Goal: Task Accomplishment & Management: Complete application form

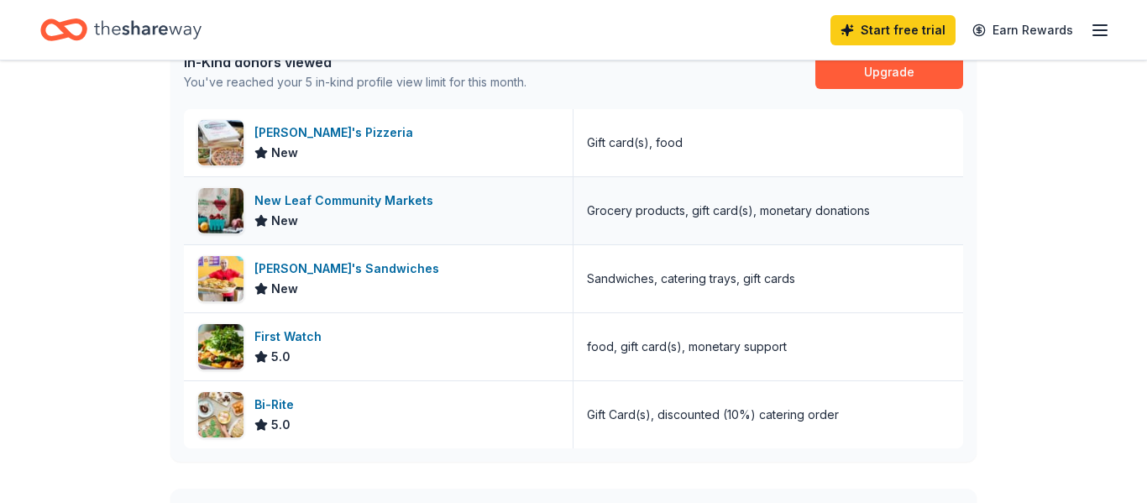
scroll to position [37, 0]
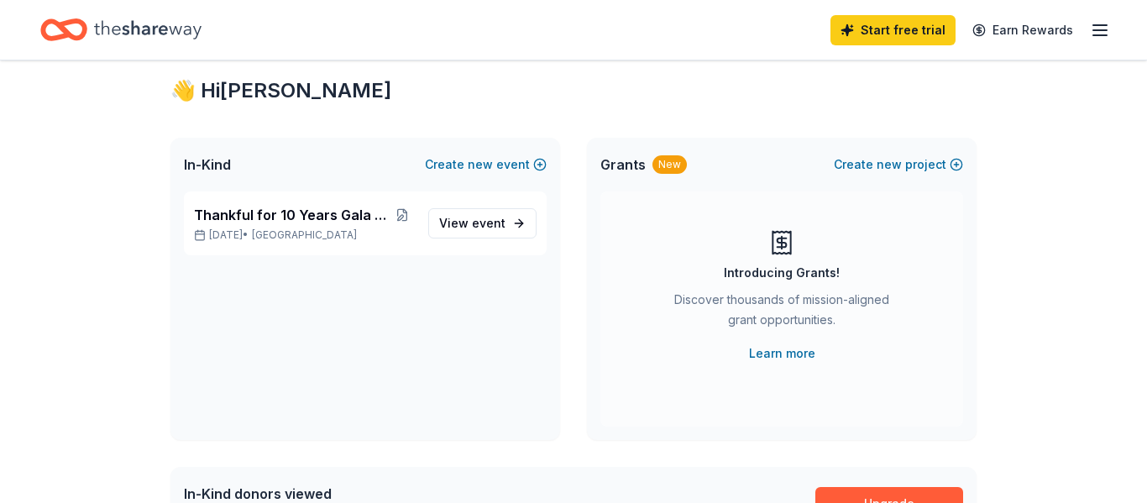
click at [166, 38] on icon "Home" at bounding box center [148, 30] width 108 height 34
click at [1107, 31] on icon "button" at bounding box center [1100, 30] width 20 height 20
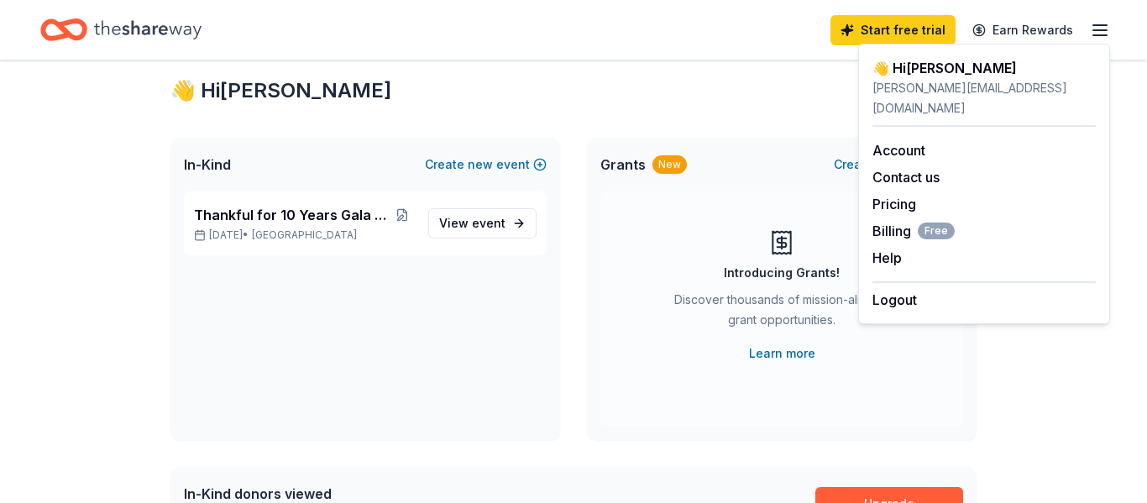
click at [473, 54] on div "Start free trial Earn Rewards" at bounding box center [573, 30] width 1147 height 60
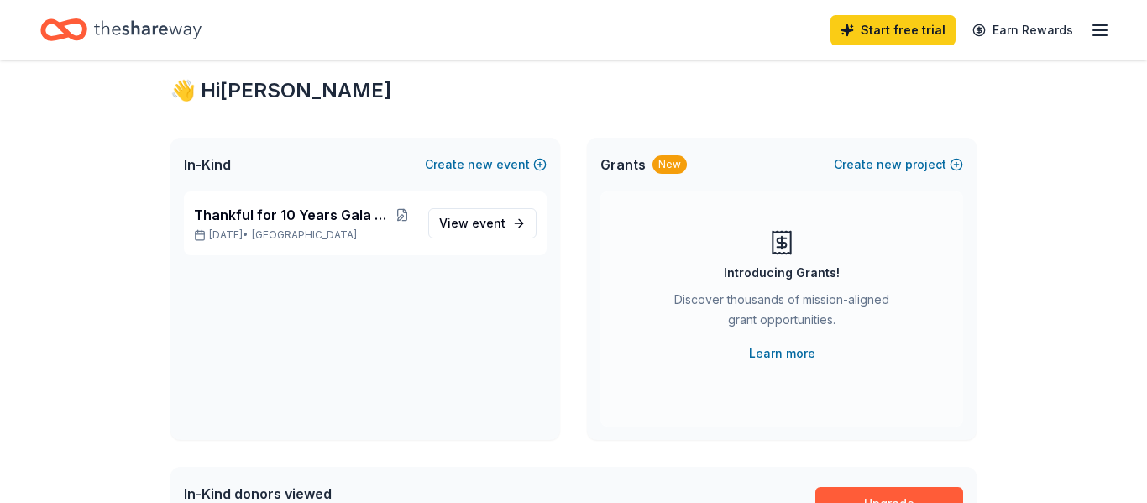
click at [123, 26] on icon "Home" at bounding box center [148, 29] width 108 height 18
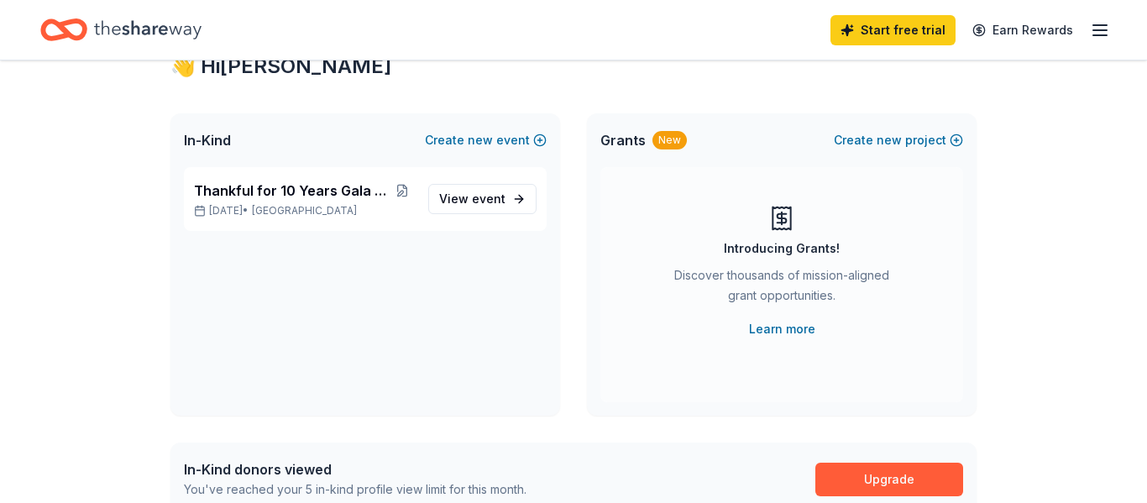
scroll to position [63, 0]
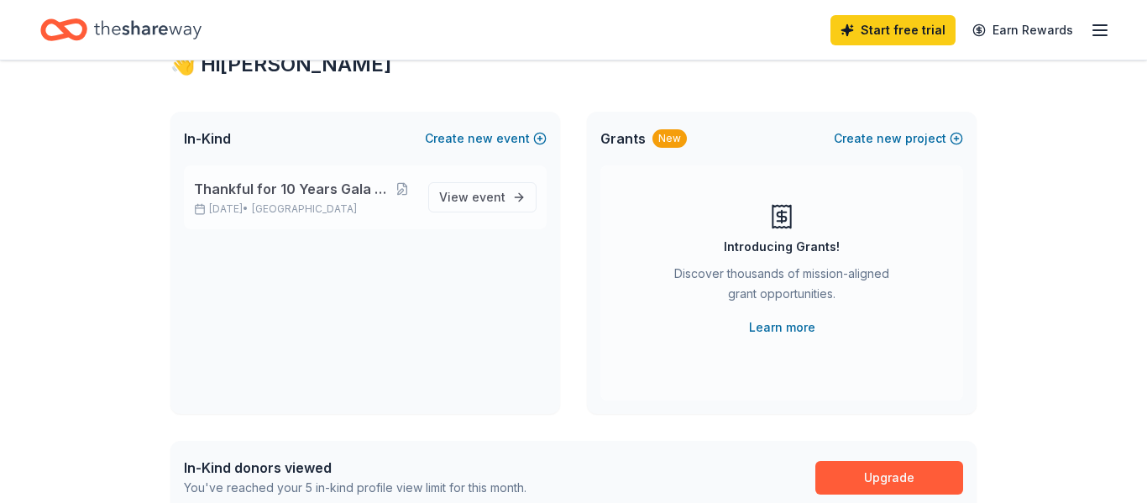
click at [334, 190] on span "Thankful for 10 Years Gala Fundraiser" at bounding box center [291, 189] width 195 height 20
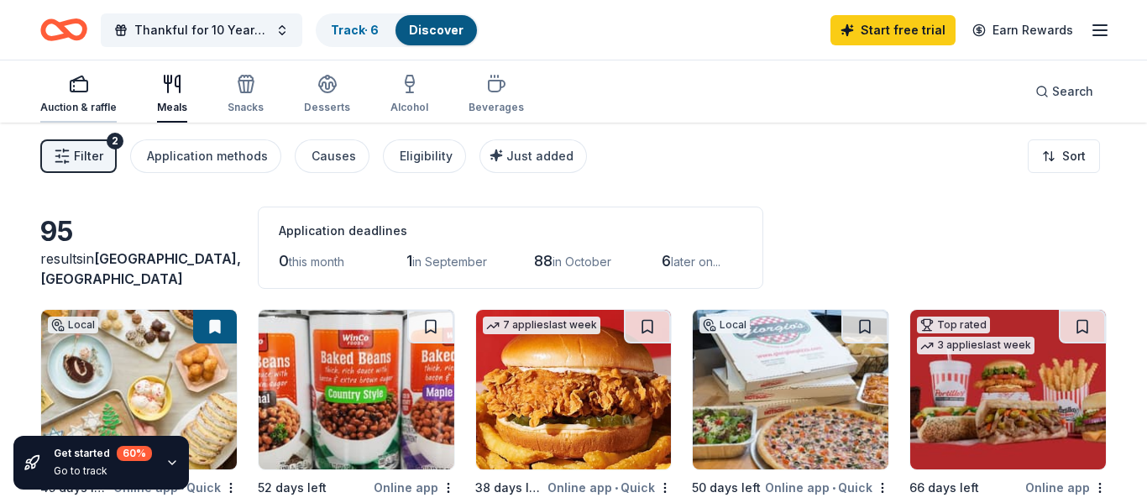
click at [92, 104] on div "Auction & raffle" at bounding box center [78, 107] width 76 height 13
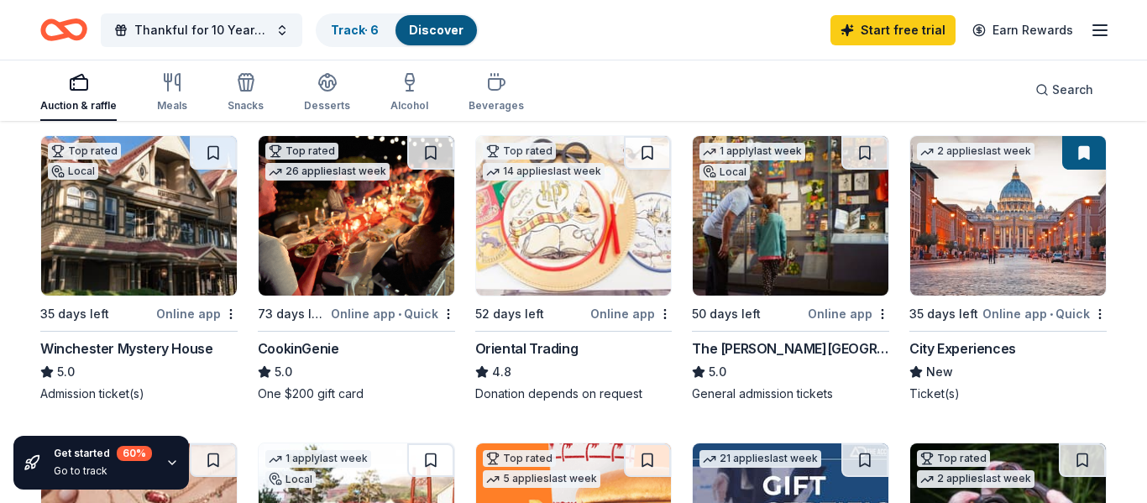
scroll to position [173, 0]
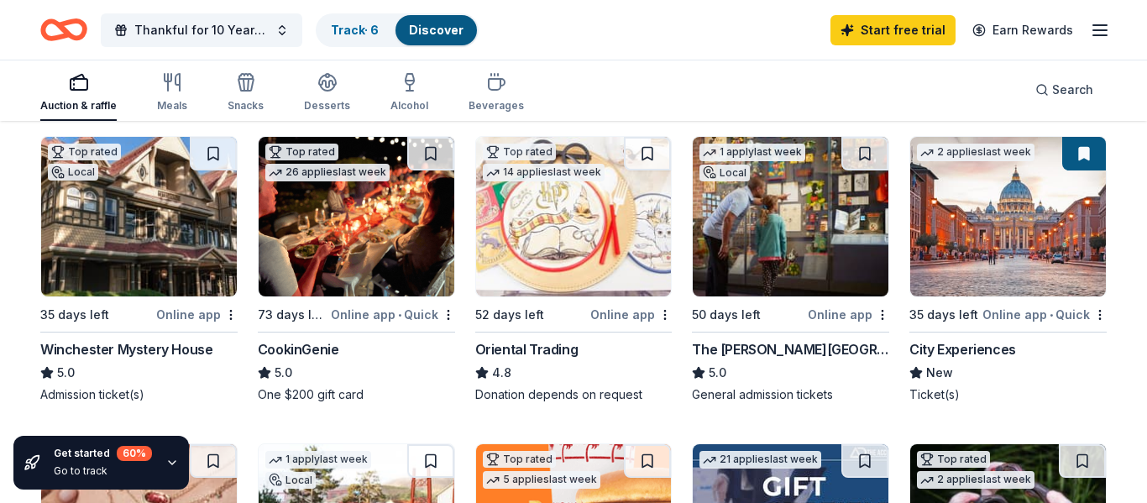
click at [755, 265] on img at bounding box center [791, 217] width 196 height 160
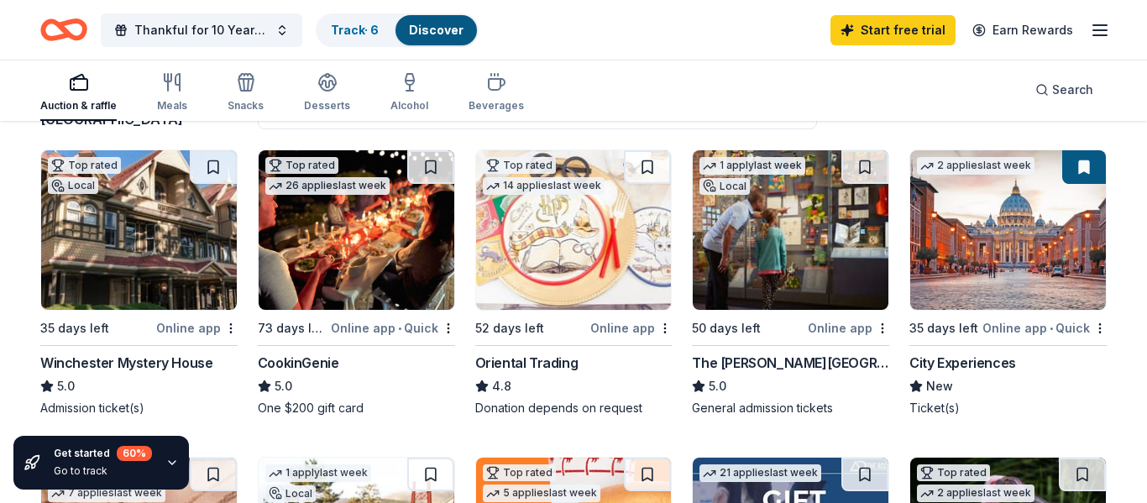
scroll to position [159, 0]
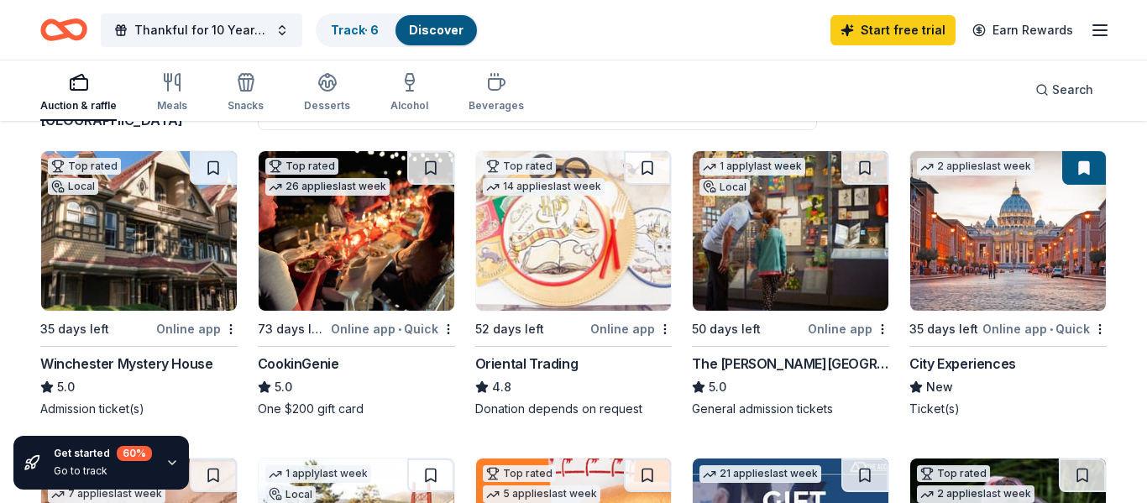
click at [1038, 291] on img at bounding box center [1009, 231] width 196 height 160
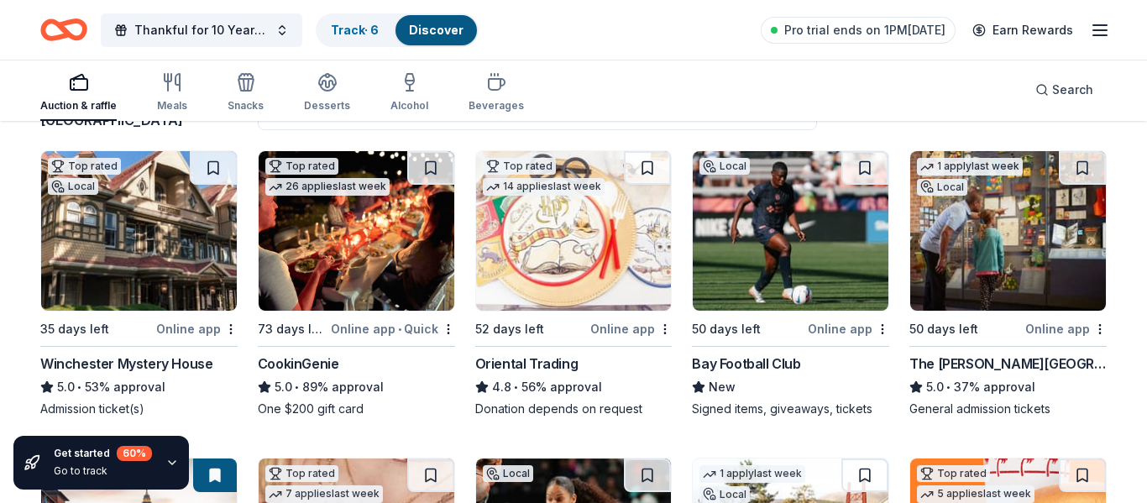
click at [177, 220] on img at bounding box center [139, 231] width 196 height 160
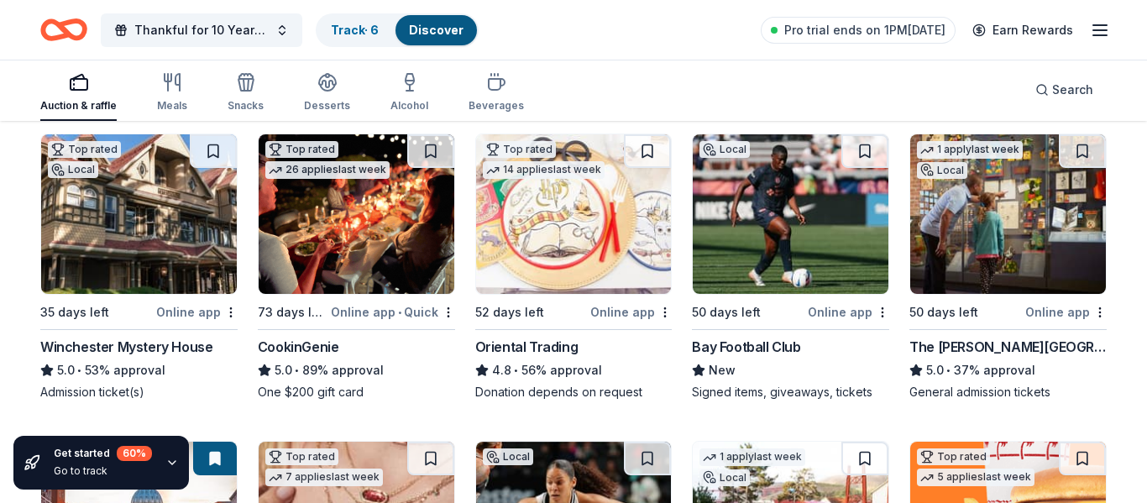
scroll to position [167, 0]
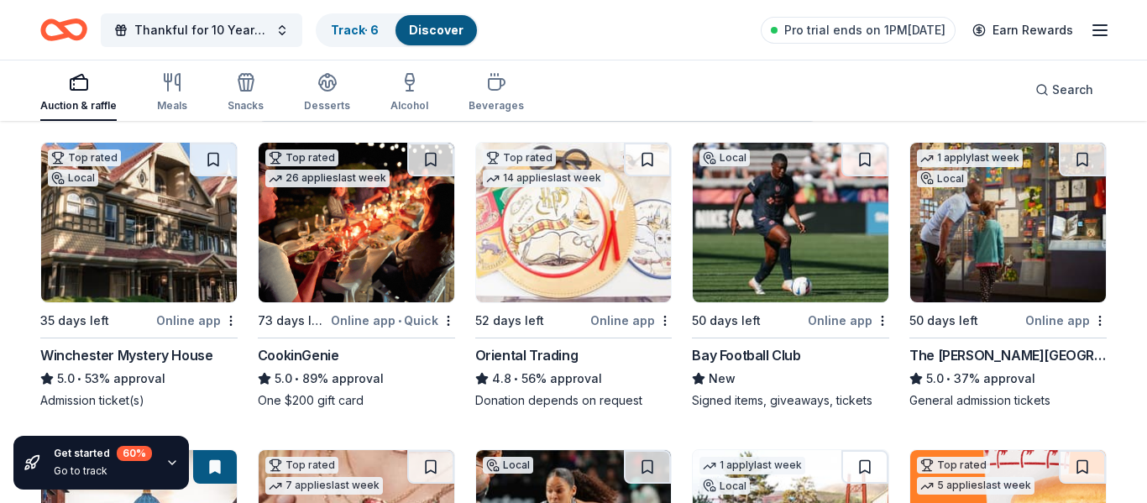
click at [968, 238] on img at bounding box center [1009, 223] width 196 height 160
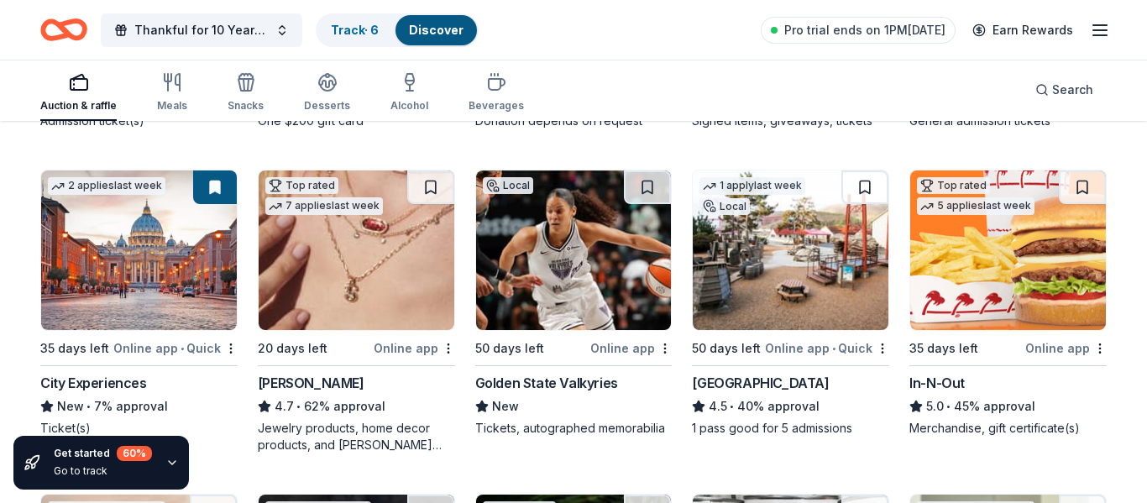
scroll to position [504, 0]
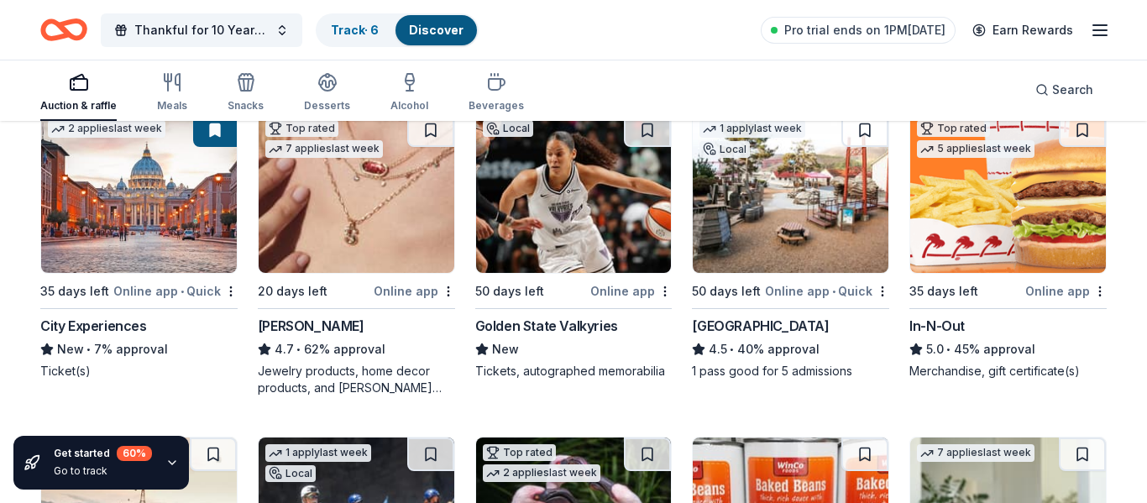
click at [548, 216] on img at bounding box center [574, 193] width 196 height 160
click at [979, 242] on img at bounding box center [1009, 193] width 196 height 160
click at [807, 246] on img at bounding box center [791, 193] width 196 height 160
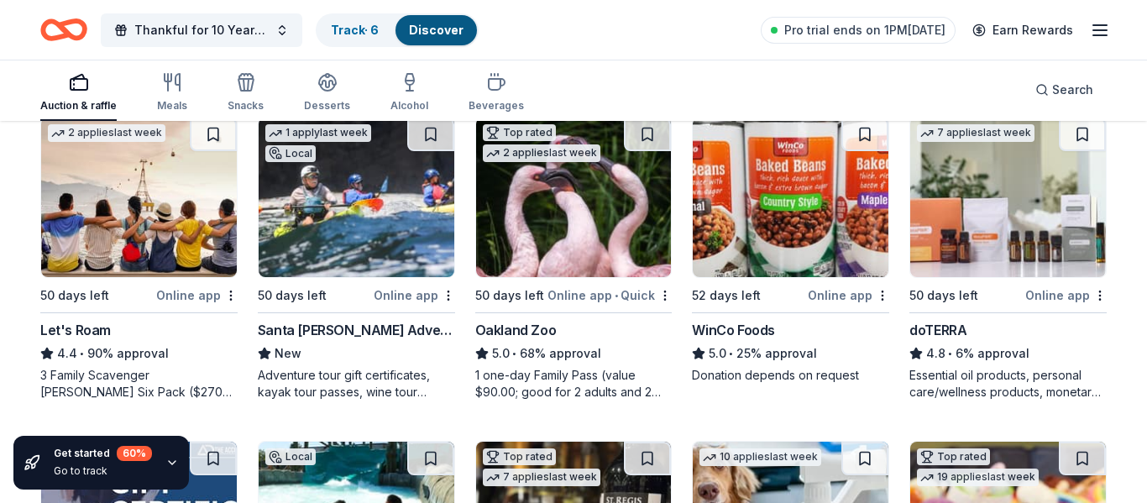
scroll to position [807, 0]
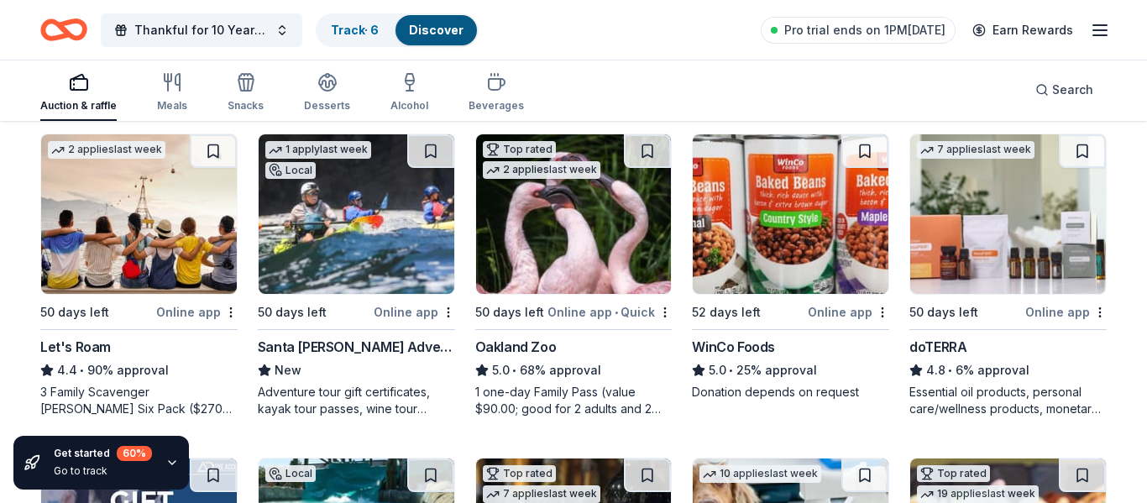
click at [584, 229] on img at bounding box center [574, 214] width 196 height 160
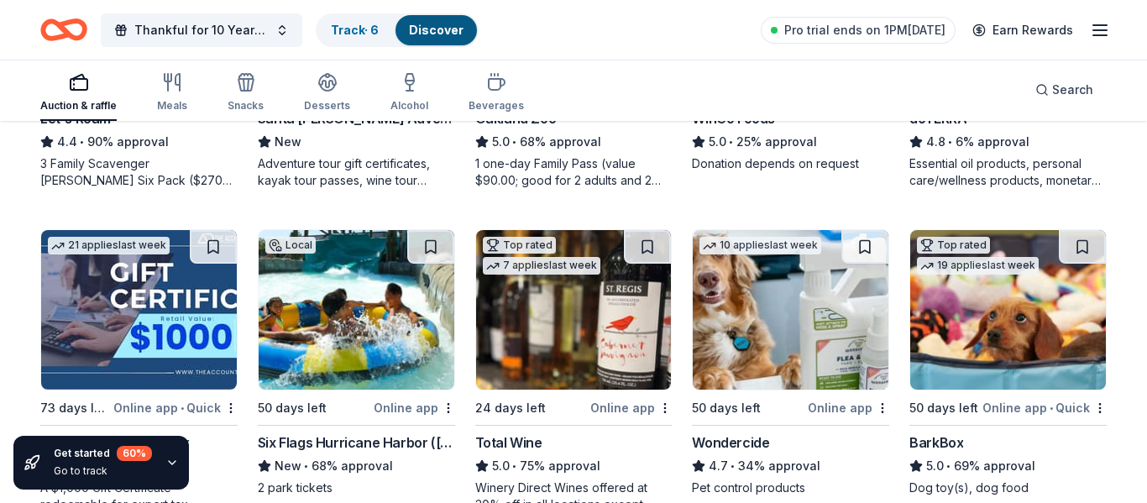
scroll to position [1114, 0]
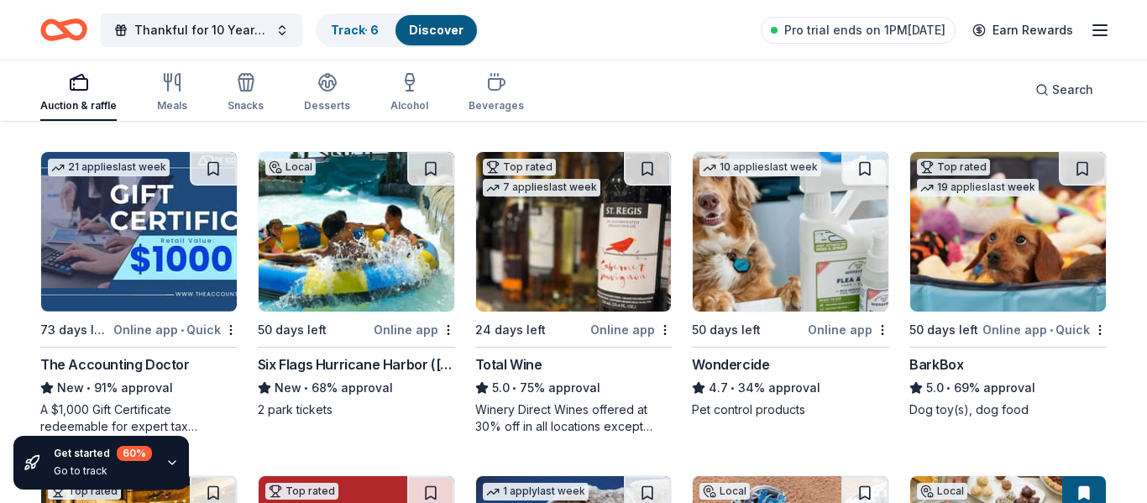
click at [571, 256] on img at bounding box center [574, 232] width 196 height 160
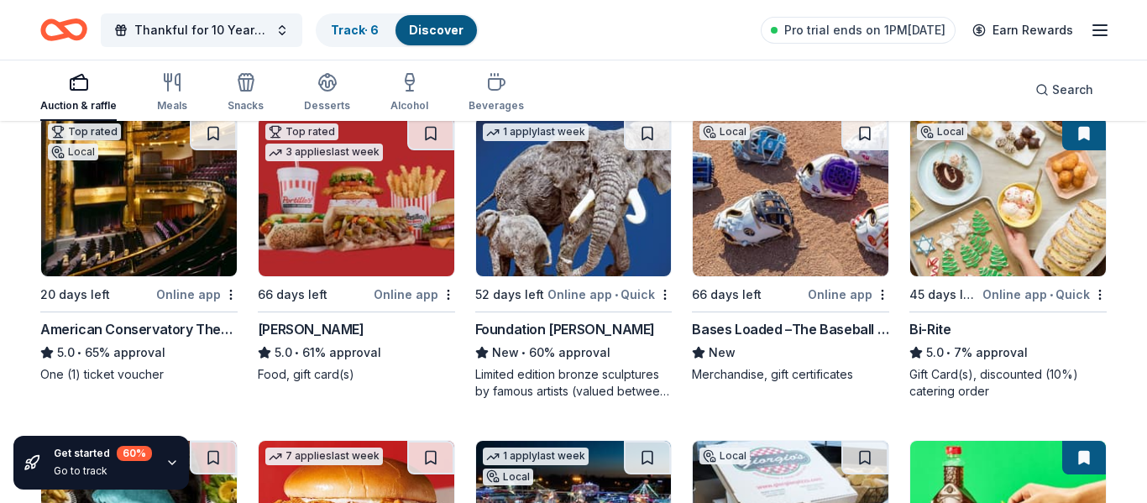
scroll to position [1475, 0]
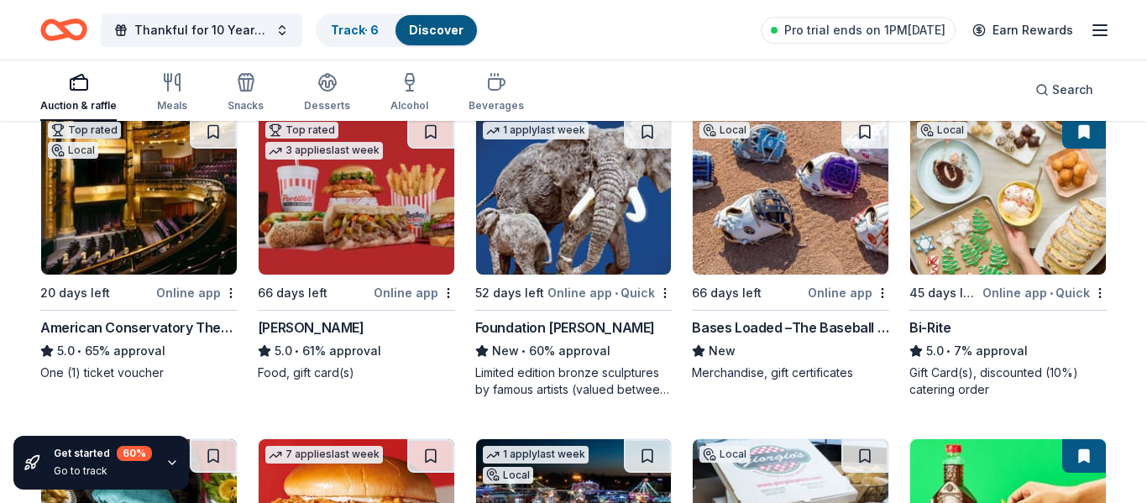
click at [139, 235] on img at bounding box center [139, 195] width 196 height 160
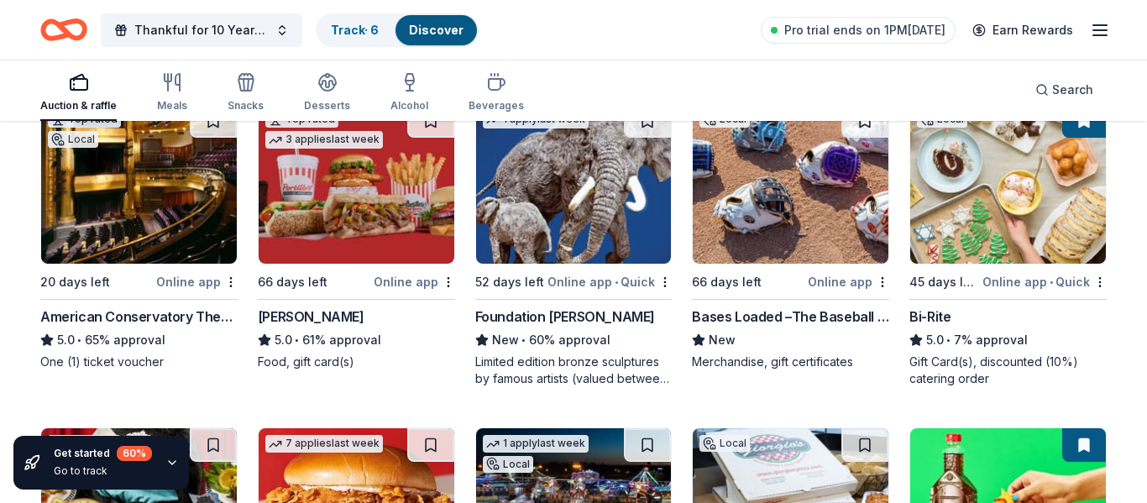
scroll to position [1498, 0]
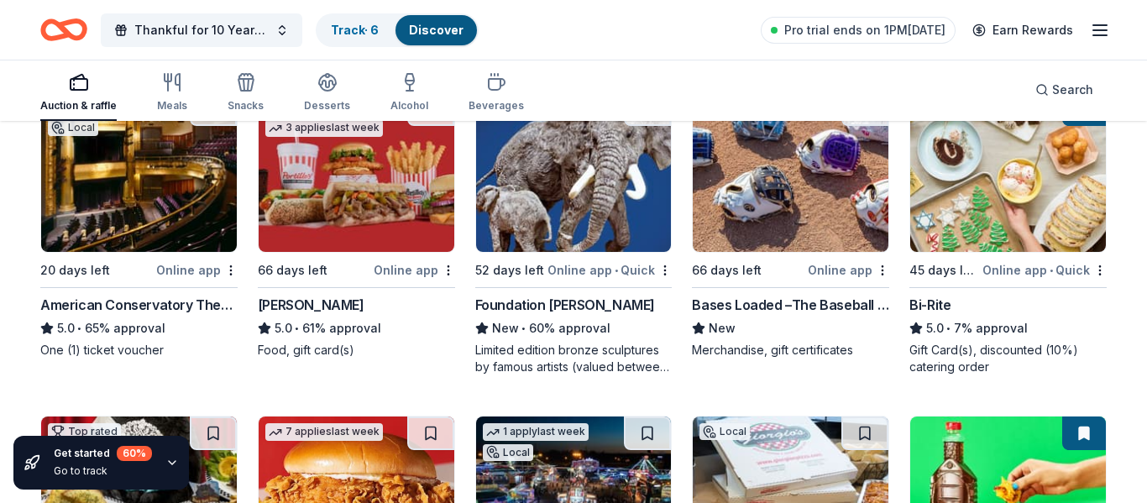
click at [972, 212] on img at bounding box center [1009, 172] width 196 height 160
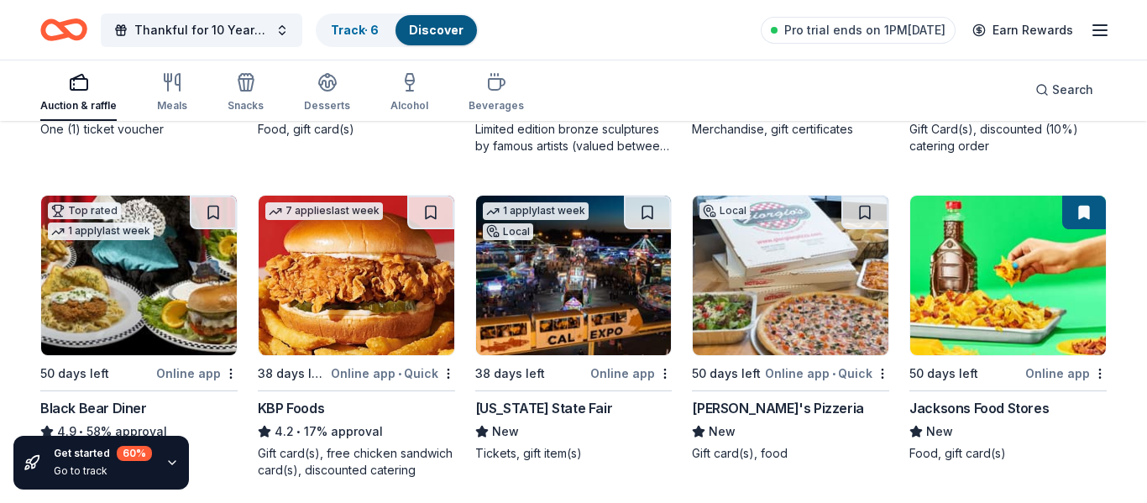
scroll to position [1739, 0]
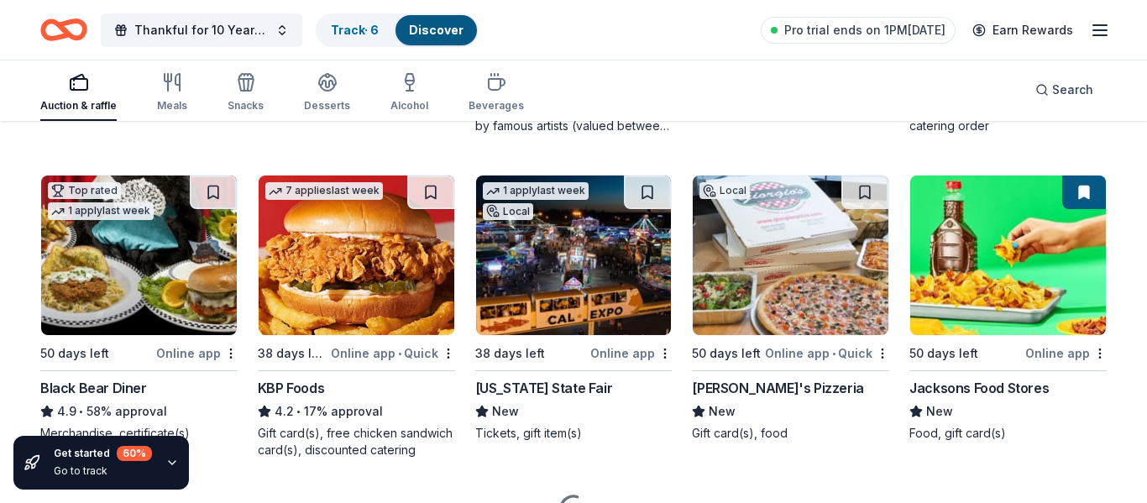
click at [175, 255] on img at bounding box center [139, 256] width 196 height 160
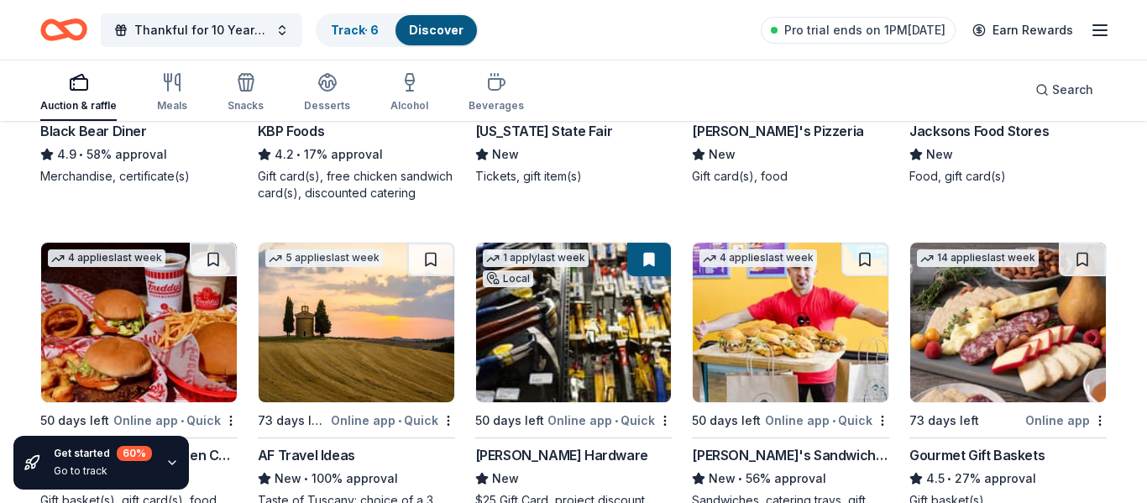
scroll to position [2097, 0]
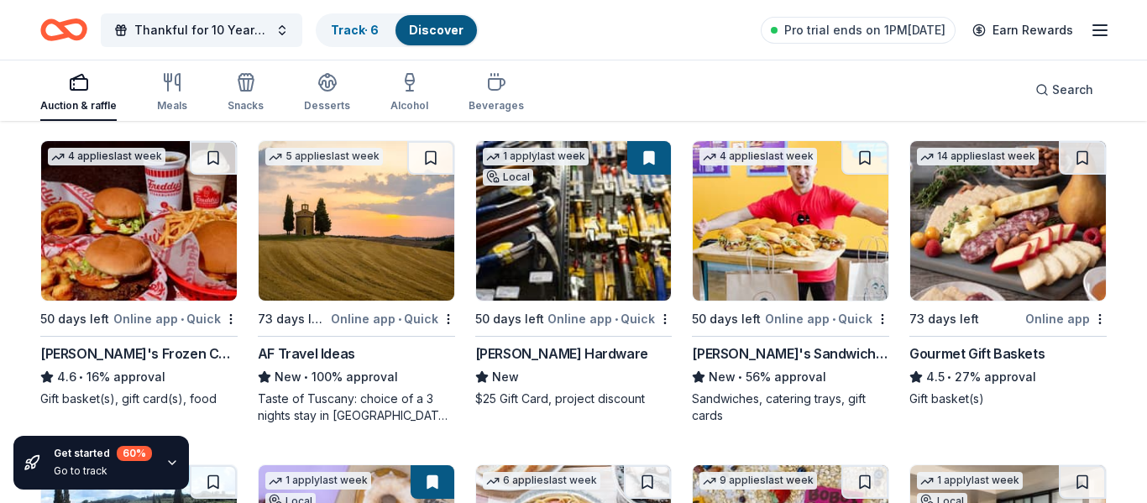
click at [572, 227] on img at bounding box center [574, 221] width 196 height 160
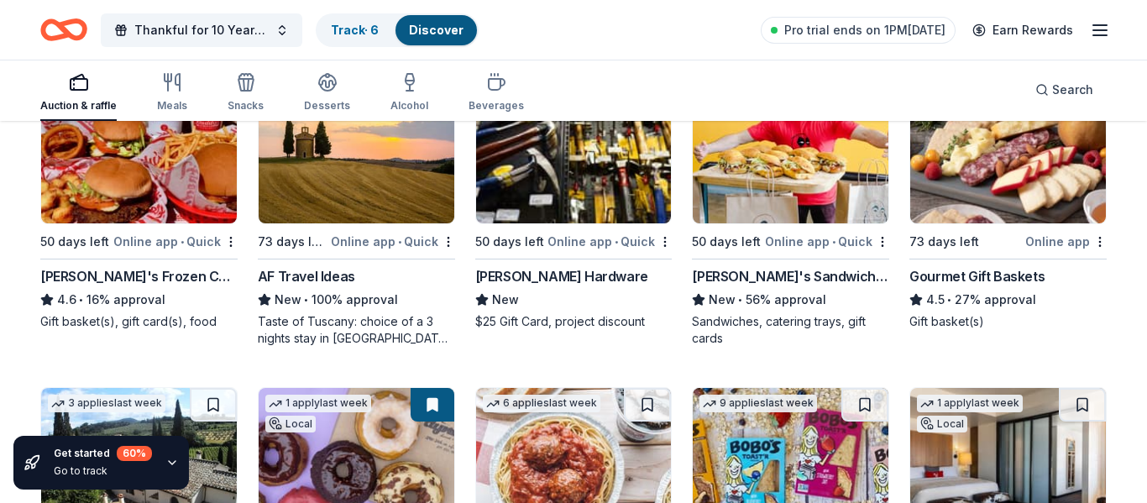
scroll to position [2166, 0]
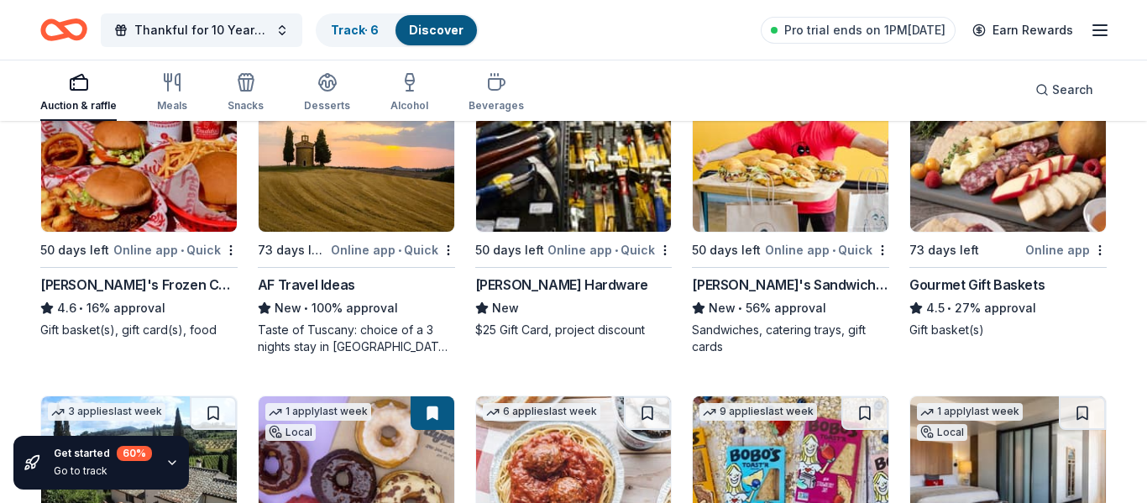
click at [978, 191] on img at bounding box center [1009, 152] width 196 height 160
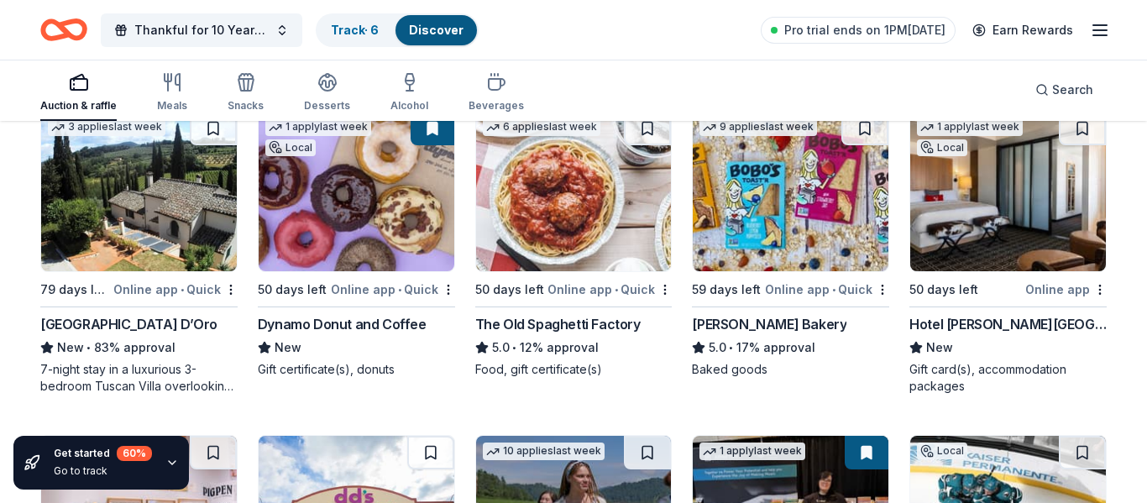
scroll to position [2412, 0]
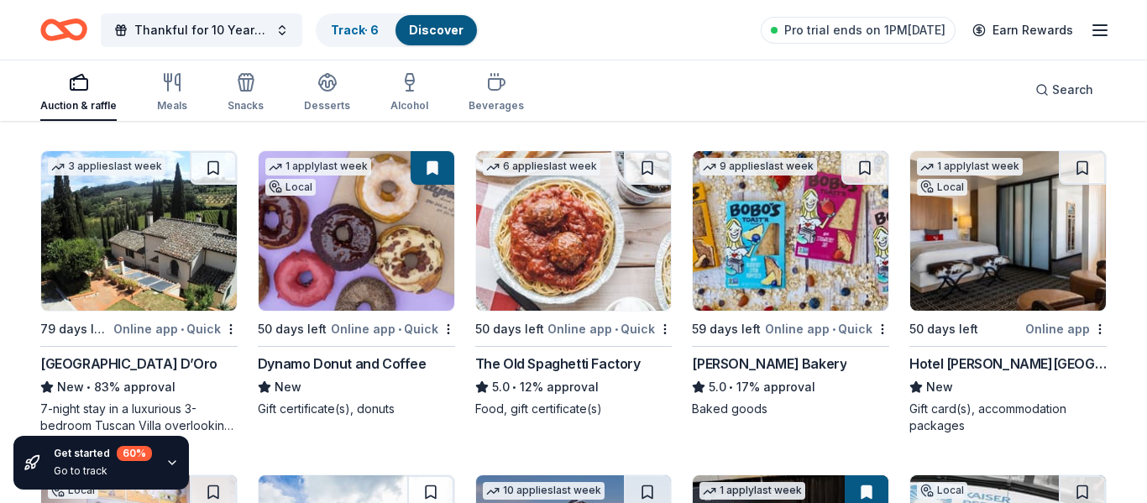
click at [177, 245] on img at bounding box center [139, 231] width 196 height 160
click at [351, 224] on img at bounding box center [357, 231] width 196 height 160
click at [550, 247] on img at bounding box center [574, 231] width 196 height 160
click at [792, 302] on img at bounding box center [791, 231] width 196 height 160
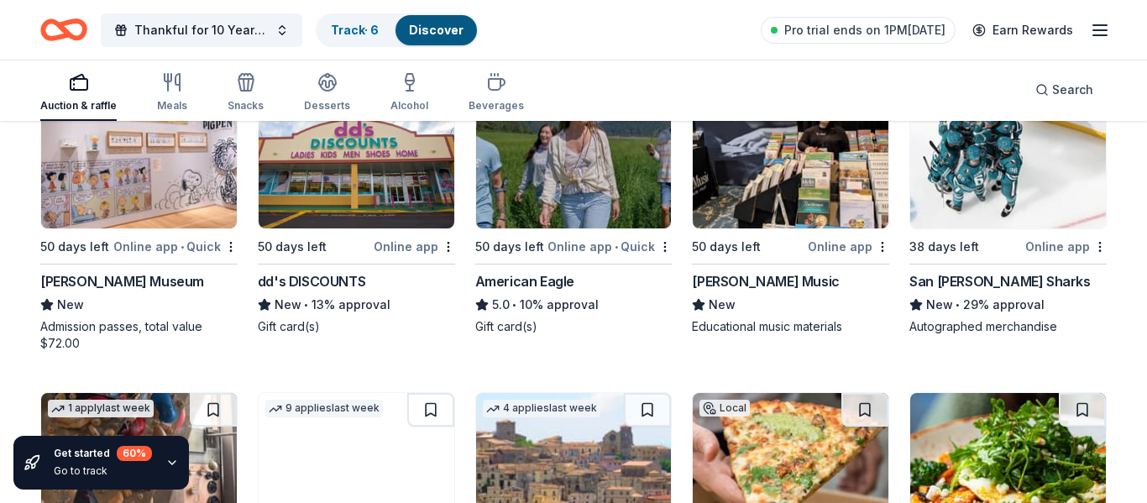
scroll to position [2745, 0]
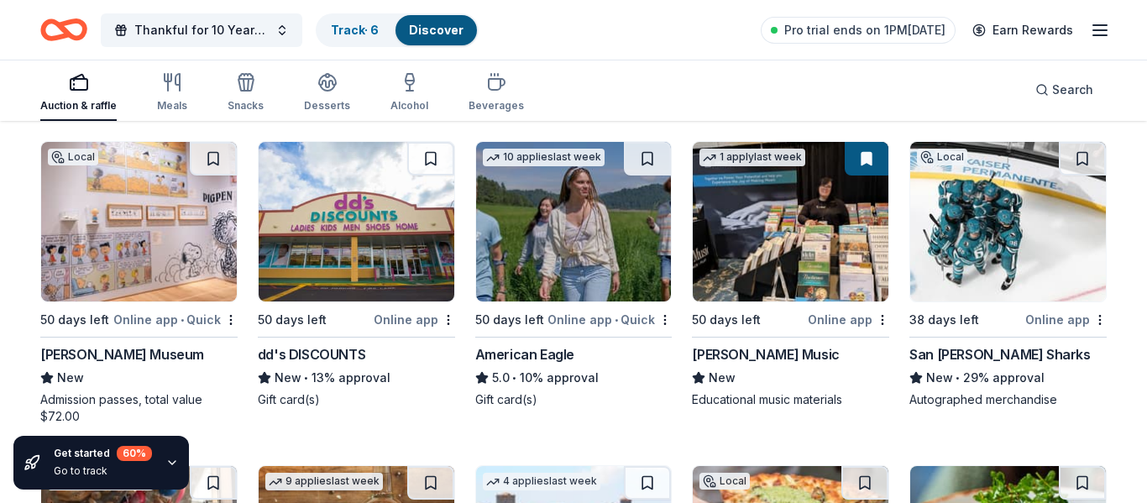
click at [1010, 205] on img at bounding box center [1009, 222] width 196 height 160
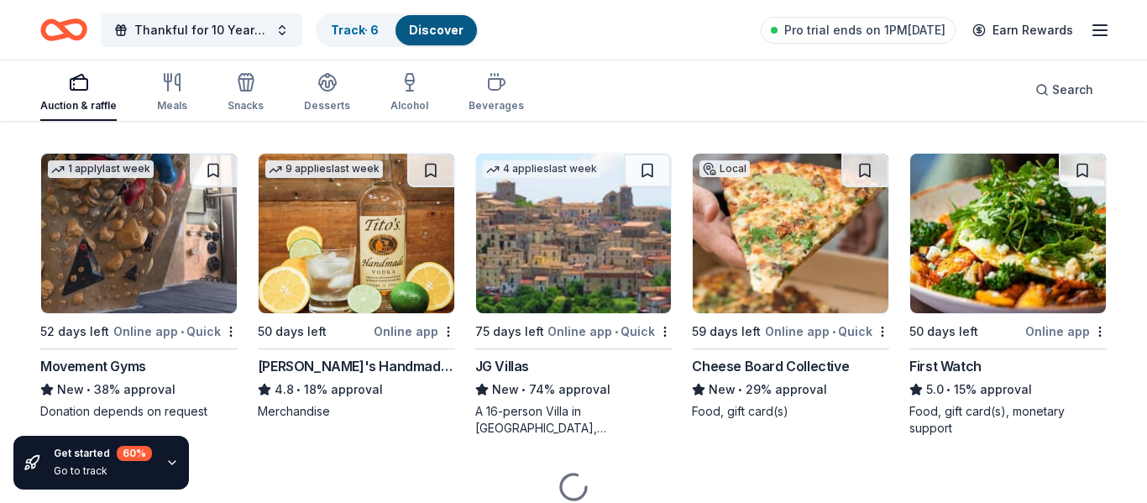
scroll to position [3060, 0]
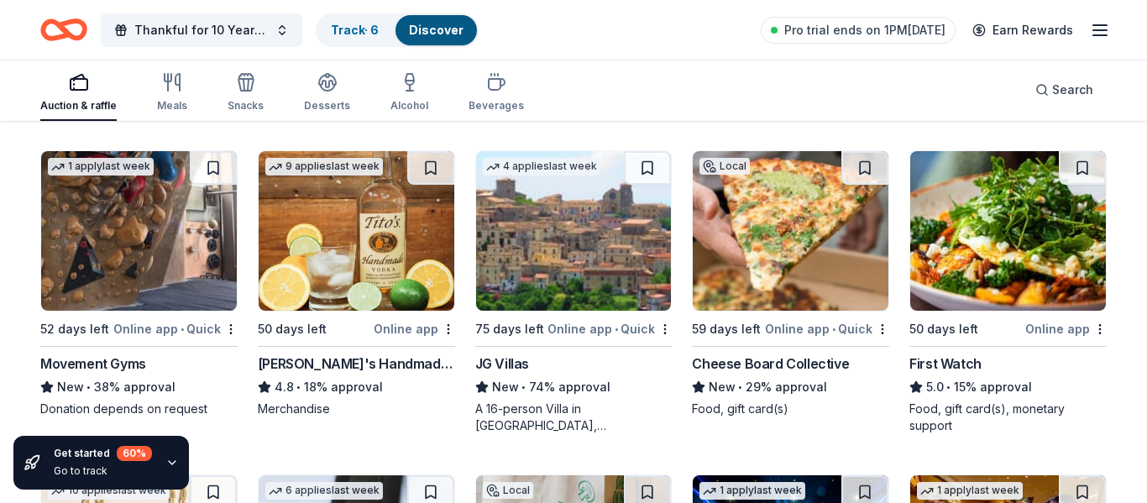
click at [318, 263] on img at bounding box center [357, 231] width 196 height 160
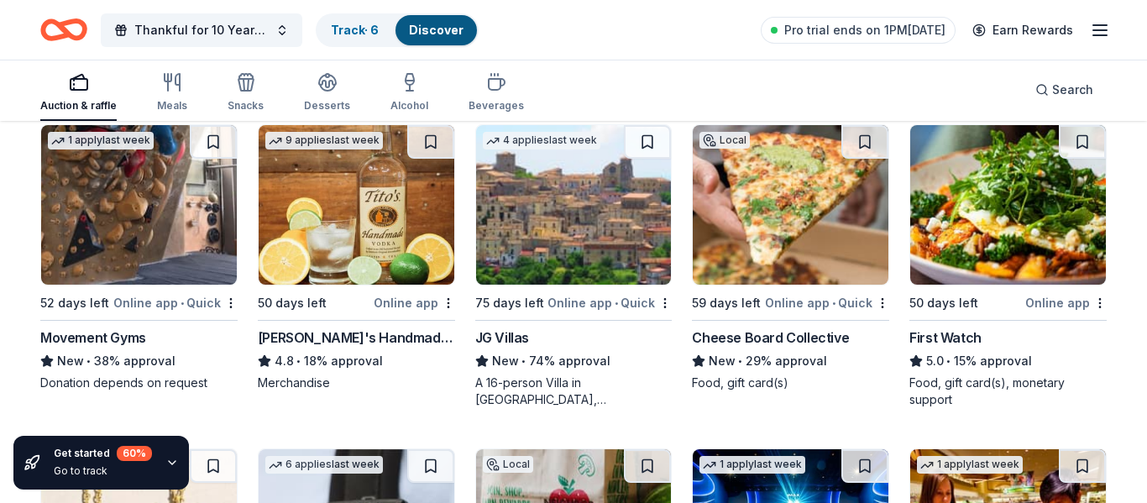
click at [790, 210] on img at bounding box center [791, 205] width 196 height 160
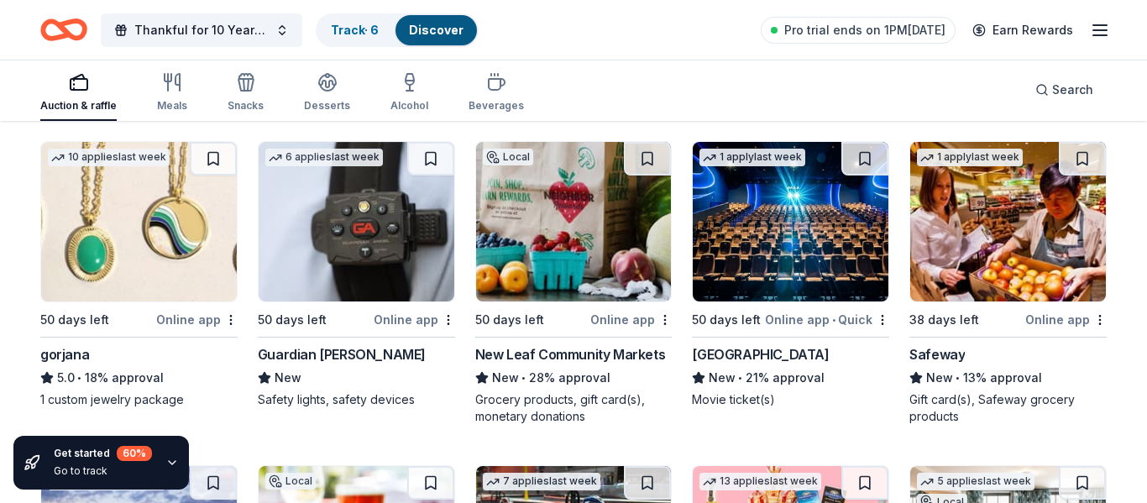
scroll to position [3414, 0]
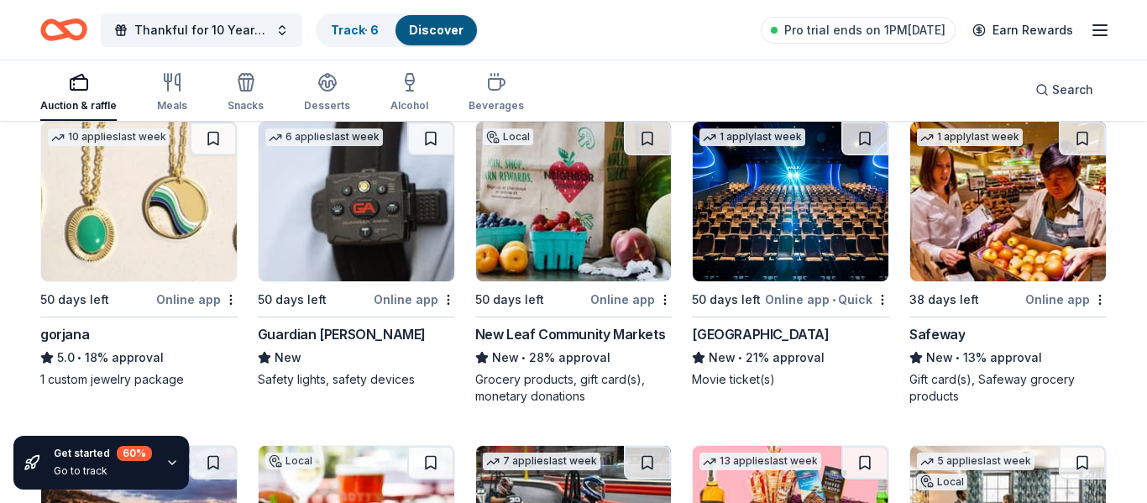
click at [958, 191] on img at bounding box center [1009, 202] width 196 height 160
click at [134, 242] on img at bounding box center [139, 202] width 196 height 160
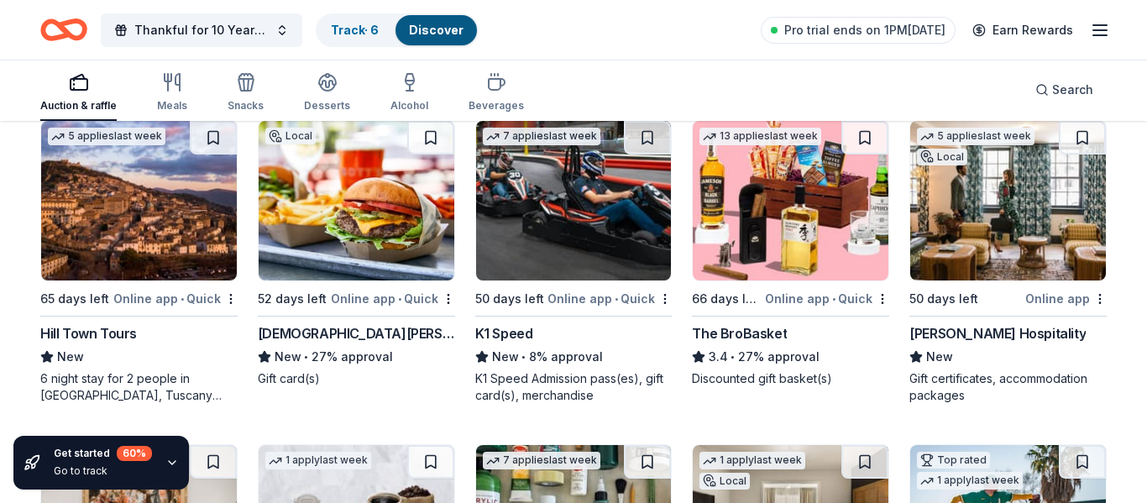
scroll to position [3749, 0]
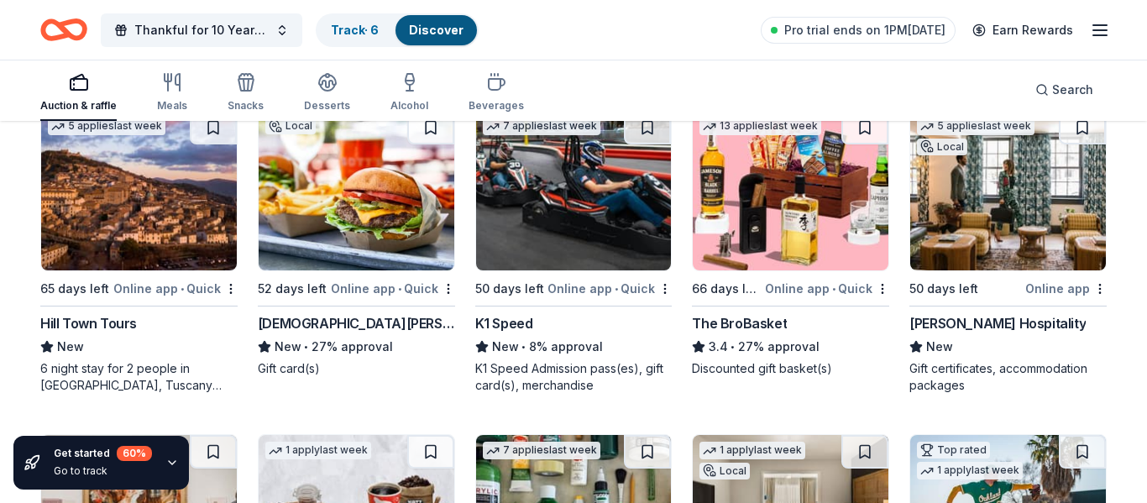
click at [573, 197] on img at bounding box center [574, 191] width 196 height 160
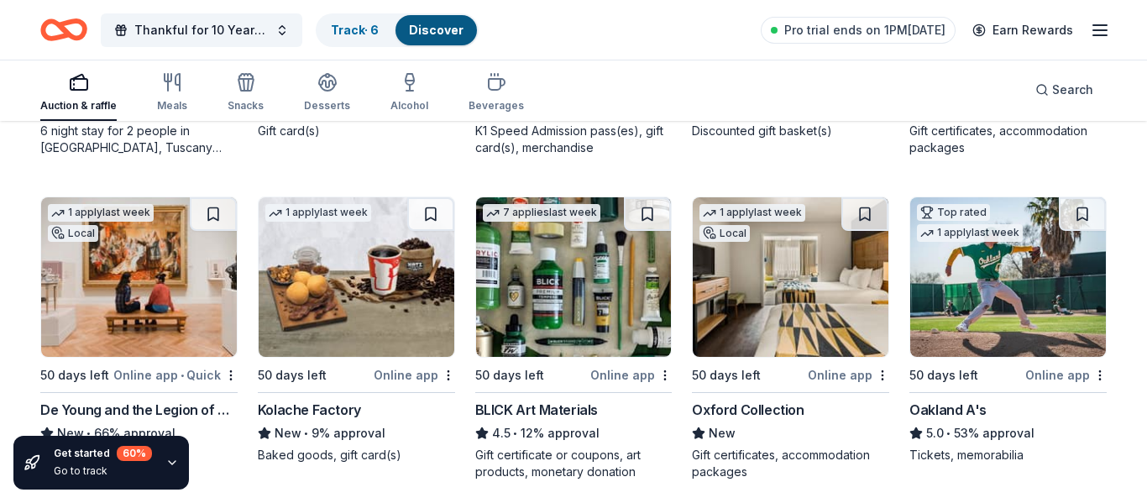
scroll to position [4007, 0]
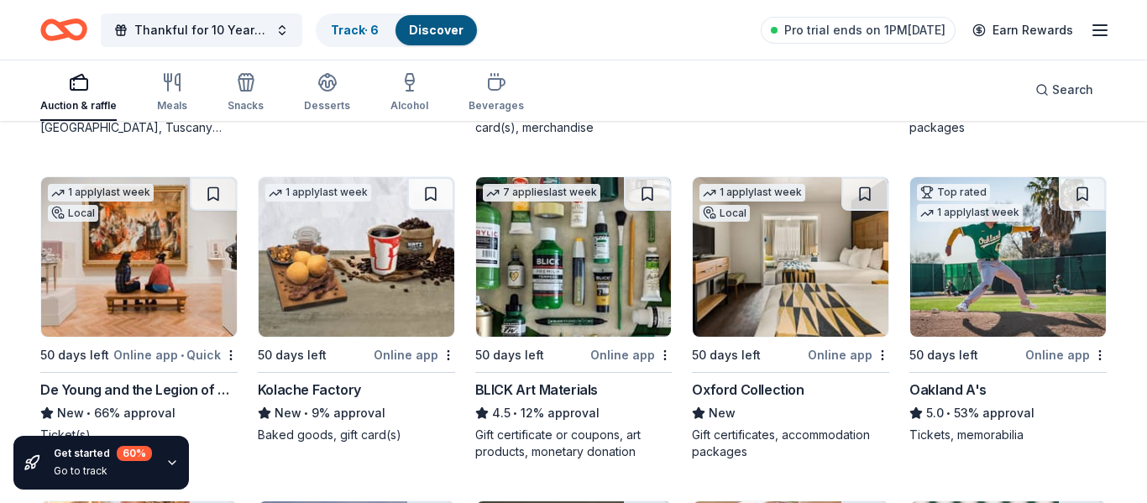
click at [115, 232] on img at bounding box center [139, 257] width 196 height 160
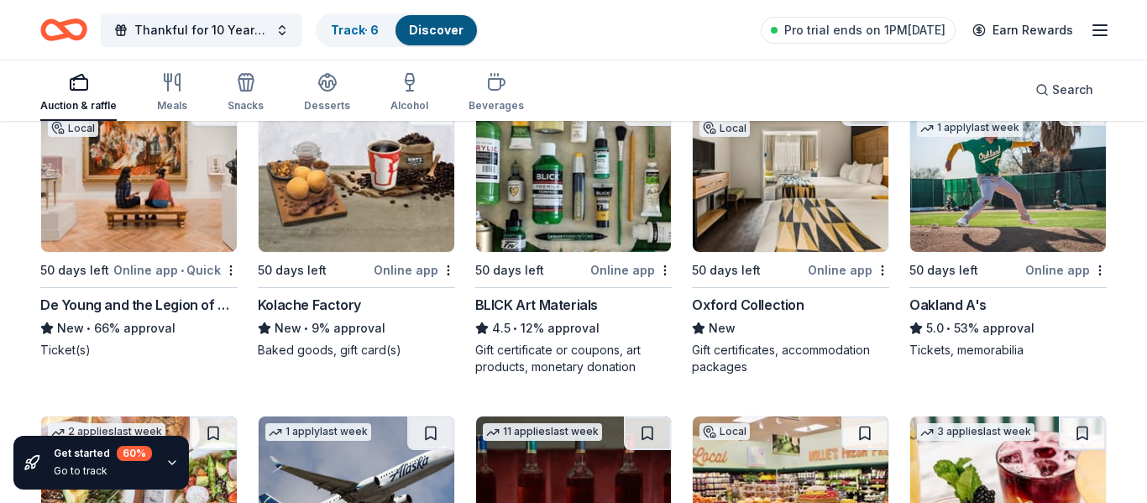
scroll to position [4099, 0]
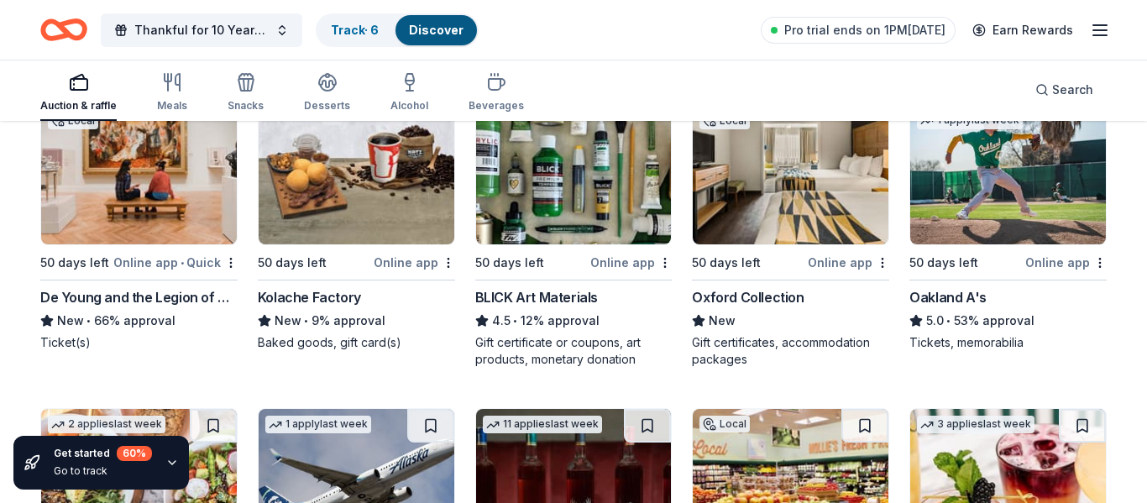
click at [972, 195] on img at bounding box center [1009, 165] width 196 height 160
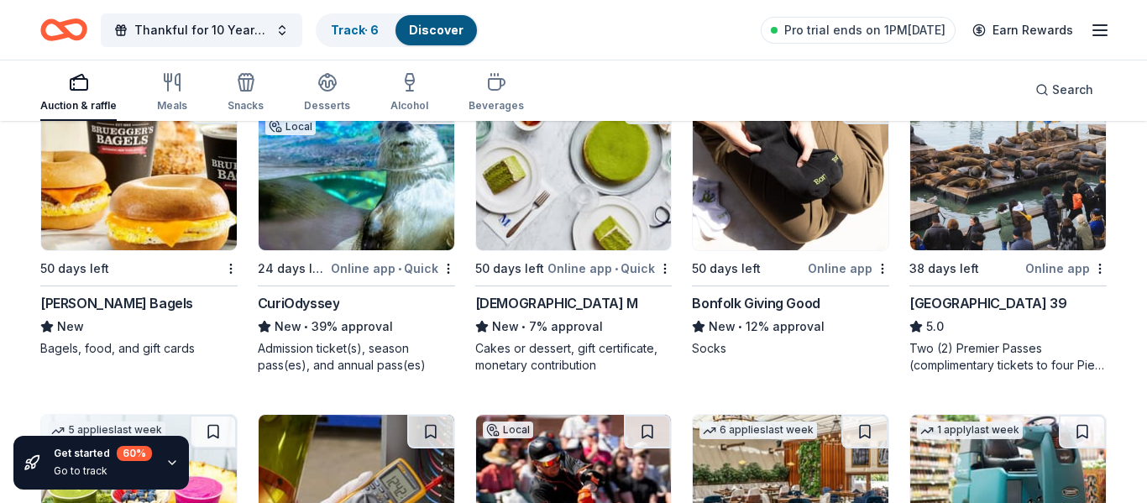
scroll to position [5071, 0]
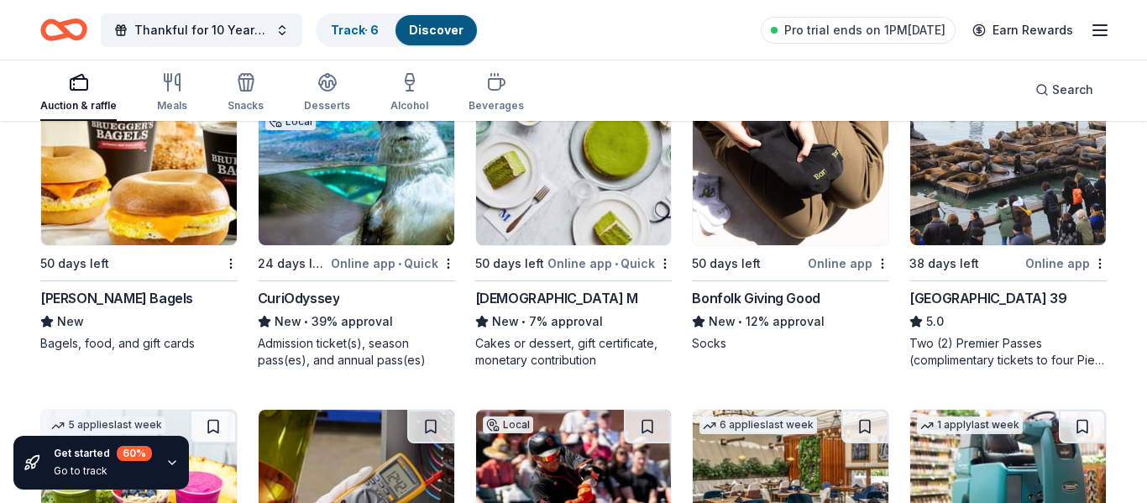
click at [985, 180] on img at bounding box center [1009, 166] width 196 height 160
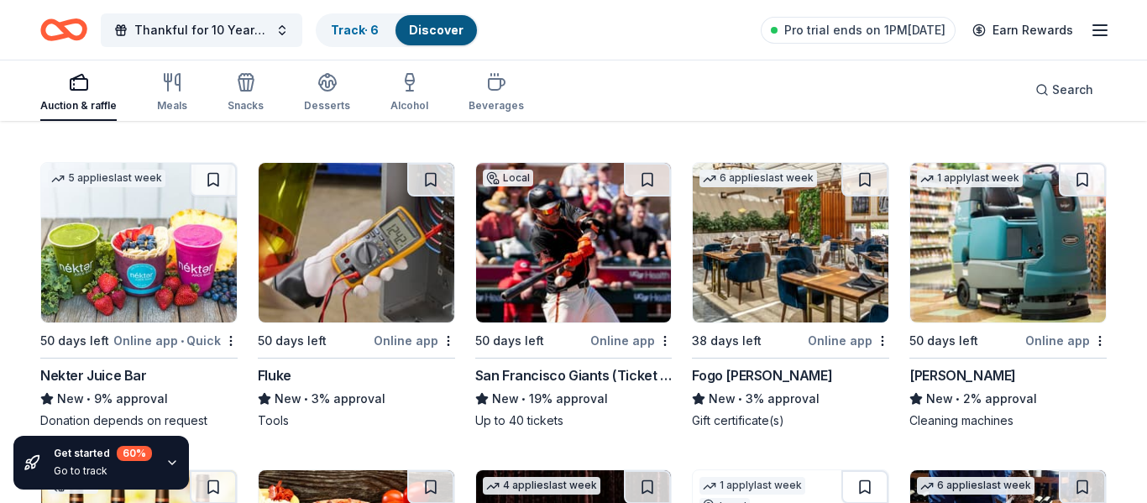
scroll to position [5374, 0]
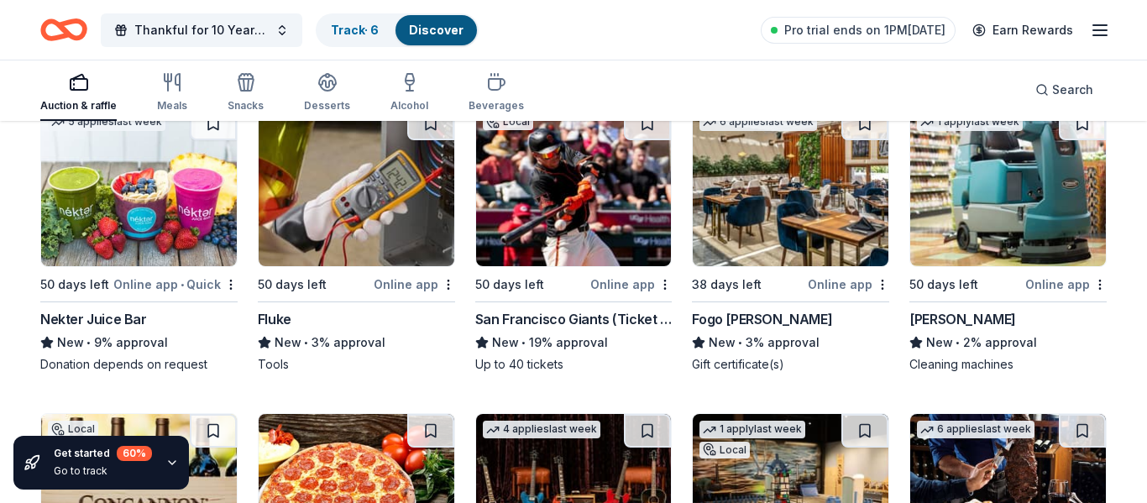
click at [785, 212] on img at bounding box center [791, 187] width 196 height 160
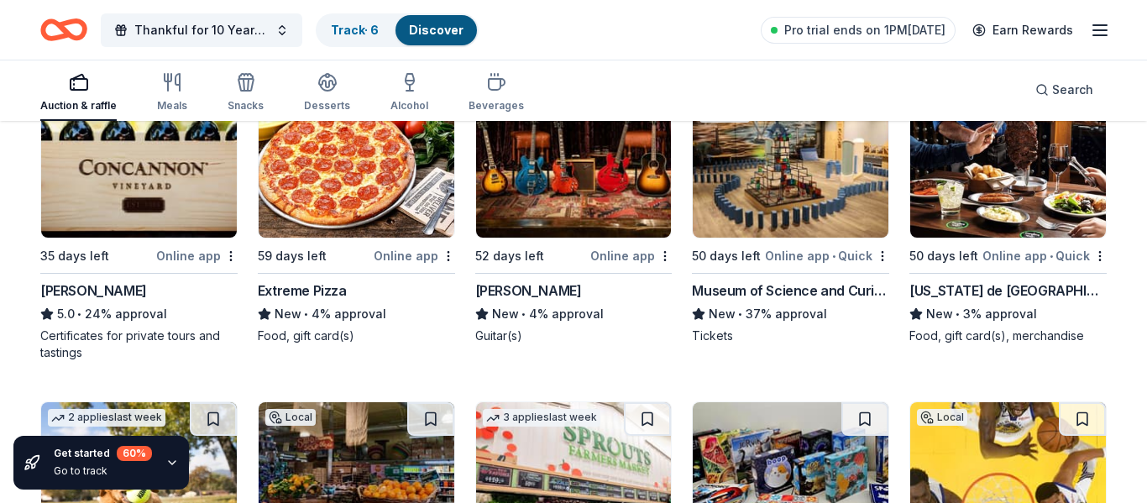
scroll to position [5720, 0]
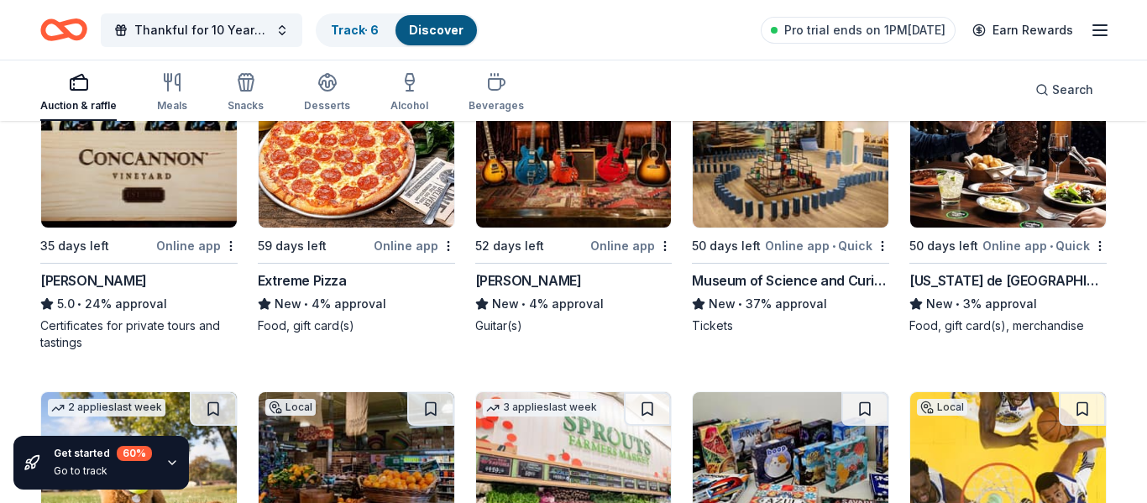
click at [814, 180] on img at bounding box center [791, 148] width 196 height 160
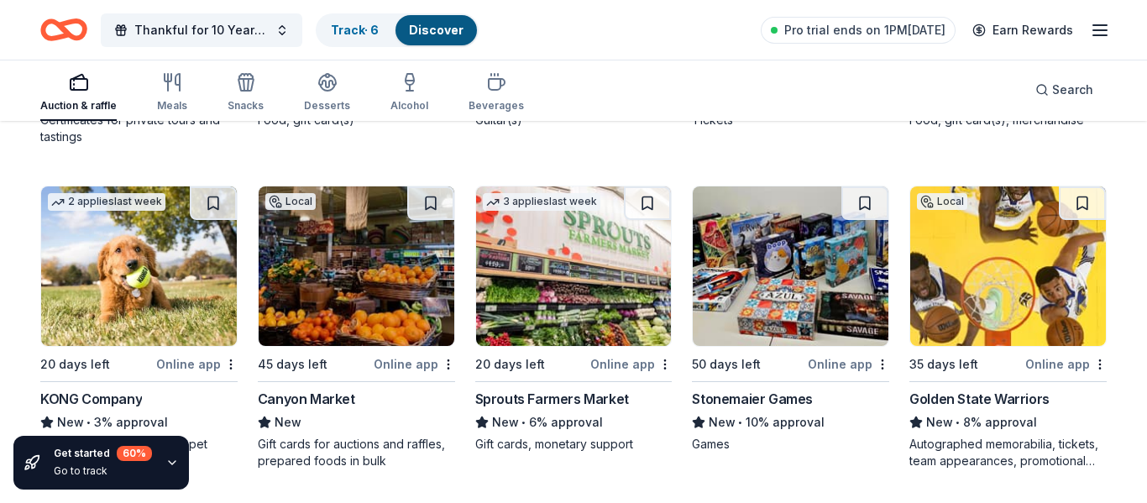
scroll to position [5928, 0]
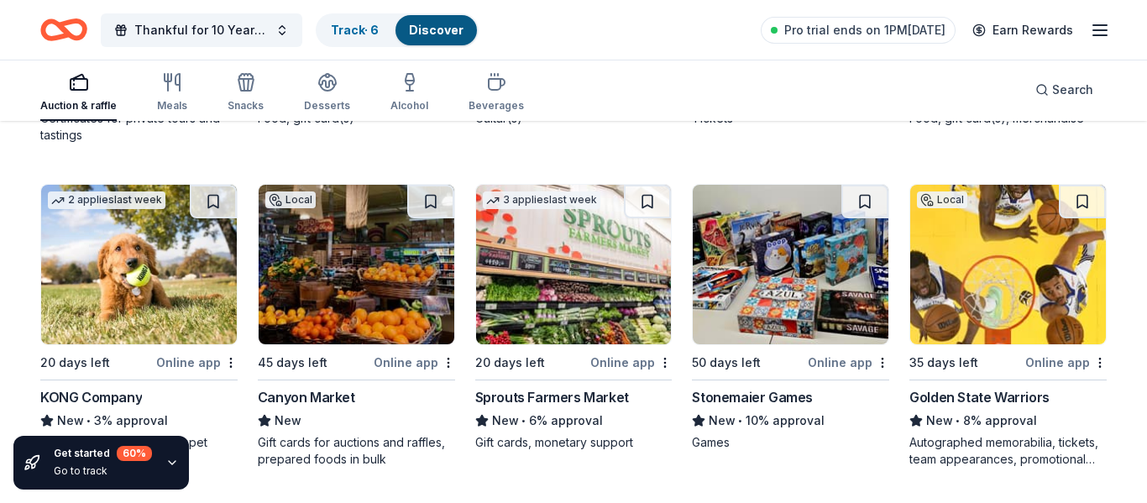
click at [986, 257] on img at bounding box center [1009, 265] width 196 height 160
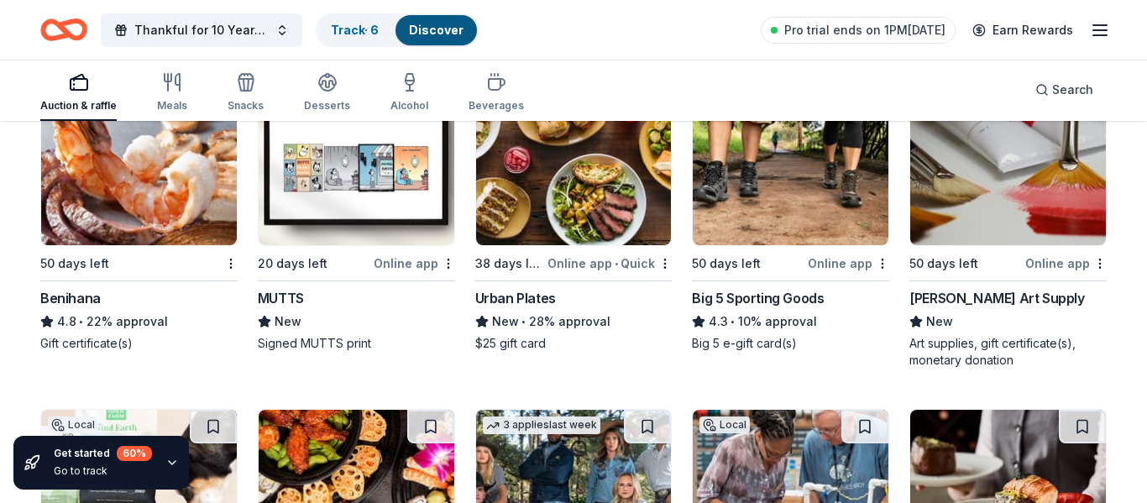
click at [190, 197] on img at bounding box center [139, 166] width 196 height 160
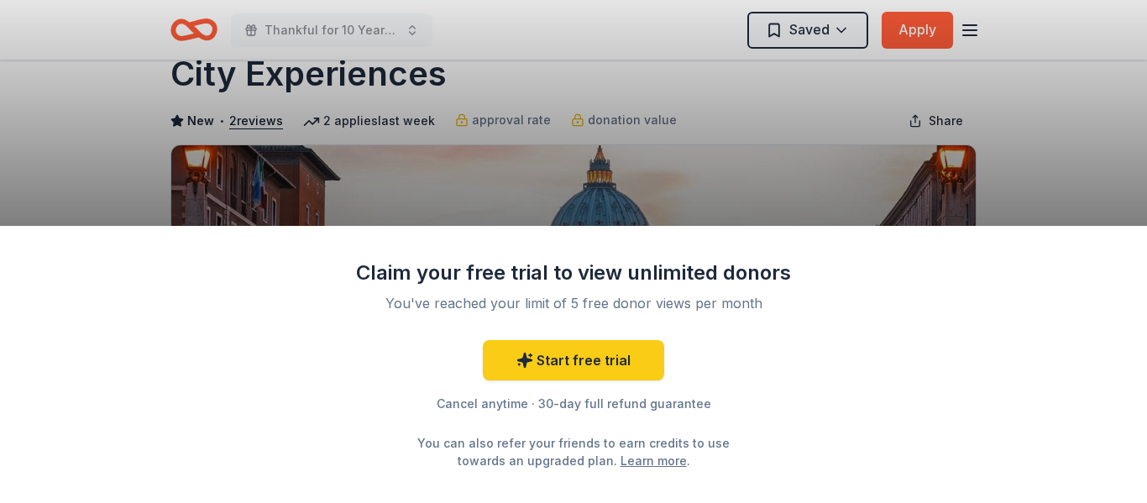
scroll to position [53, 0]
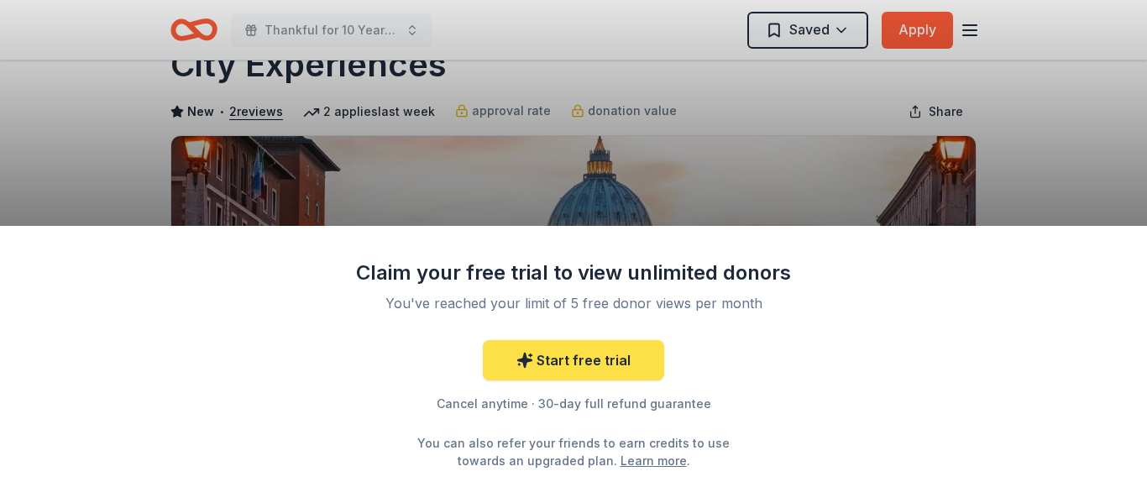
click at [601, 356] on link "Start free trial" at bounding box center [573, 360] width 181 height 40
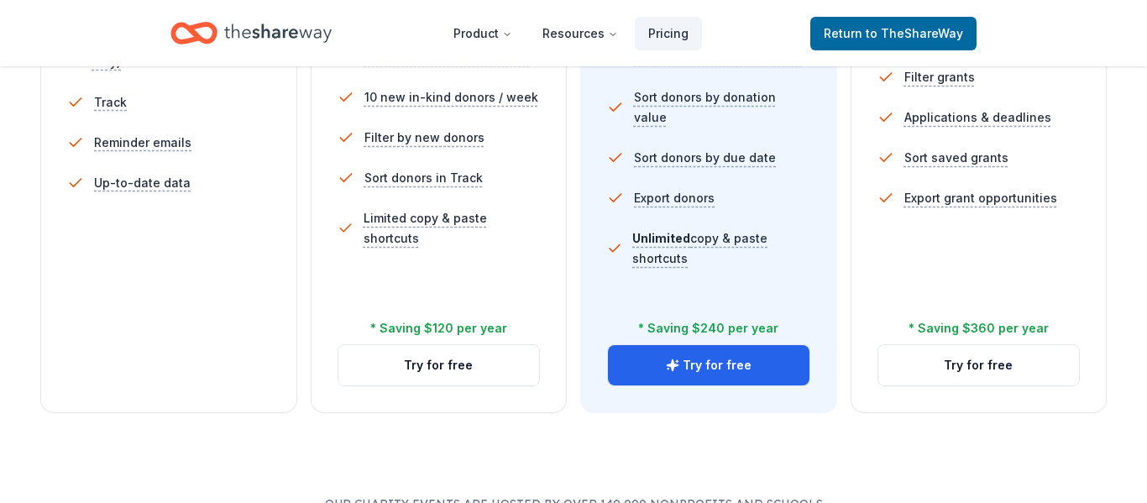
scroll to position [637, 0]
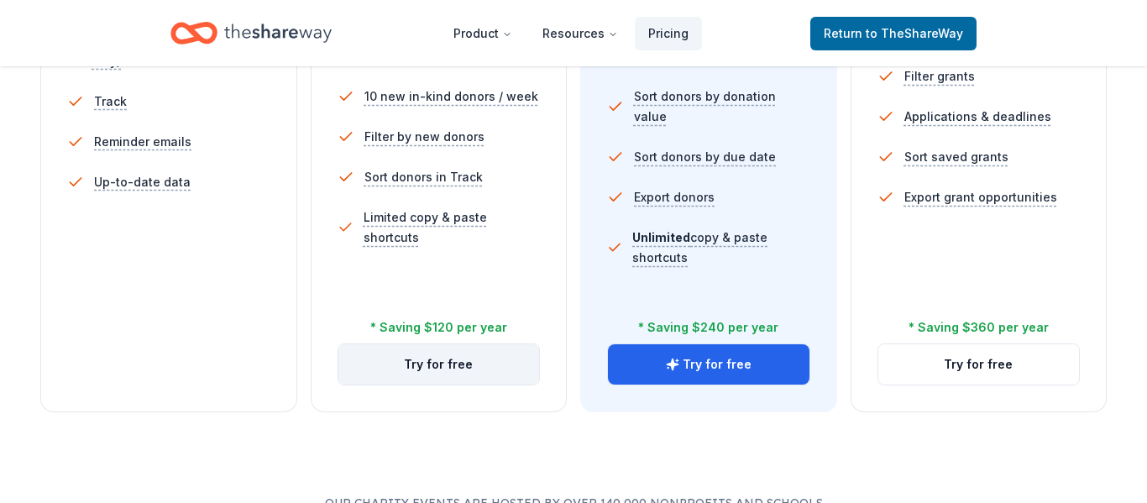
click at [492, 362] on button "Try for free" at bounding box center [440, 364] width 202 height 40
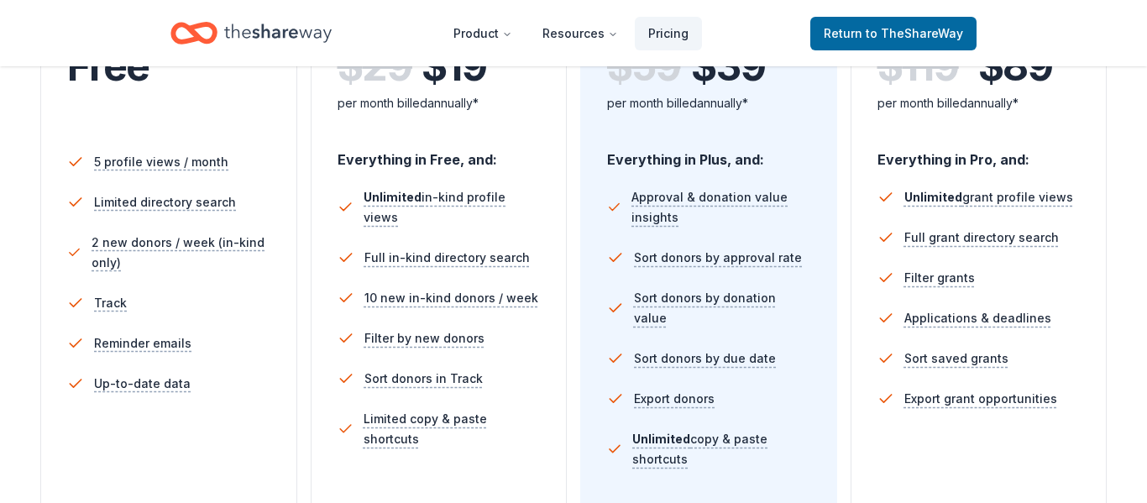
scroll to position [427, 0]
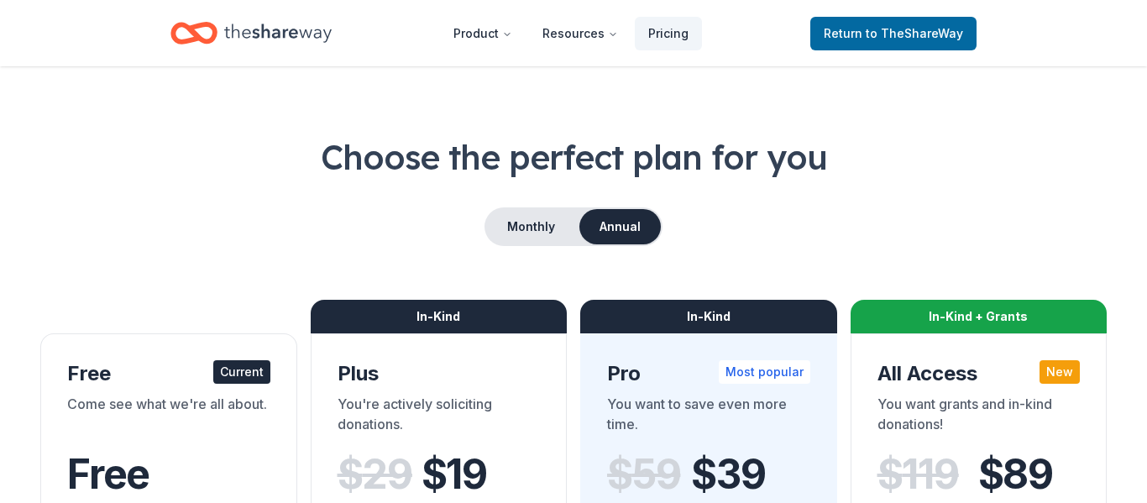
scroll to position [24, 0]
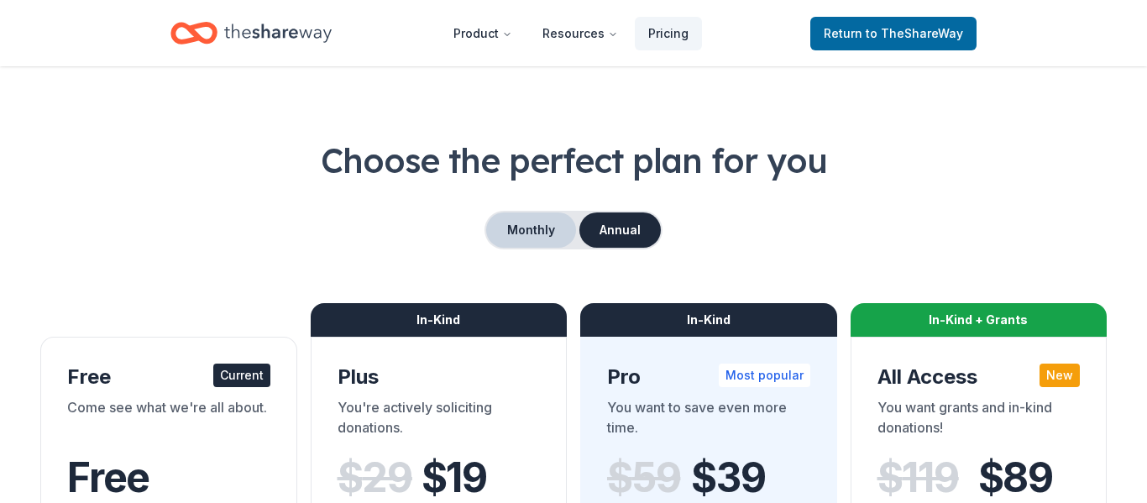
click at [541, 235] on button "Monthly" at bounding box center [531, 230] width 90 height 35
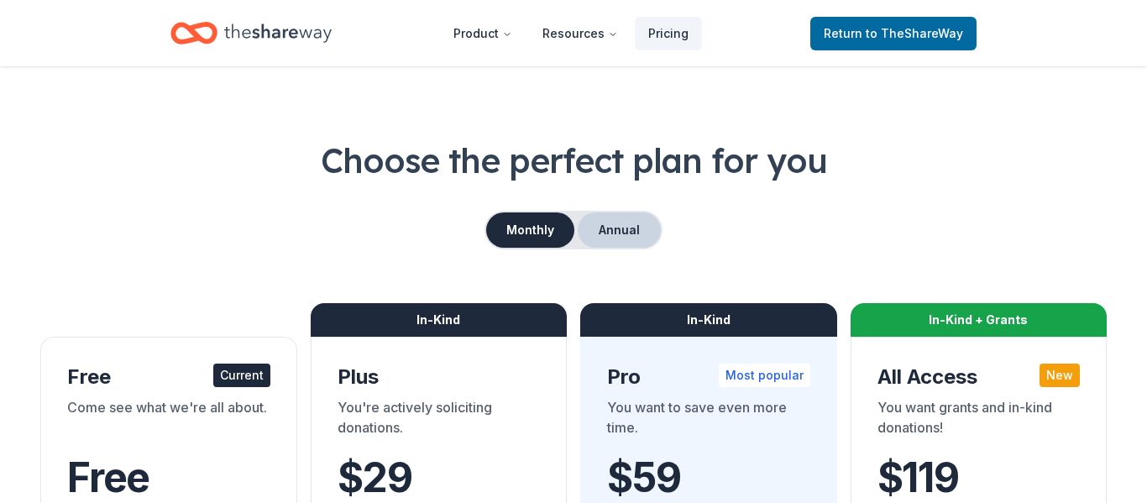
click at [622, 221] on button "Annual" at bounding box center [619, 230] width 83 height 35
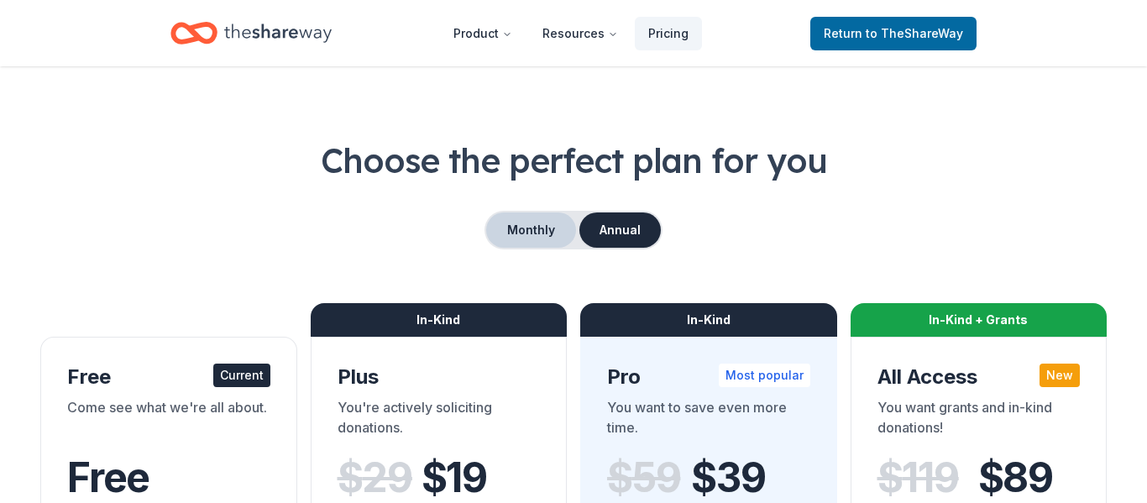
click at [561, 231] on button "Monthly" at bounding box center [531, 230] width 90 height 35
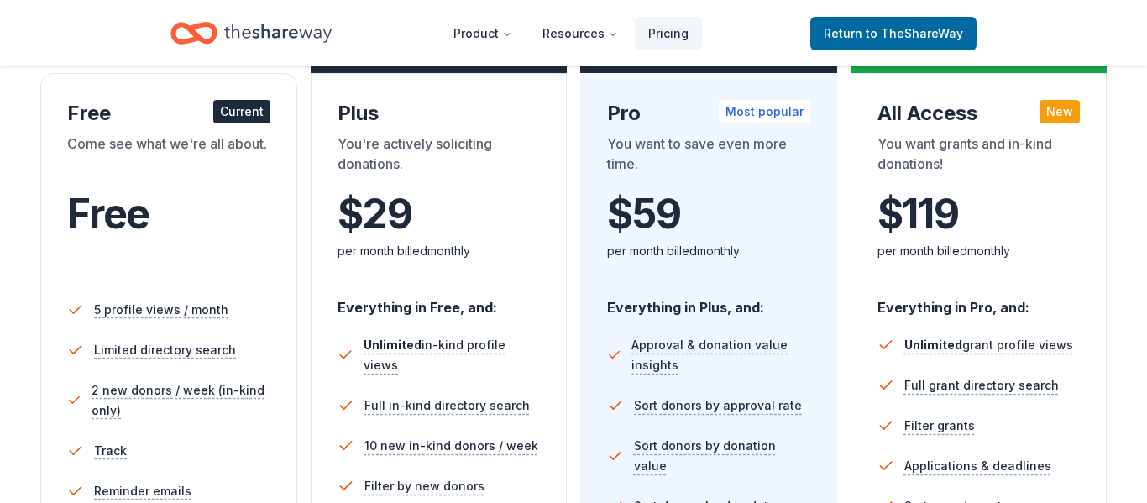
scroll to position [569, 0]
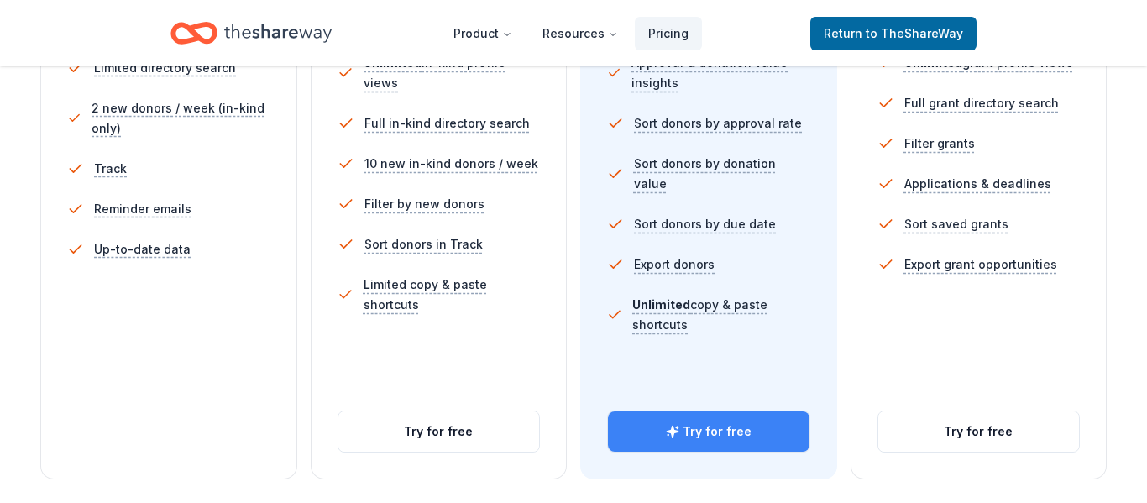
click at [683, 428] on button "Try for free" at bounding box center [709, 432] width 202 height 40
click at [743, 434] on button "Try for free" at bounding box center [709, 432] width 202 height 40
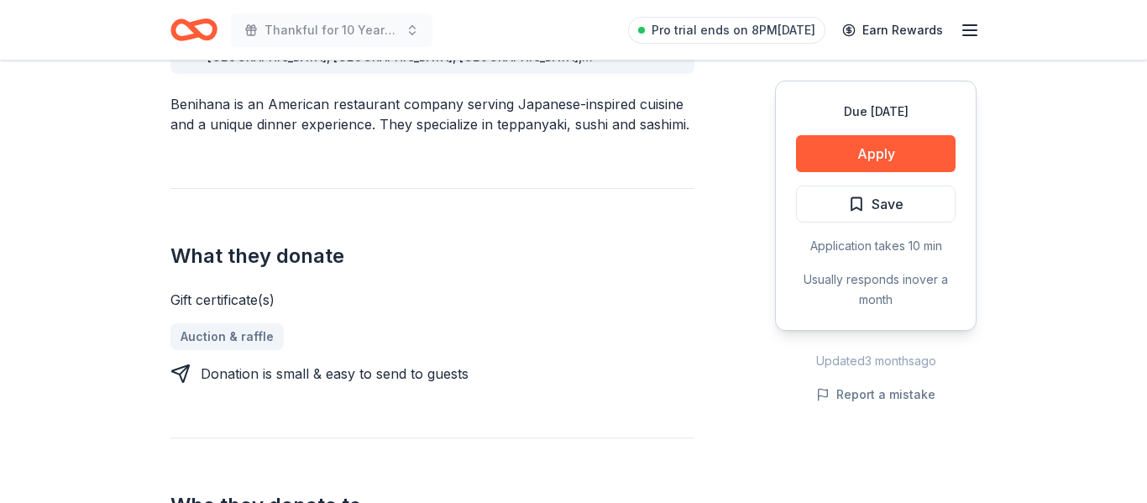
scroll to position [595, 0]
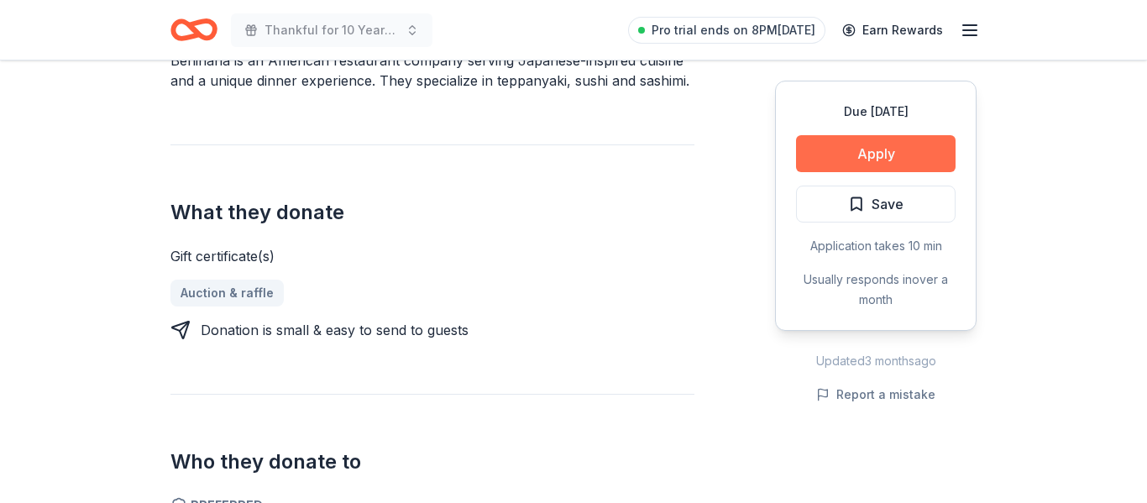
click at [827, 161] on button "Apply" at bounding box center [876, 153] width 160 height 37
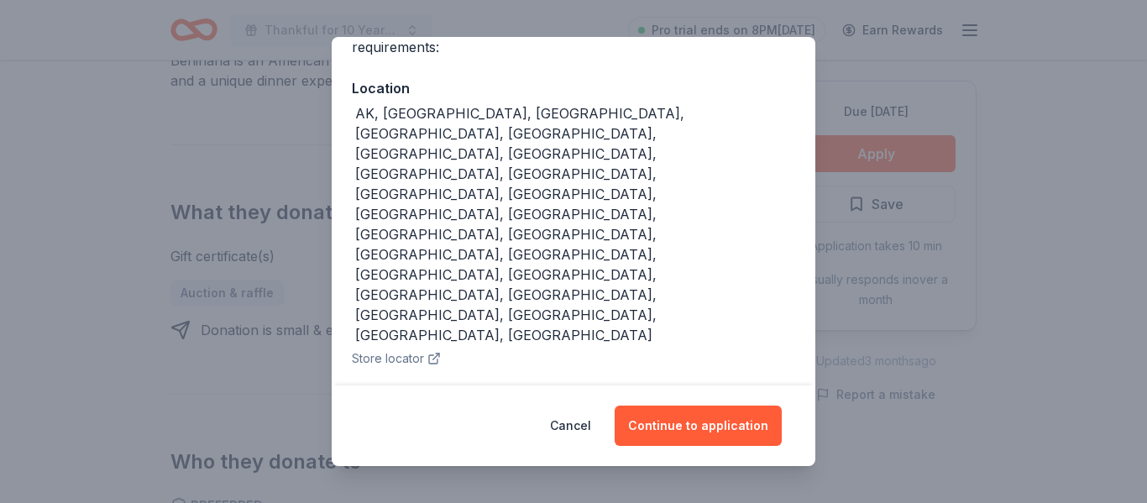
scroll to position [205, 0]
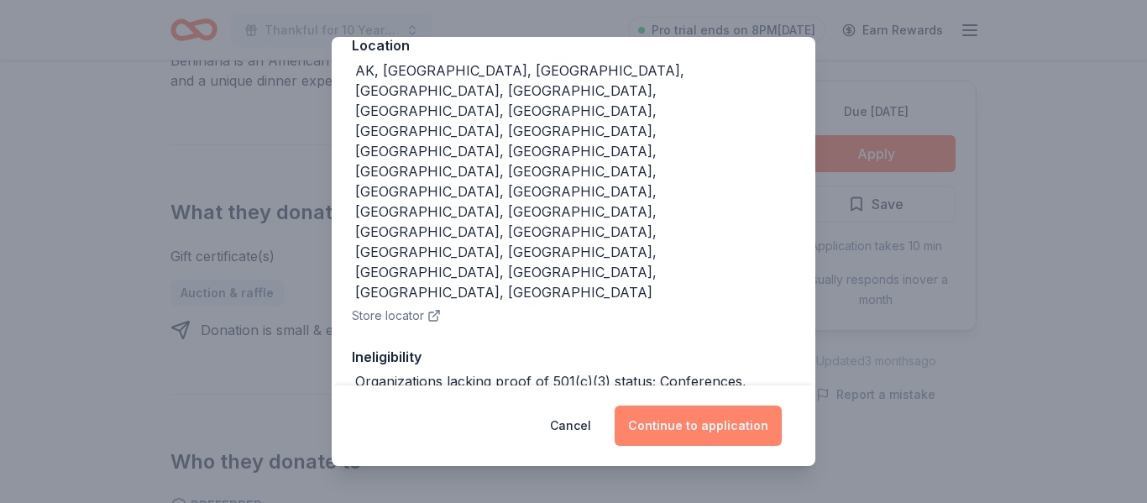
click at [668, 415] on button "Continue to application" at bounding box center [698, 426] width 167 height 40
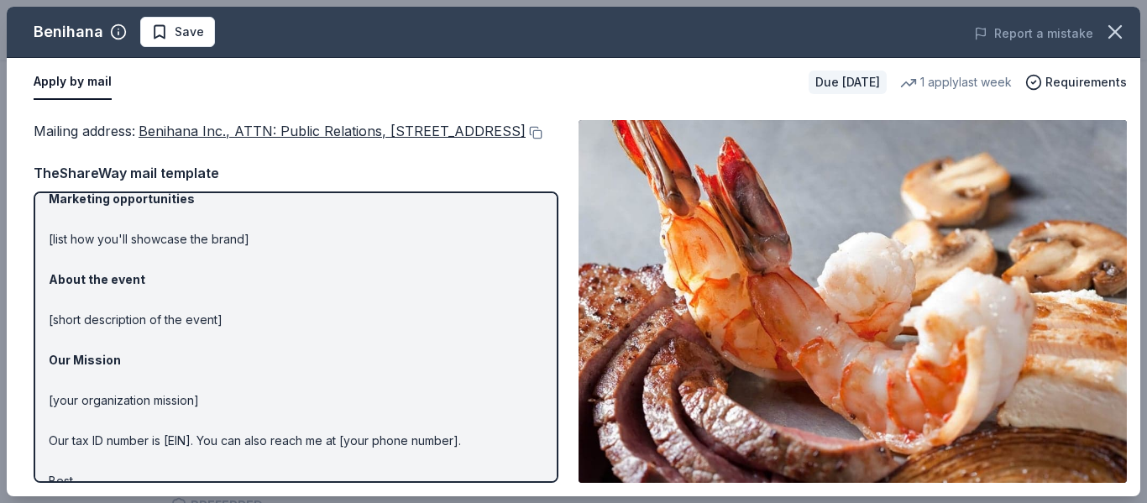
scroll to position [184, 0]
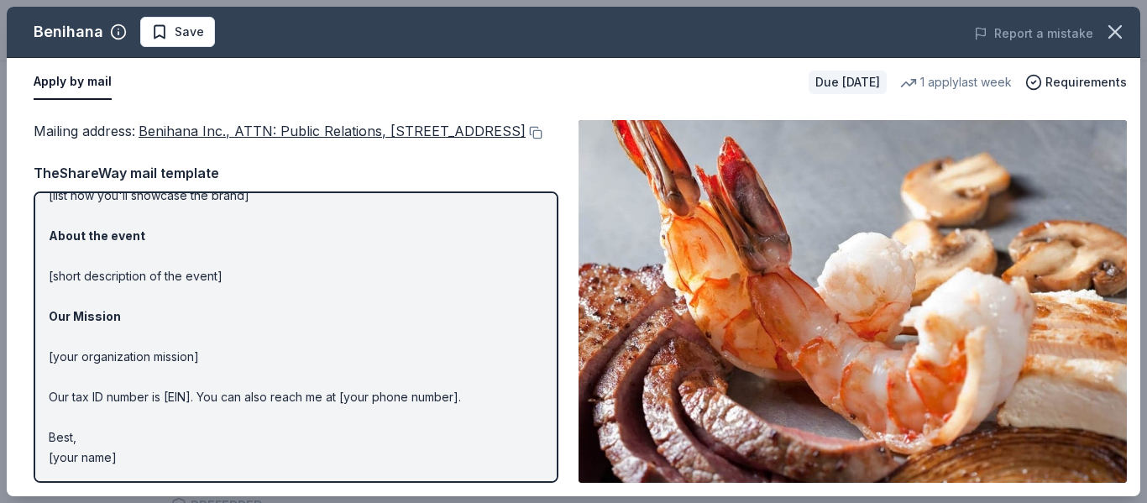
click at [115, 453] on p "Hi [name/there], I am [your name] from [your org]. We are seeking [requested it…" at bounding box center [296, 256] width 495 height 423
click at [102, 459] on p "Hi [name/there], I am [your name] from [your org]. We are seeking [requested it…" at bounding box center [296, 256] width 495 height 423
click at [1127, 38] on button "button" at bounding box center [1115, 31] width 37 height 37
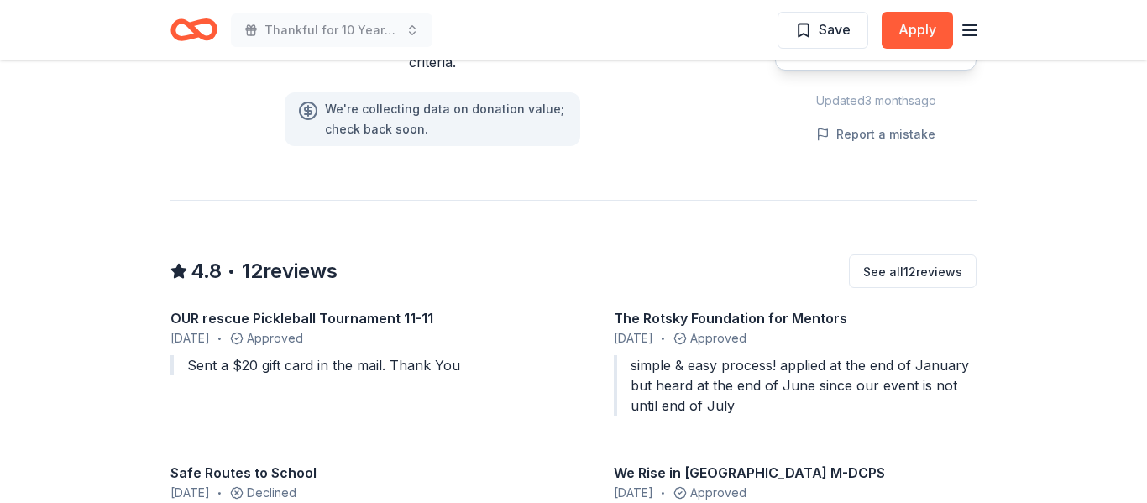
scroll to position [1619, 0]
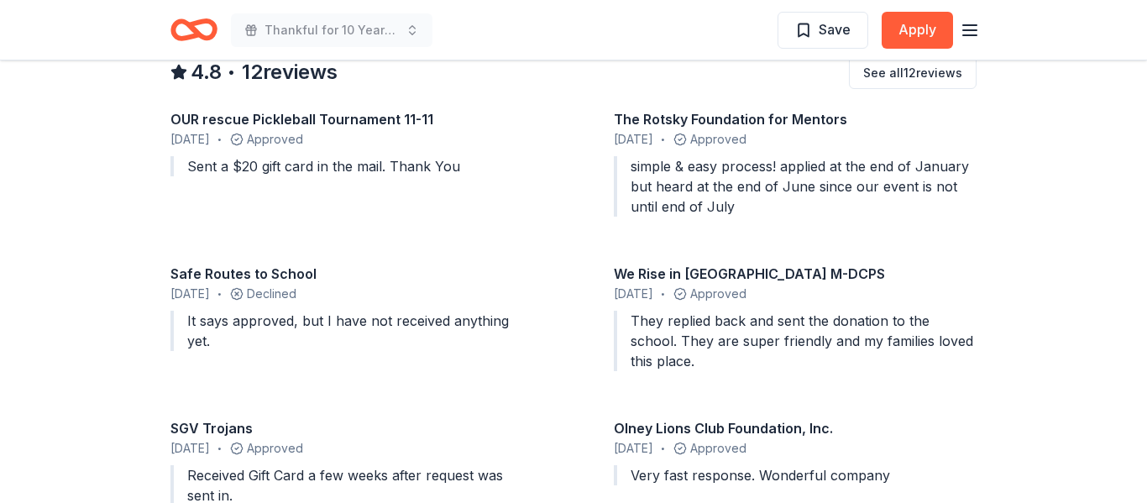
click at [479, 222] on div "OUR rescue Pickleball Tournament 11-11 November 2023 • Approved Sent a $20 gift…" at bounding box center [574, 310] width 806 height 403
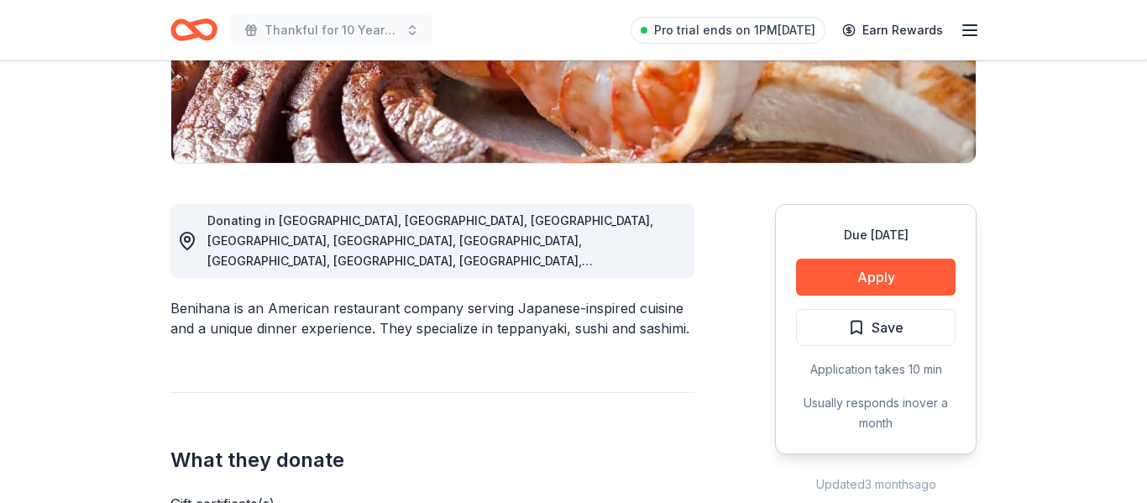
scroll to position [524, 0]
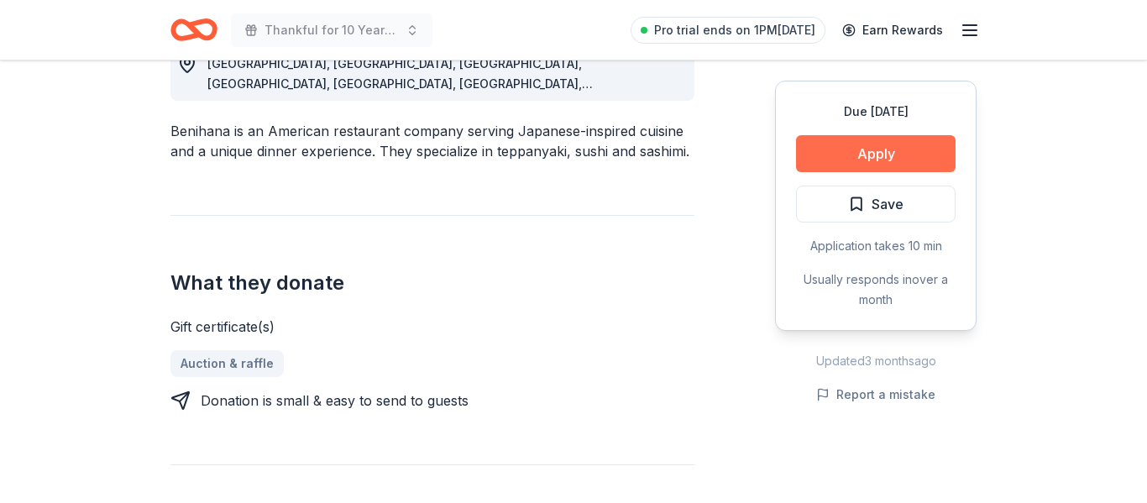
click at [856, 144] on button "Apply" at bounding box center [876, 153] width 160 height 37
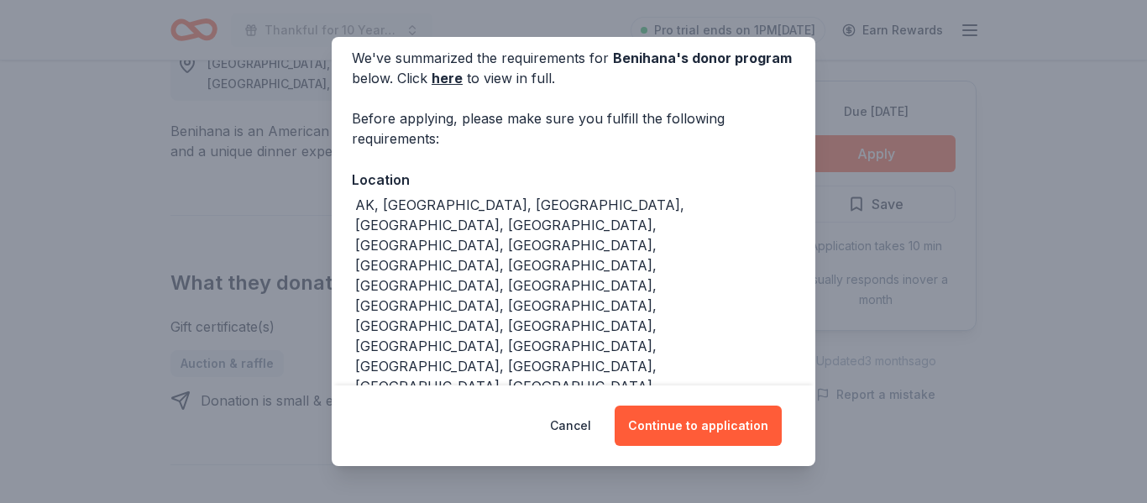
scroll to position [205, 0]
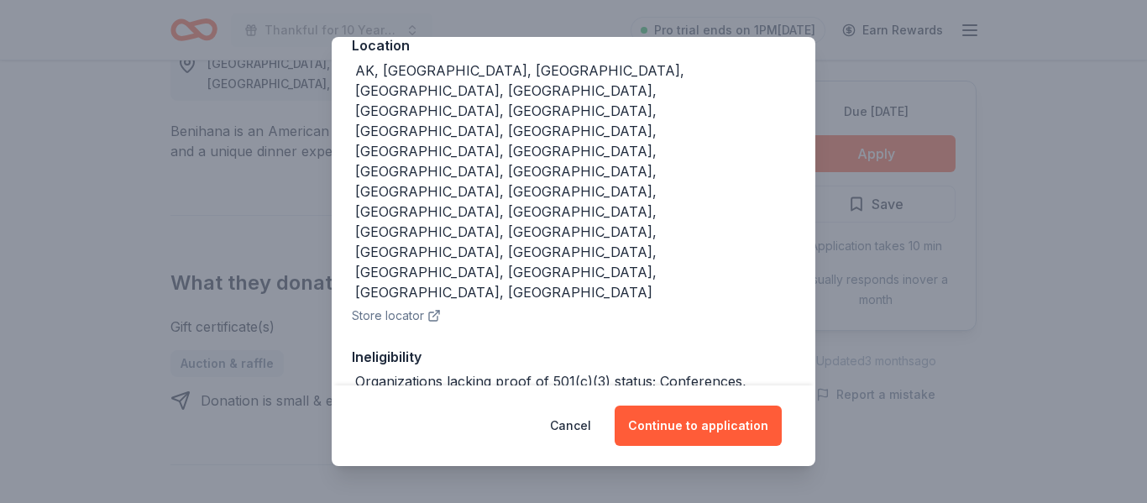
drag, startPoint x: 701, startPoint y: 411, endPoint x: 715, endPoint y: 393, distance: 22.2
click at [701, 412] on button "Continue to application" at bounding box center [698, 426] width 167 height 40
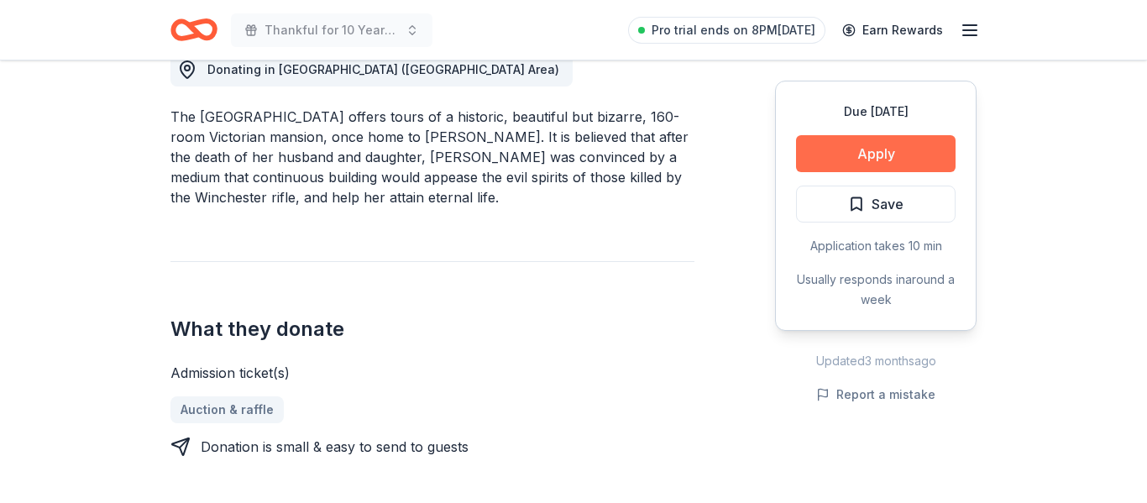
click at [848, 144] on button "Apply" at bounding box center [876, 153] width 160 height 37
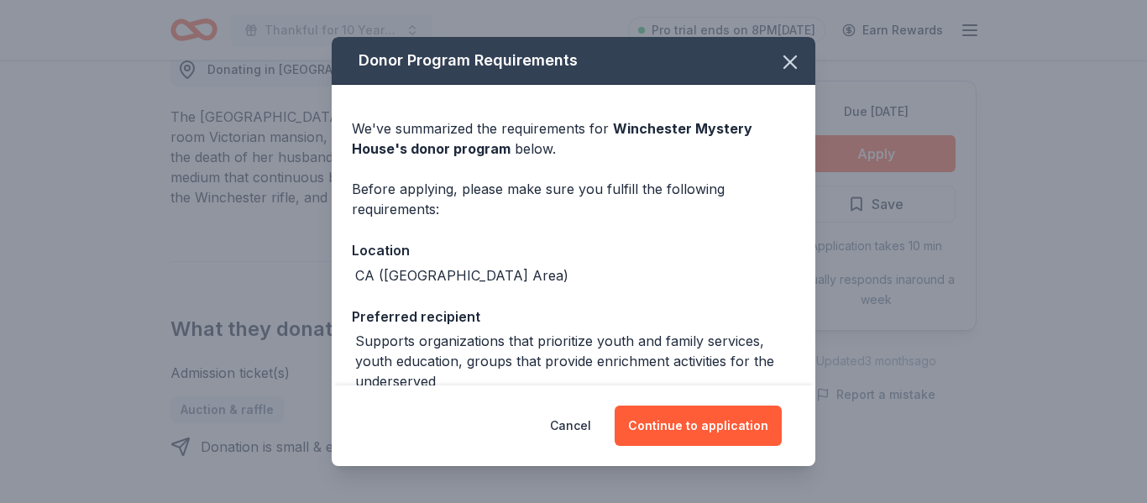
click at [713, 399] on div "Cancel Continue to application" at bounding box center [574, 426] width 484 height 81
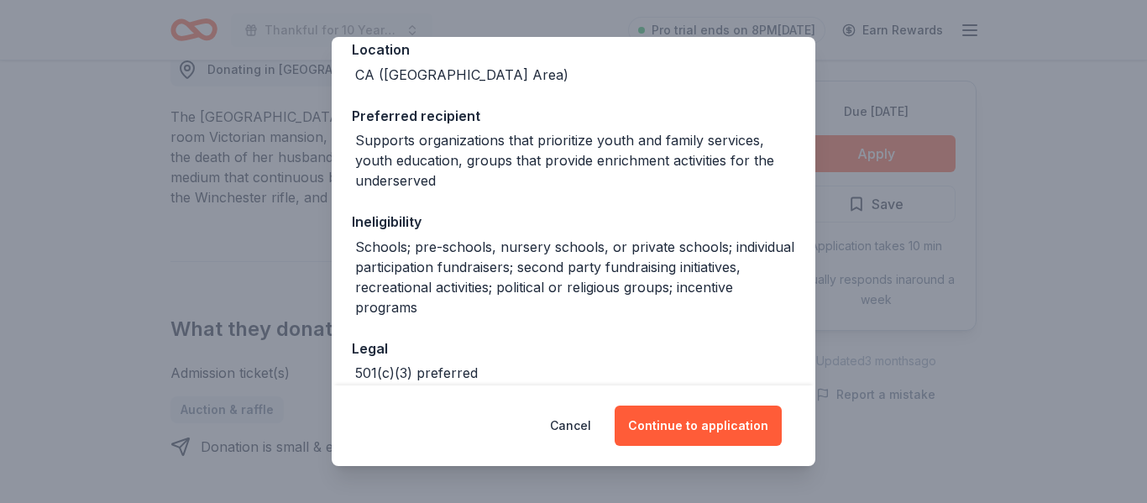
scroll to position [198, 0]
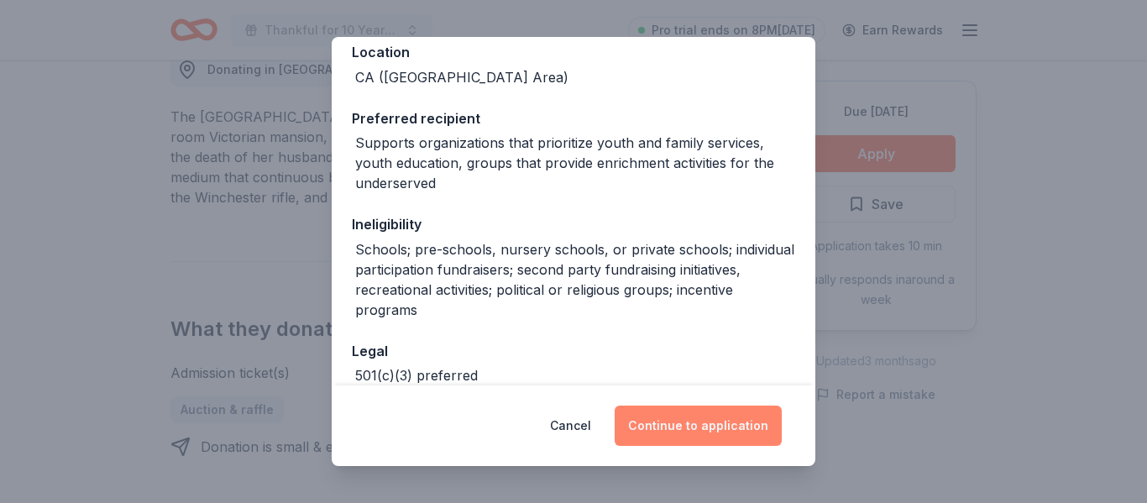
click at [664, 422] on button "Continue to application" at bounding box center [698, 426] width 167 height 40
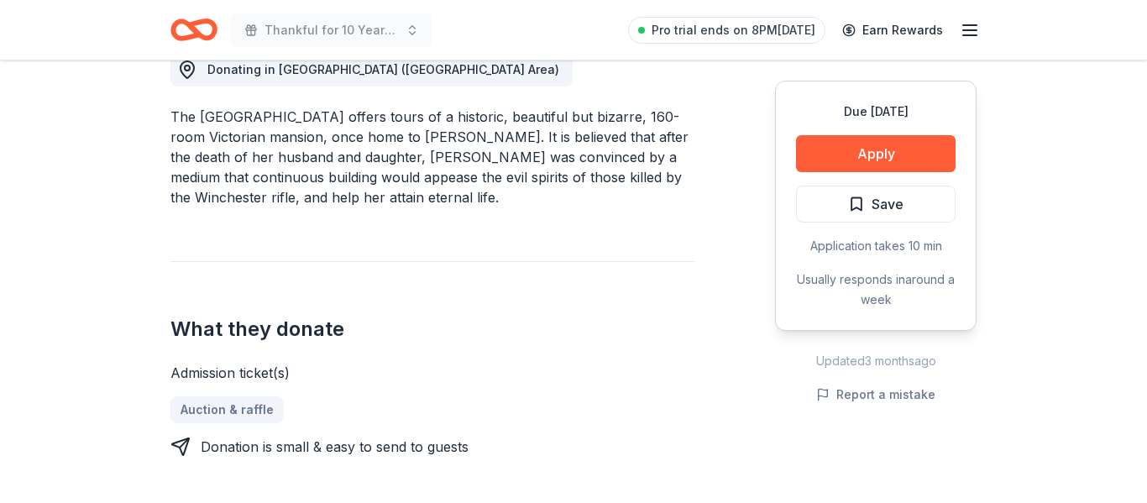
scroll to position [0, 0]
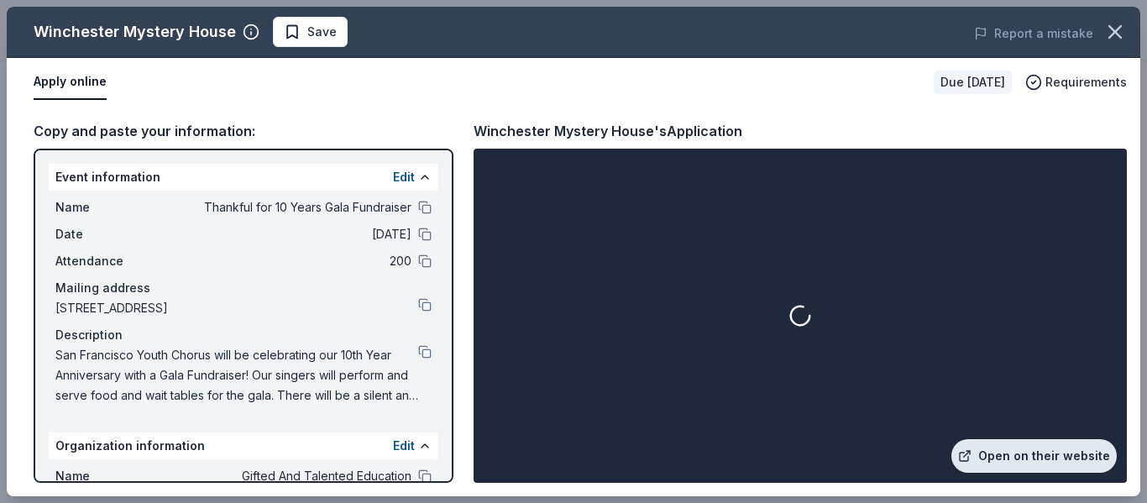
click at [1013, 458] on link "Open on their website" at bounding box center [1034, 456] width 165 height 34
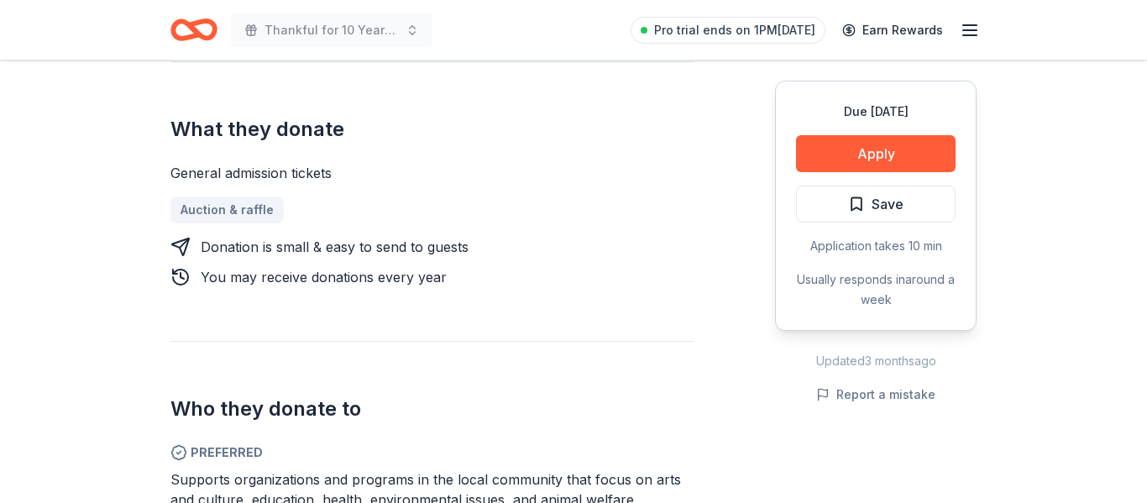
scroll to position [672, 0]
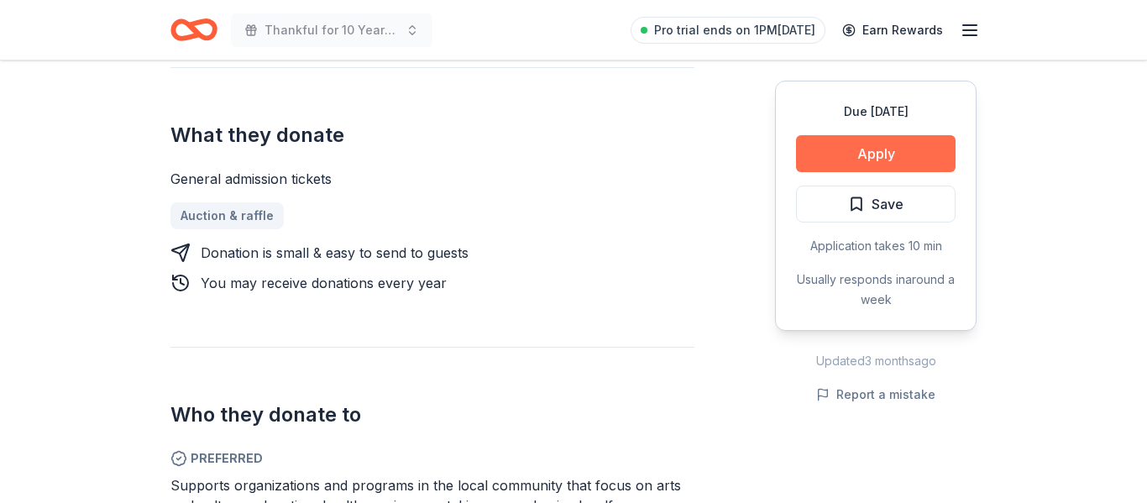
click at [874, 158] on button "Apply" at bounding box center [876, 153] width 160 height 37
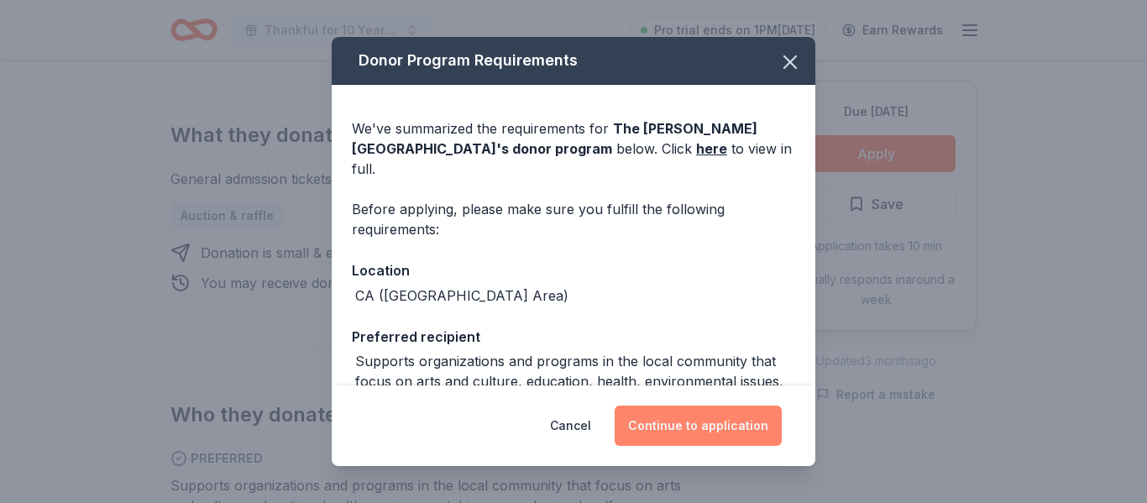
click at [682, 419] on button "Continue to application" at bounding box center [698, 426] width 167 height 40
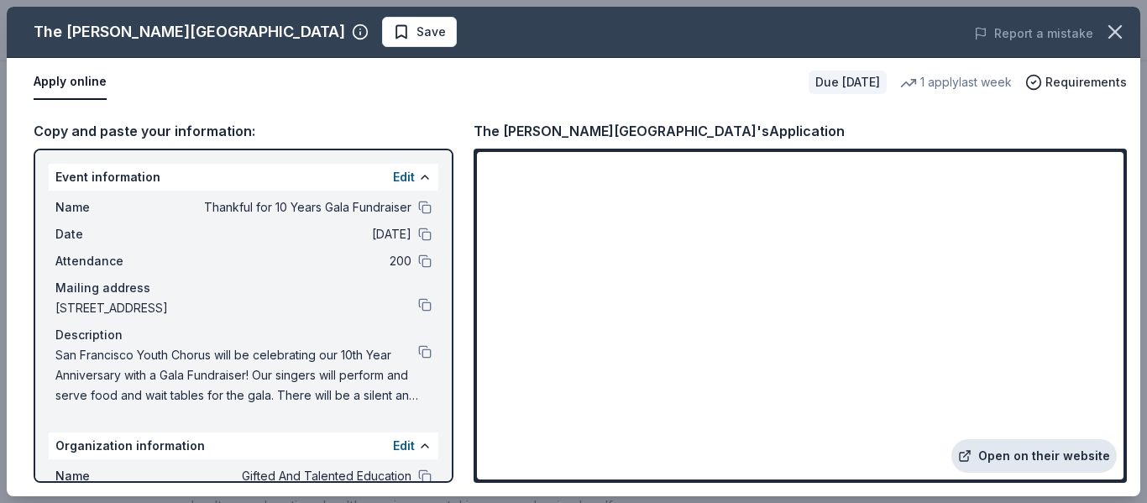
click at [1026, 461] on link "Open on their website" at bounding box center [1034, 456] width 165 height 34
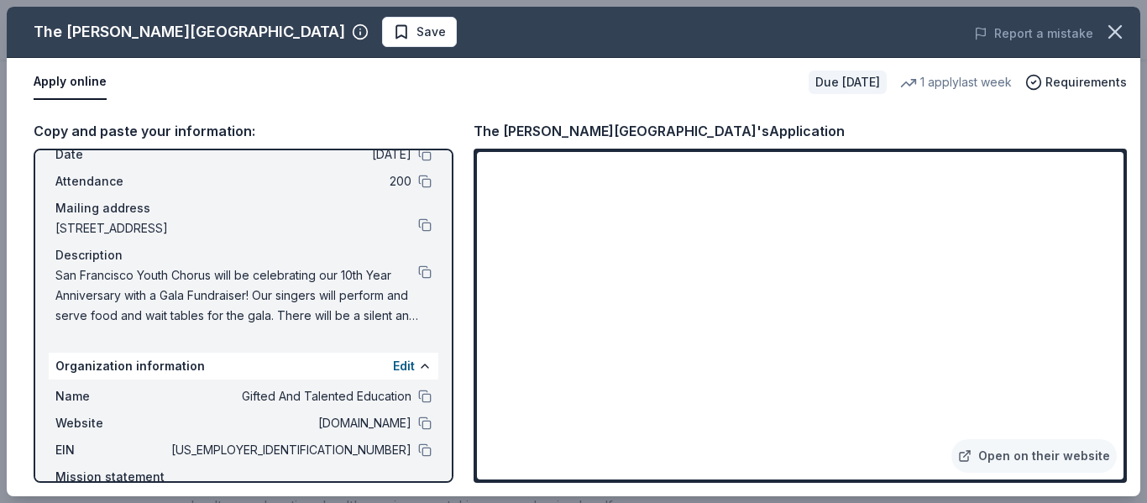
scroll to position [146, 0]
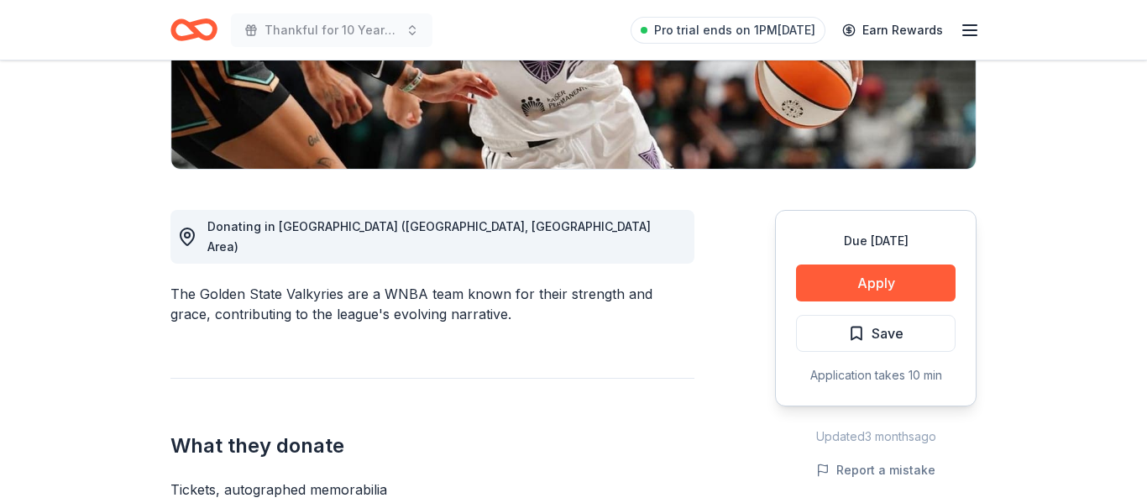
scroll to position [370, 0]
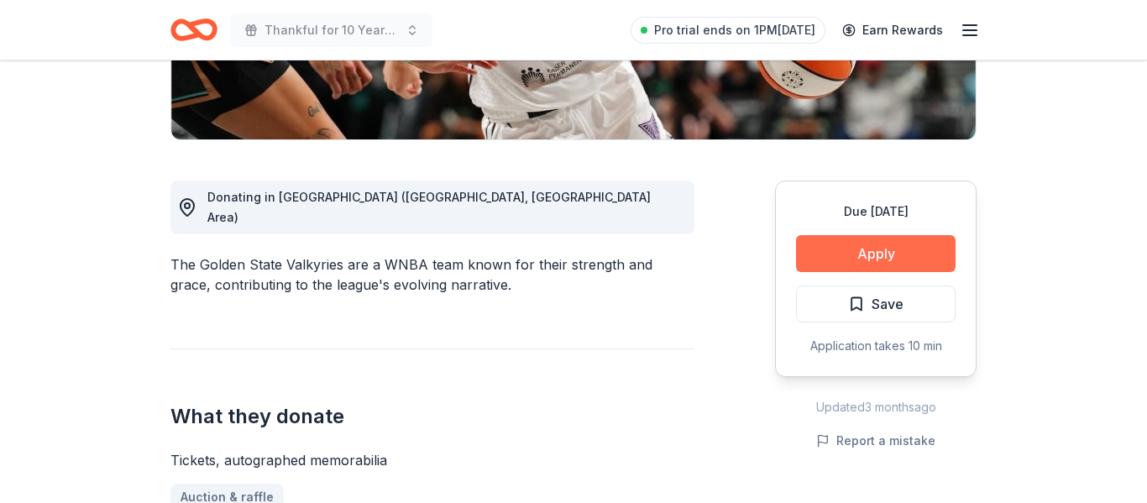
click at [844, 249] on button "Apply" at bounding box center [876, 253] width 160 height 37
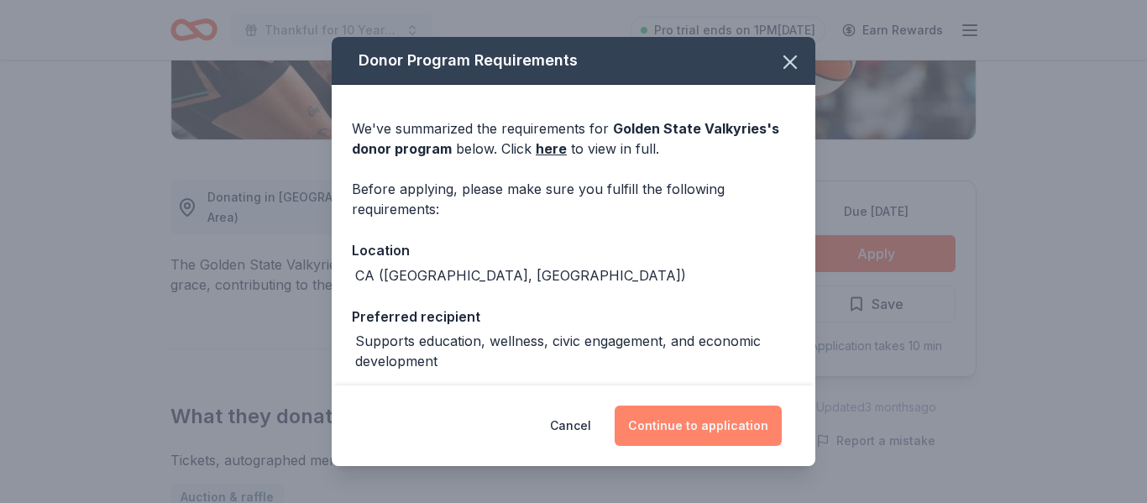
click at [689, 417] on button "Continue to application" at bounding box center [698, 426] width 167 height 40
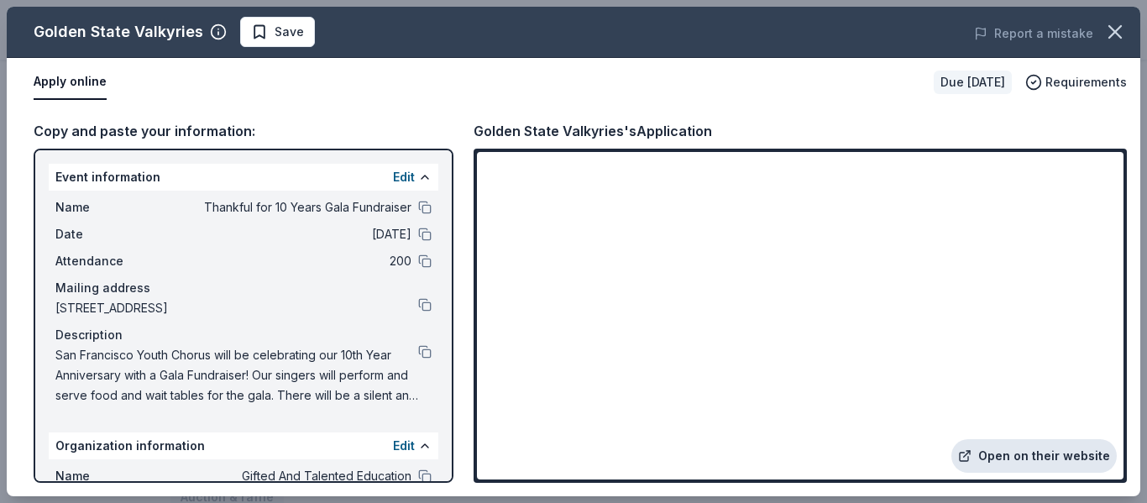
click at [1009, 452] on link "Open on their website" at bounding box center [1034, 456] width 165 height 34
click at [1023, 453] on link "Open on their website" at bounding box center [1034, 456] width 165 height 34
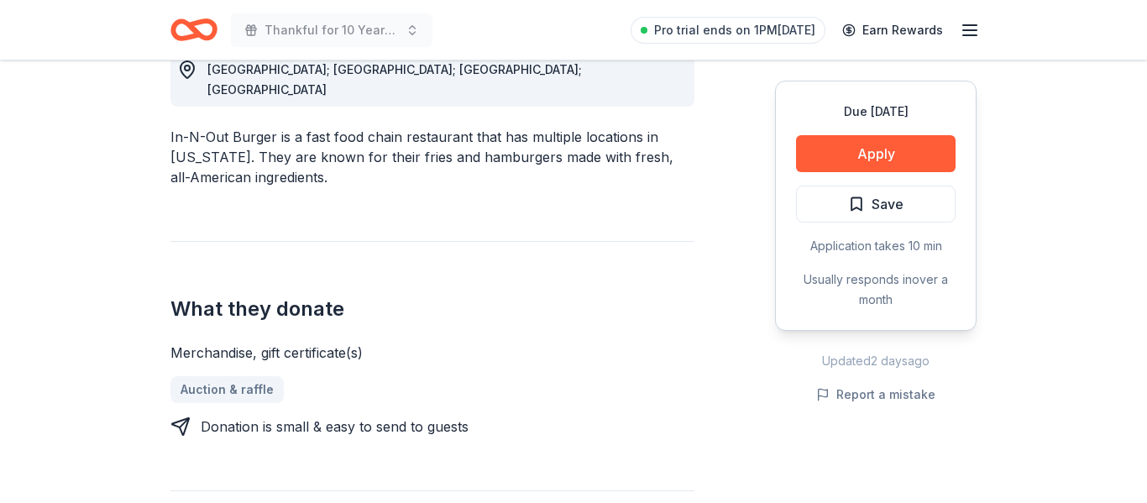
scroll to position [522, 0]
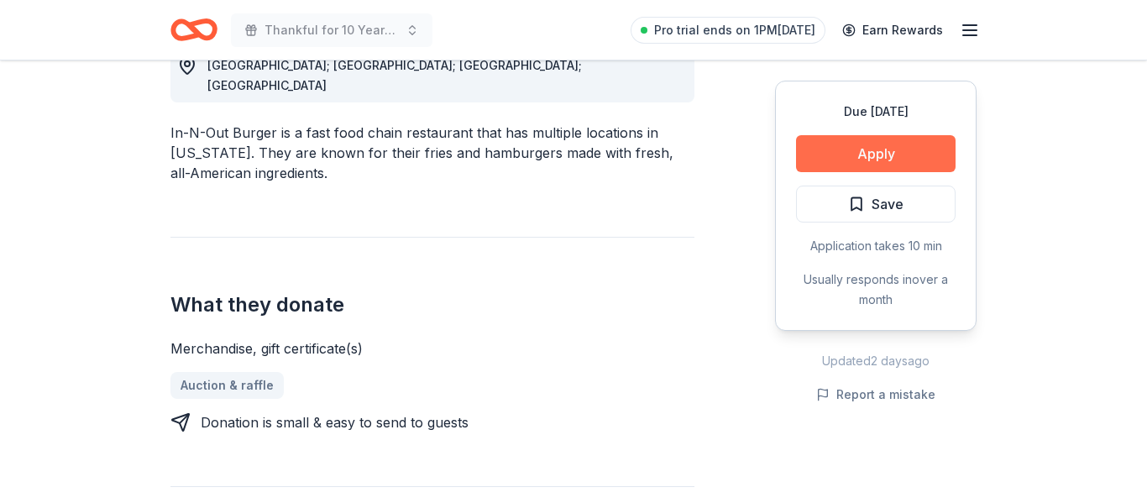
click at [839, 165] on button "Apply" at bounding box center [876, 153] width 160 height 37
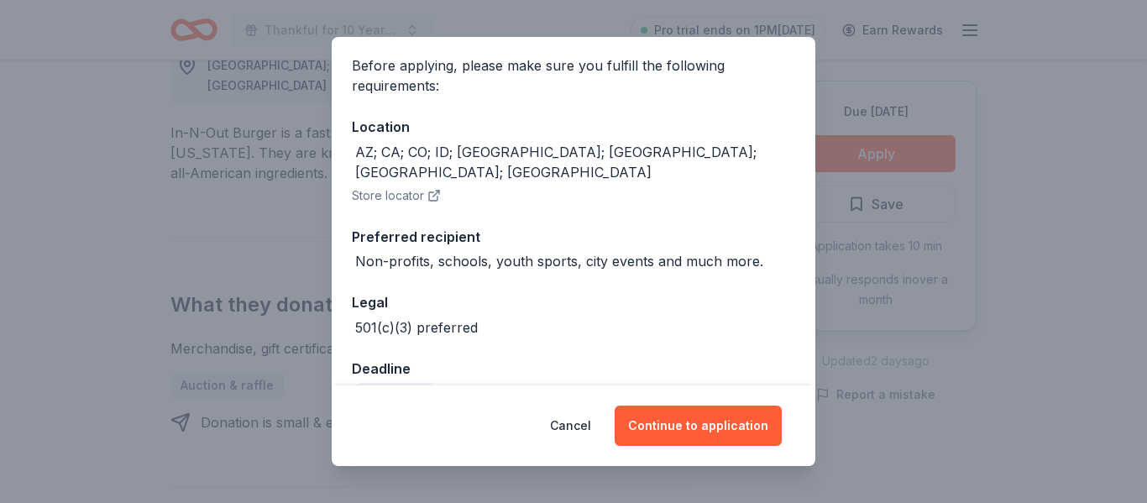
scroll to position [144, 0]
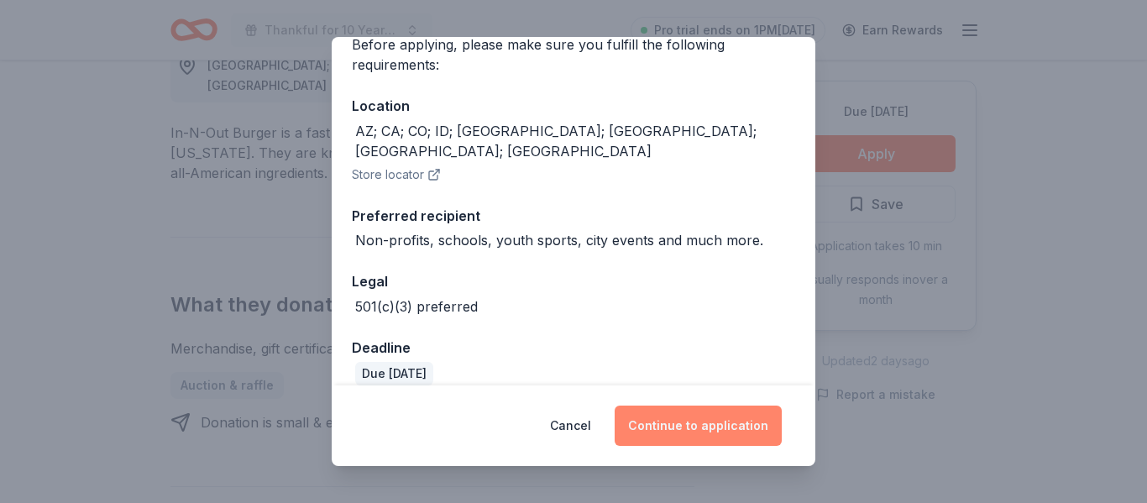
click at [692, 423] on button "Continue to application" at bounding box center [698, 426] width 167 height 40
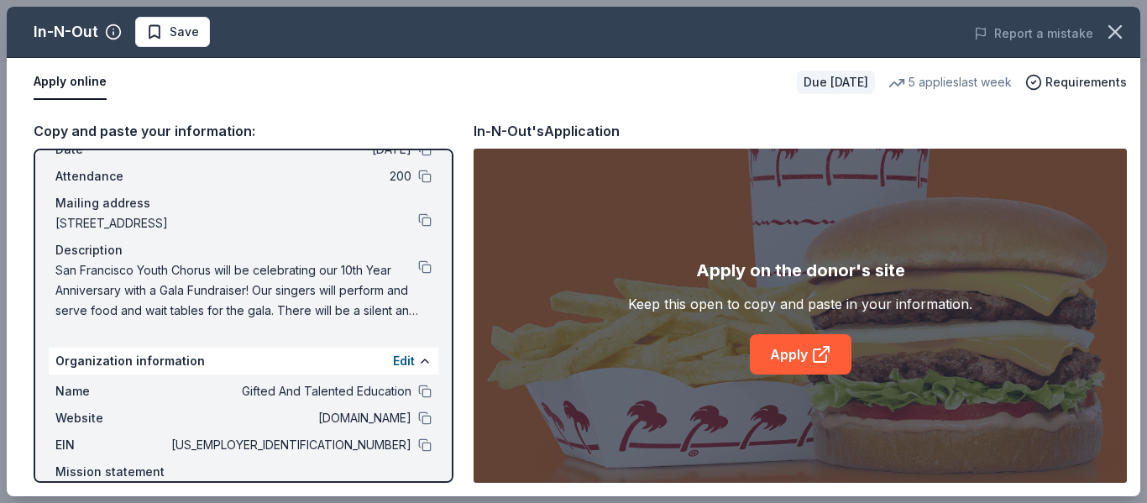
scroll to position [146, 0]
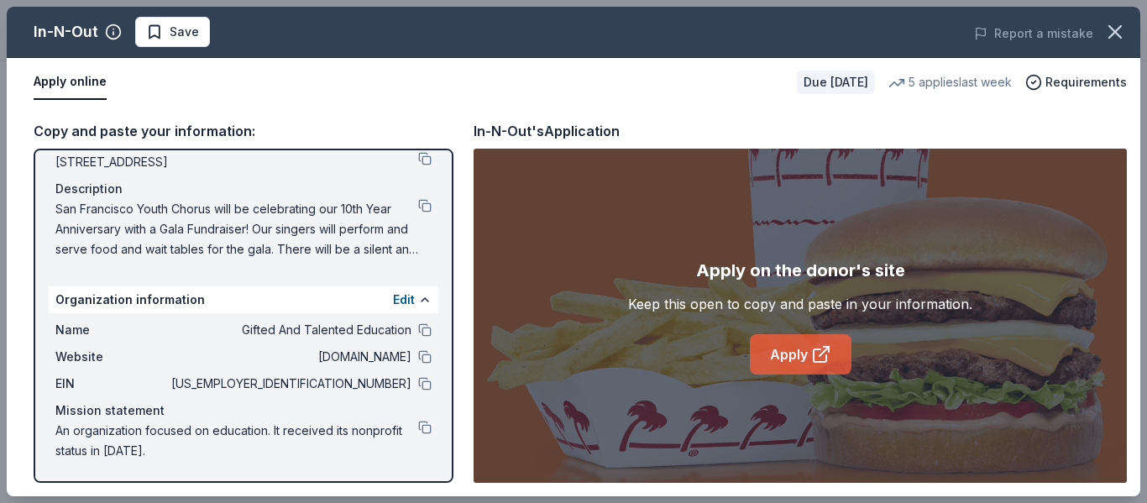
click at [806, 365] on link "Apply" at bounding box center [801, 354] width 102 height 40
click at [1113, 34] on icon "button" at bounding box center [1116, 32] width 12 height 12
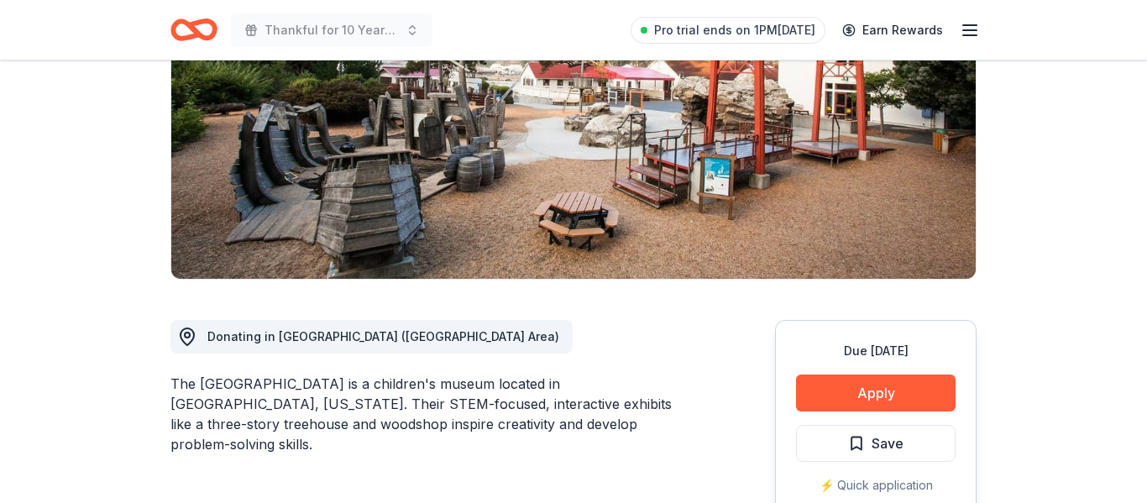
scroll to position [230, 0]
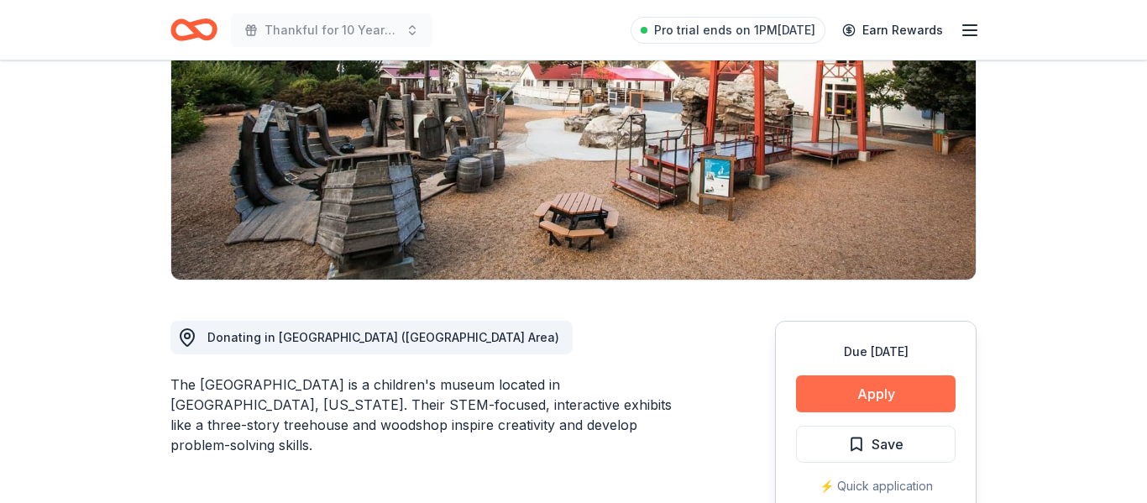
click at [831, 396] on button "Apply" at bounding box center [876, 393] width 160 height 37
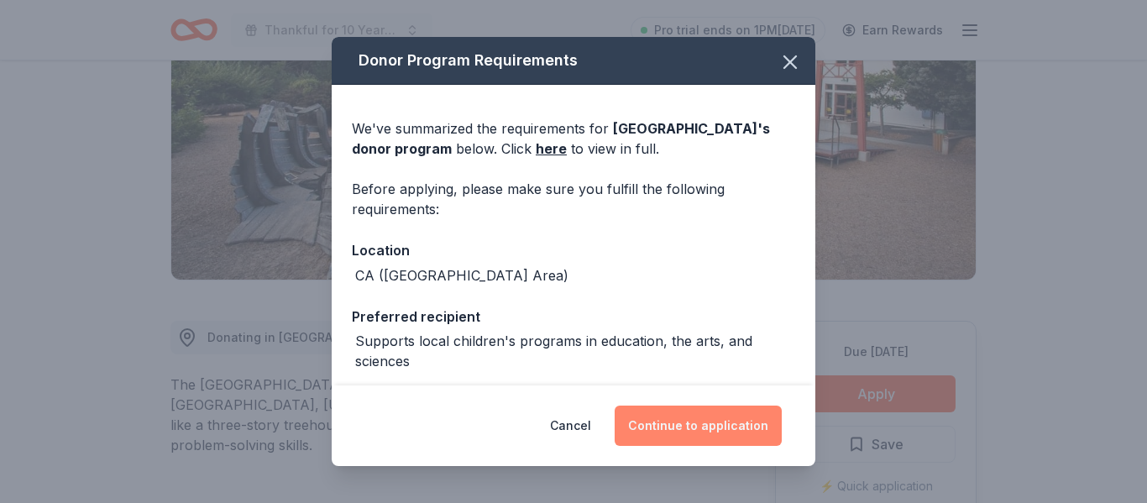
click at [685, 427] on button "Continue to application" at bounding box center [698, 426] width 167 height 40
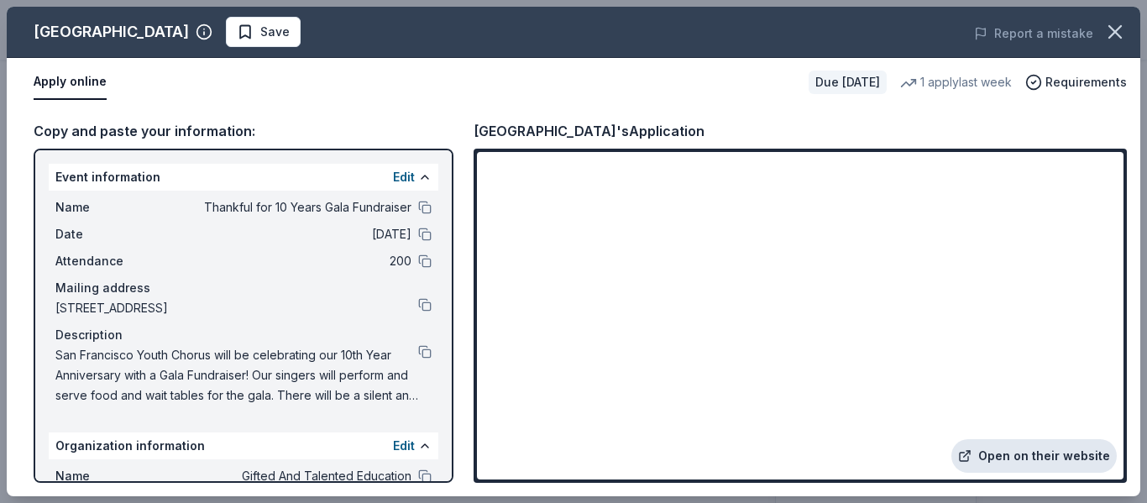
click at [1036, 460] on link "Open on their website" at bounding box center [1034, 456] width 165 height 34
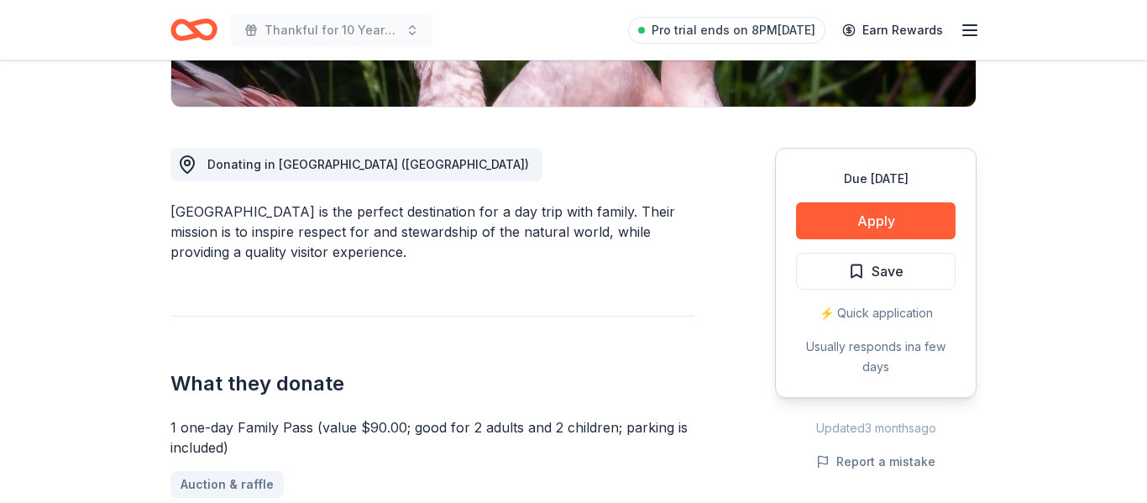
scroll to position [413, 0]
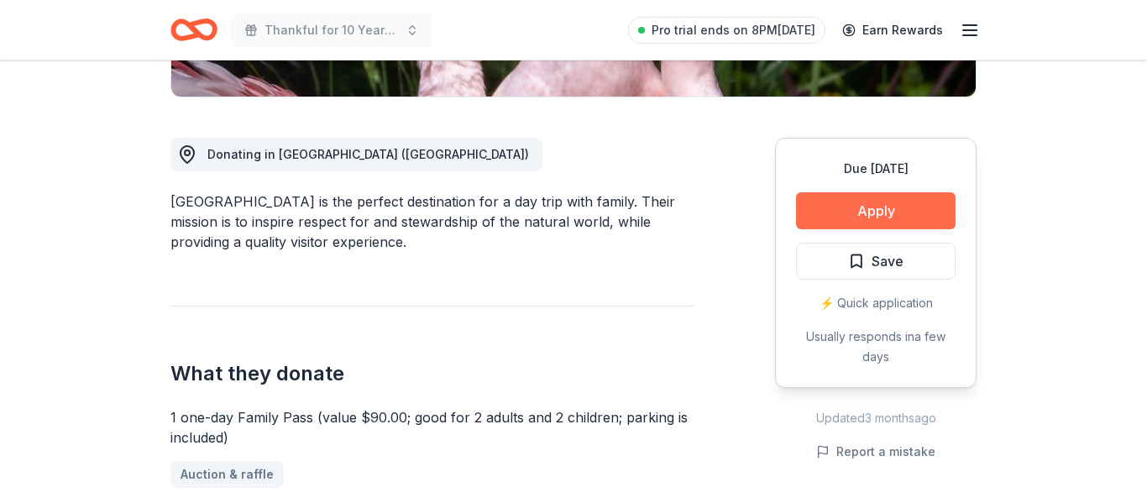
click at [851, 208] on button "Apply" at bounding box center [876, 210] width 160 height 37
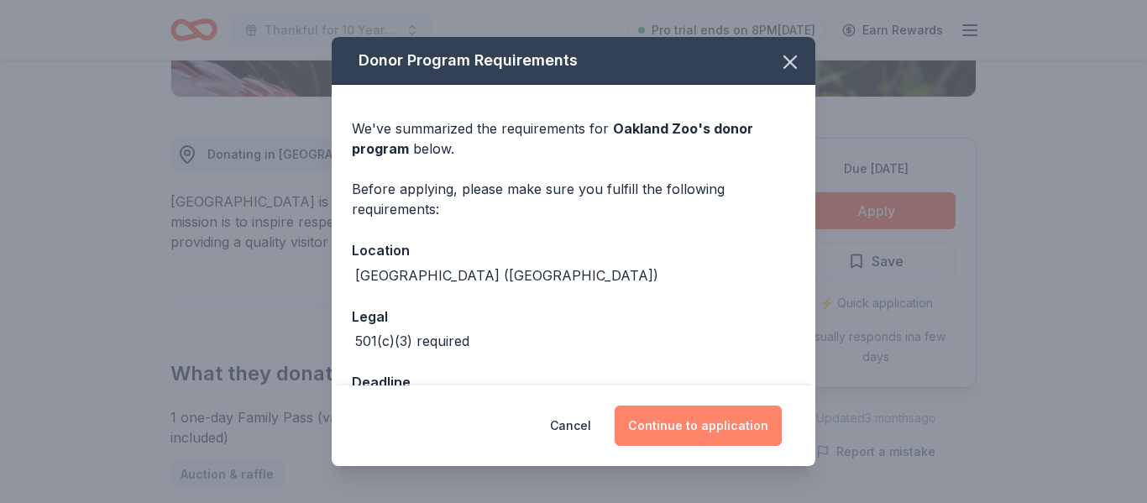
click at [699, 426] on button "Continue to application" at bounding box center [698, 426] width 167 height 40
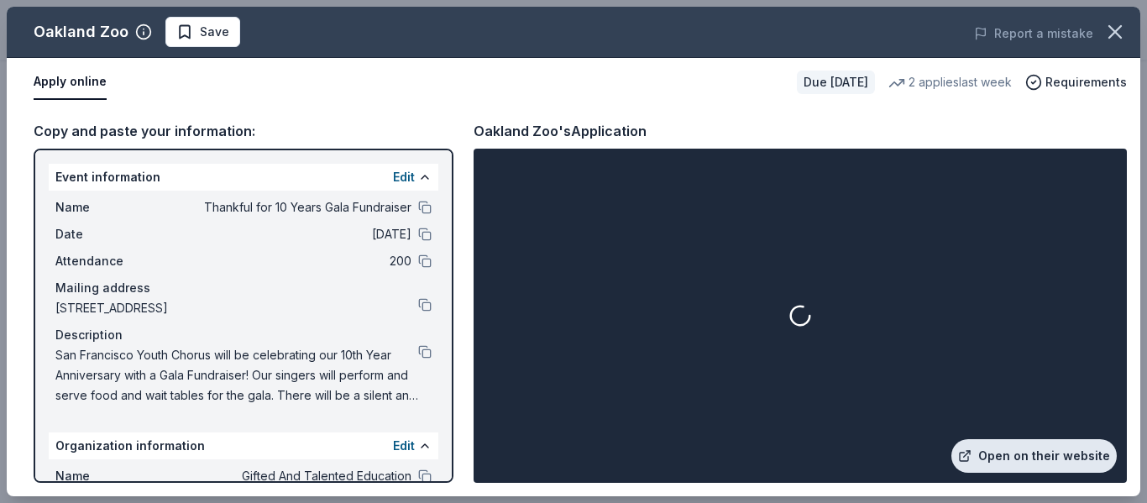
click at [1013, 461] on link "Open on their website" at bounding box center [1034, 456] width 165 height 34
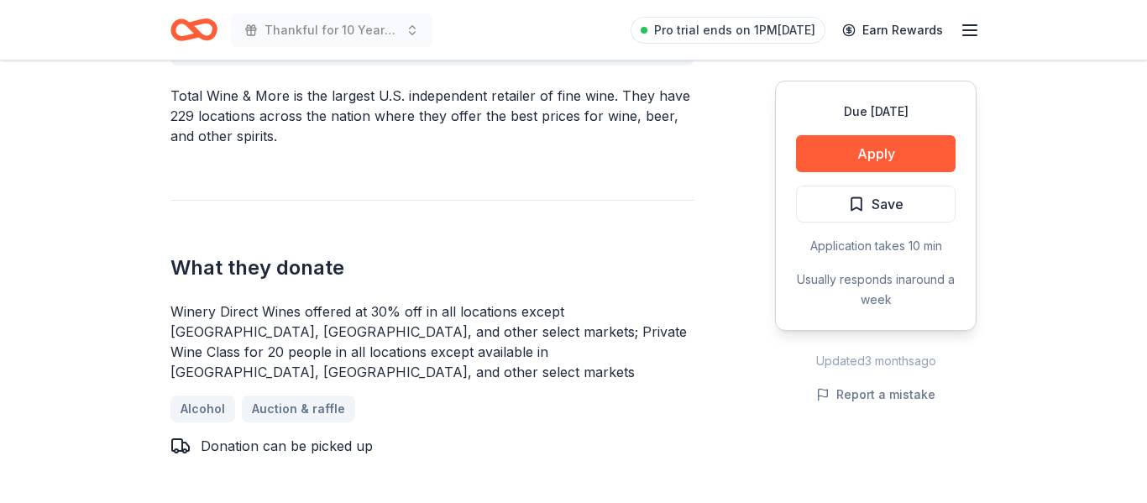
scroll to position [580, 0]
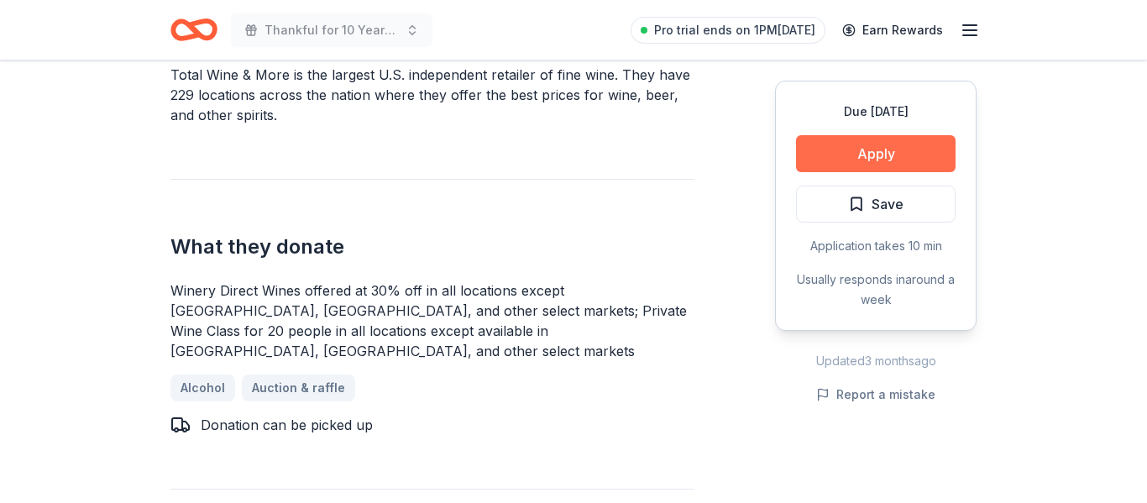
click at [839, 156] on button "Apply" at bounding box center [876, 153] width 160 height 37
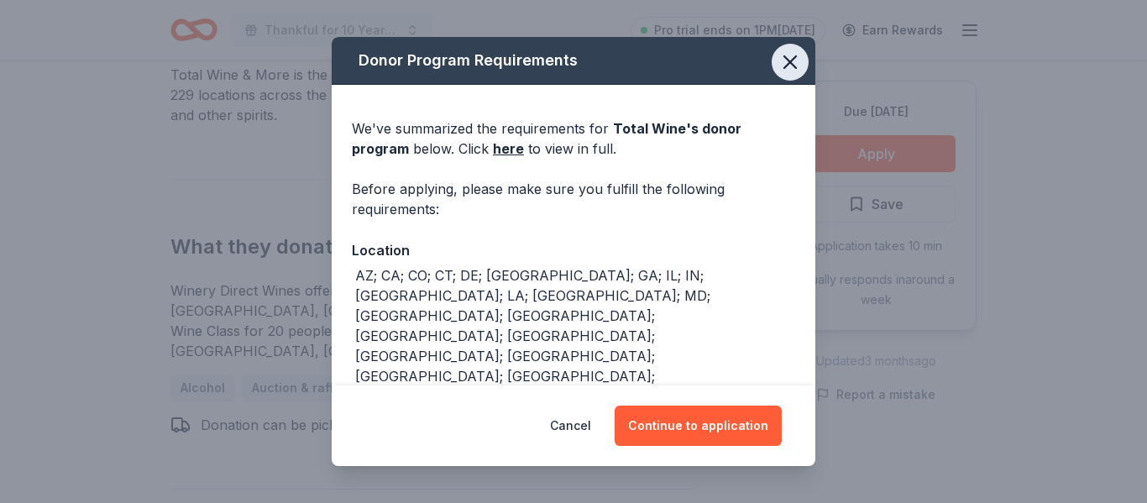
click at [789, 66] on icon "button" at bounding box center [791, 62] width 24 height 24
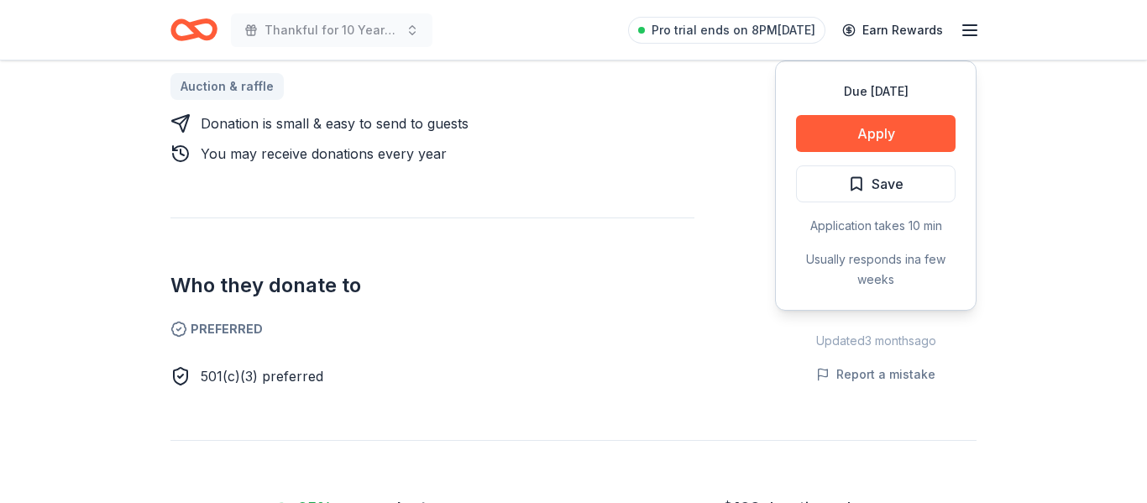
scroll to position [793, 0]
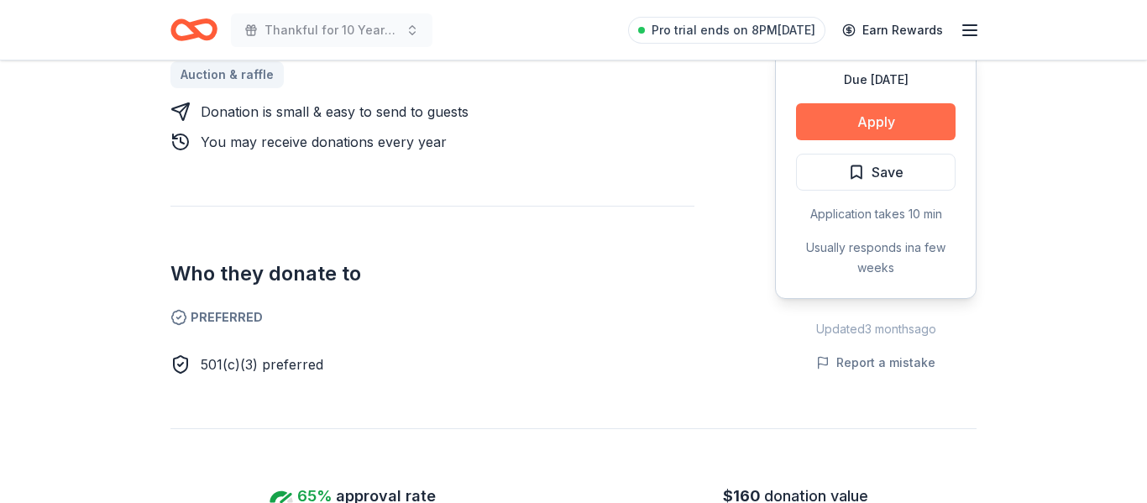
click at [854, 103] on button "Apply" at bounding box center [876, 121] width 160 height 37
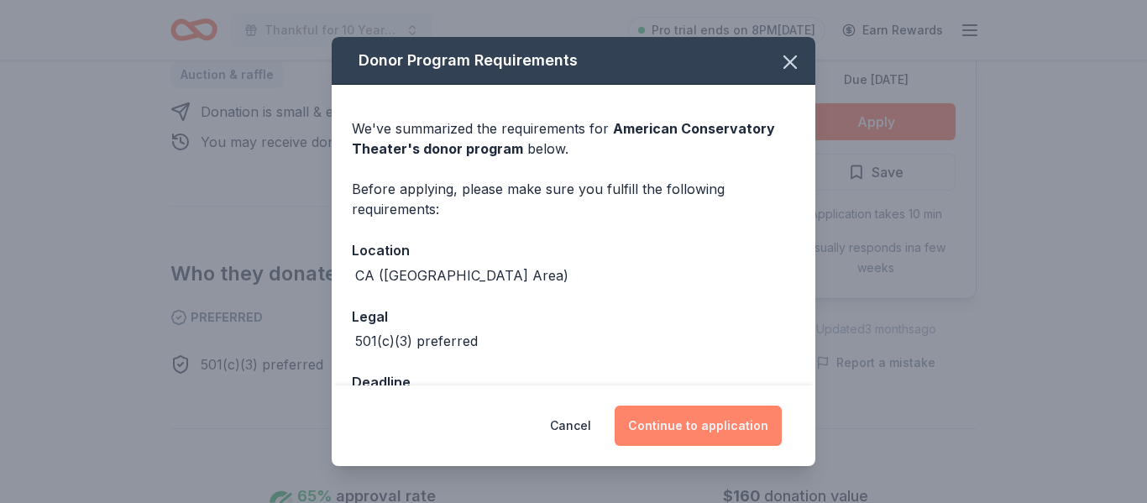
click at [669, 420] on button "Continue to application" at bounding box center [698, 426] width 167 height 40
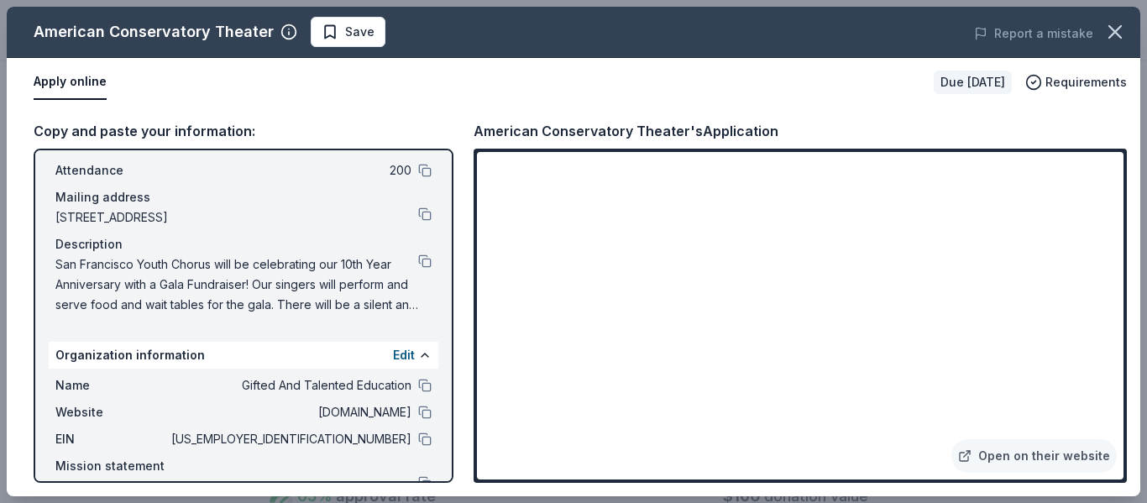
scroll to position [146, 0]
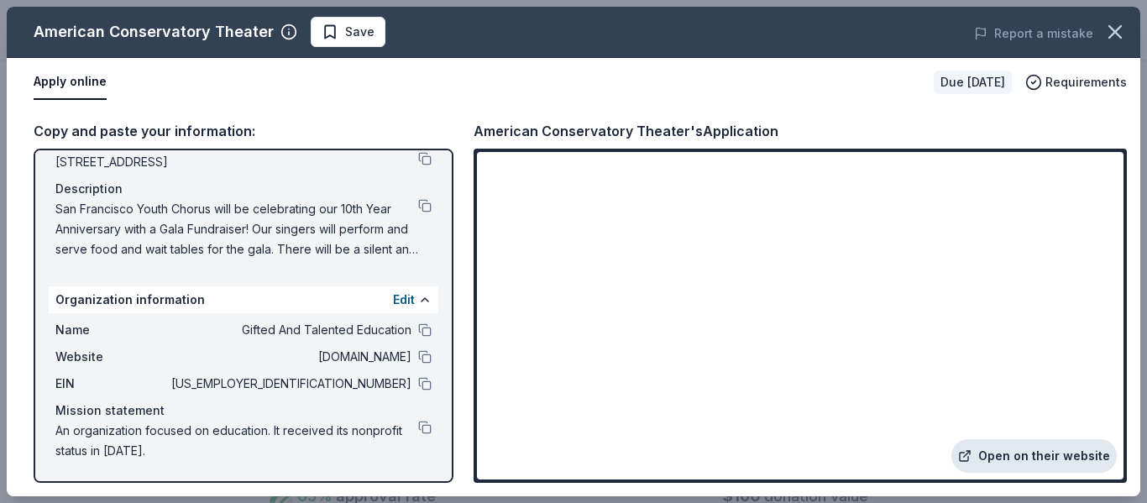
click at [1000, 452] on link "Open on their website" at bounding box center [1034, 456] width 165 height 34
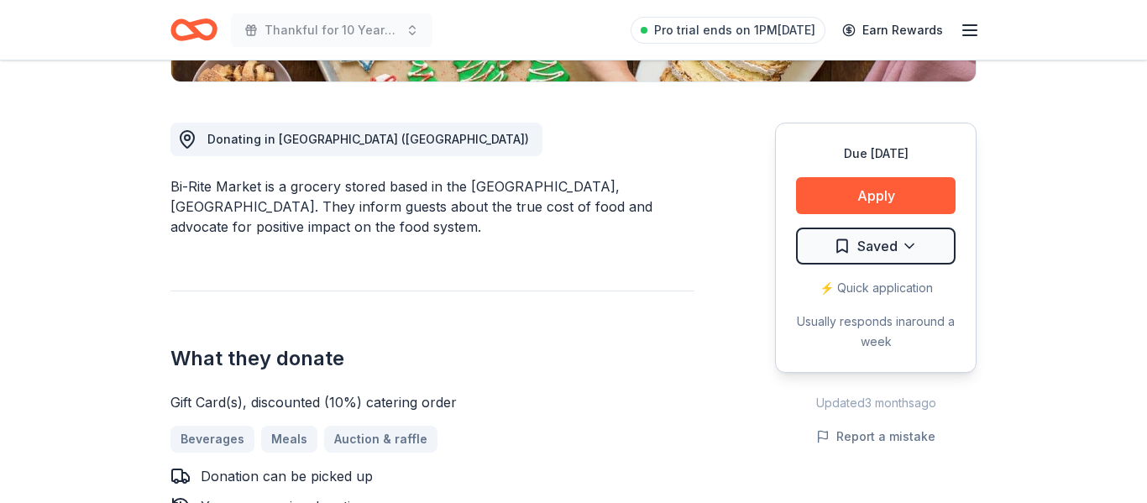
scroll to position [586, 0]
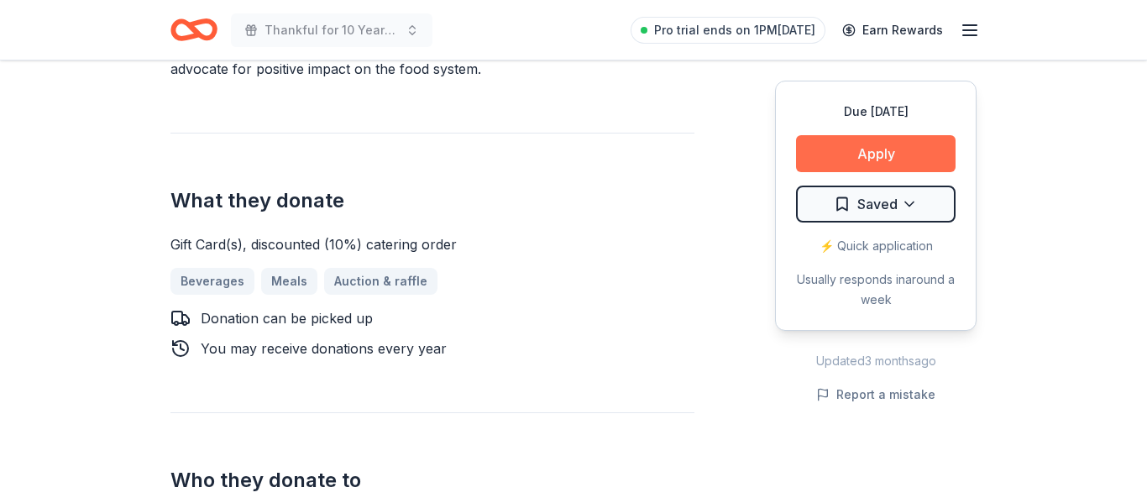
click at [837, 152] on button "Apply" at bounding box center [876, 153] width 160 height 37
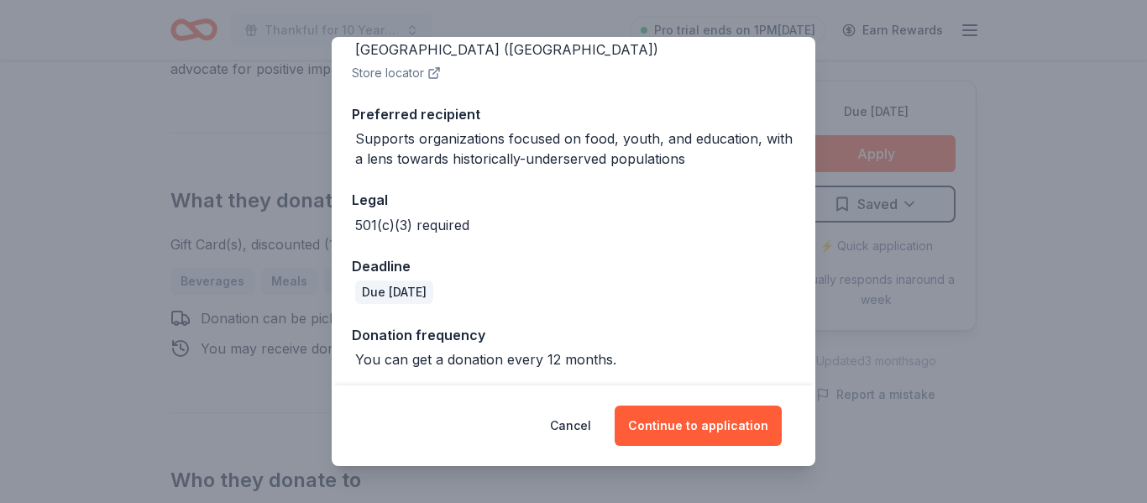
scroll to position [230, 0]
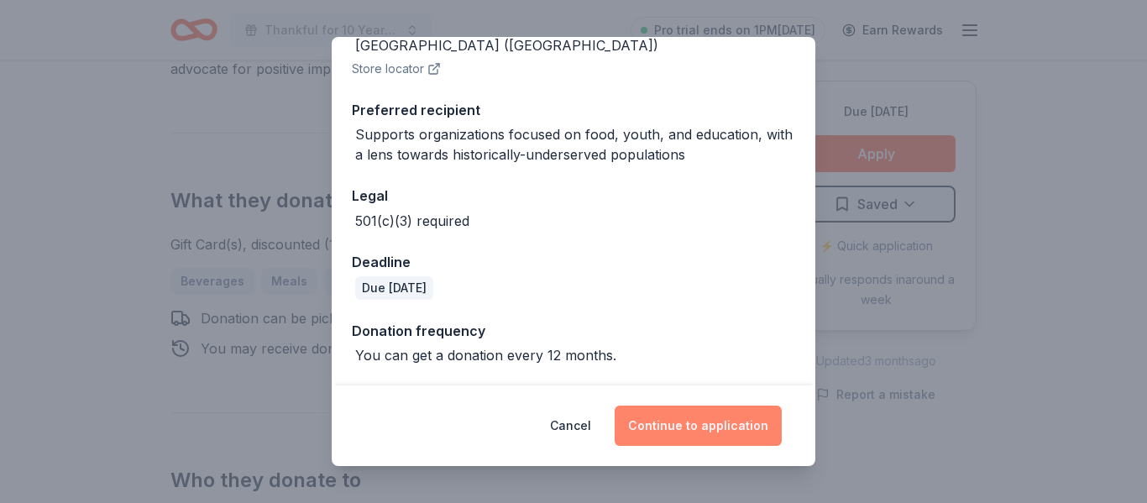
click at [666, 419] on button "Continue to application" at bounding box center [698, 426] width 167 height 40
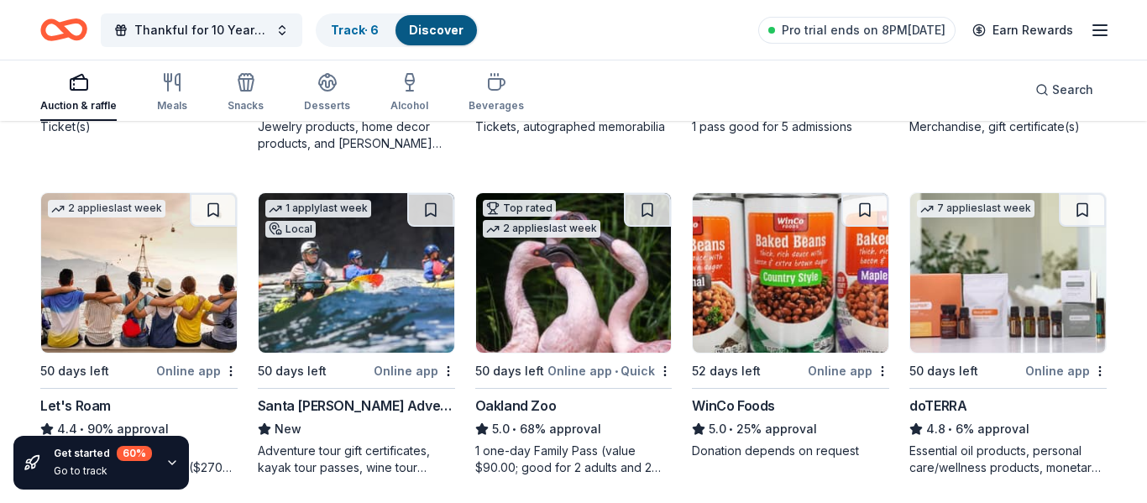
scroll to position [1180, 0]
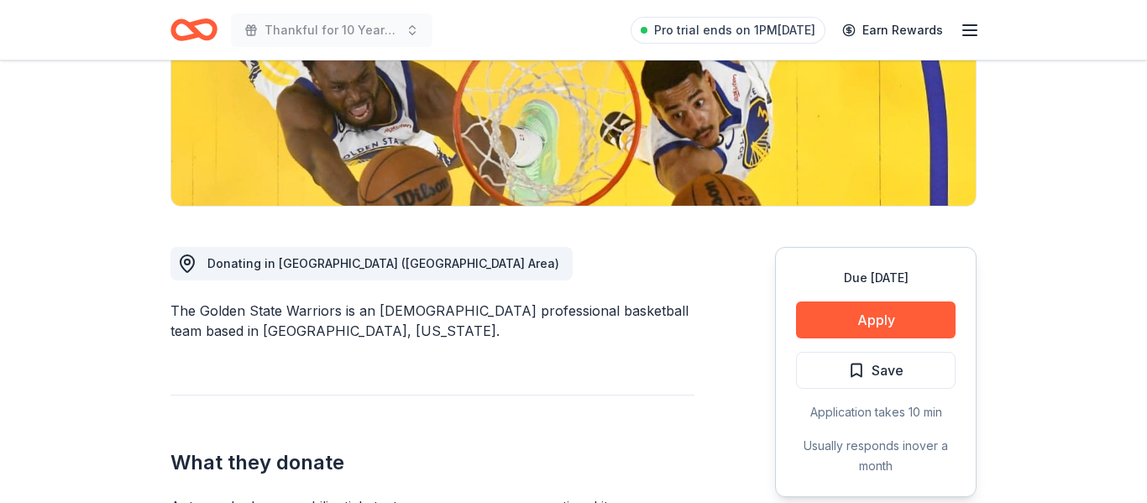
scroll to position [459, 0]
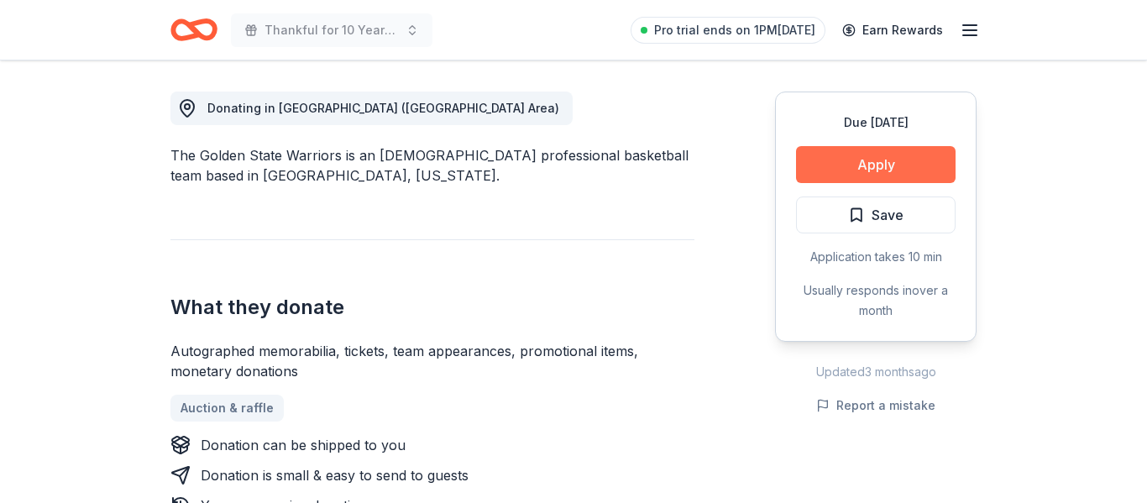
click at [826, 166] on button "Apply" at bounding box center [876, 164] width 160 height 37
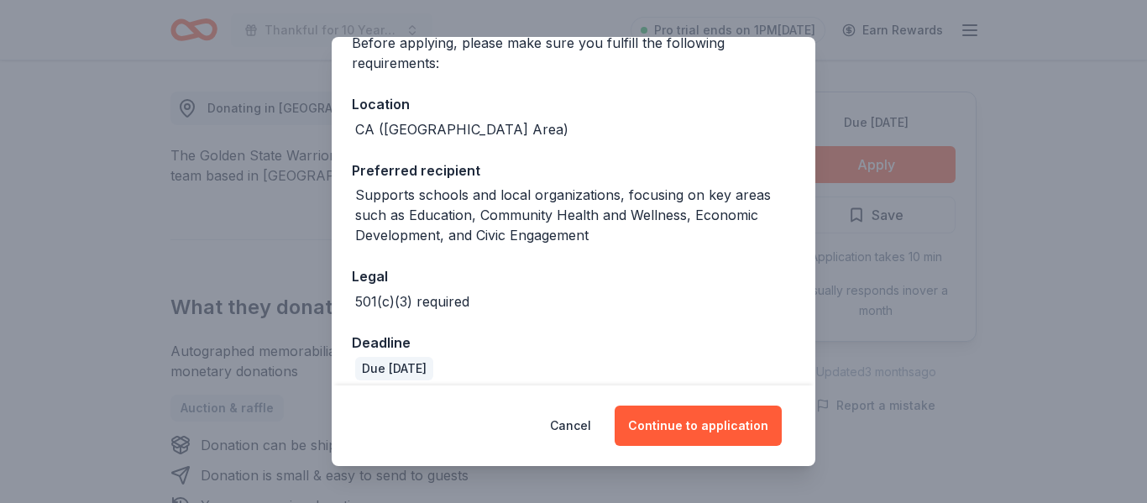
scroll to position [227, 0]
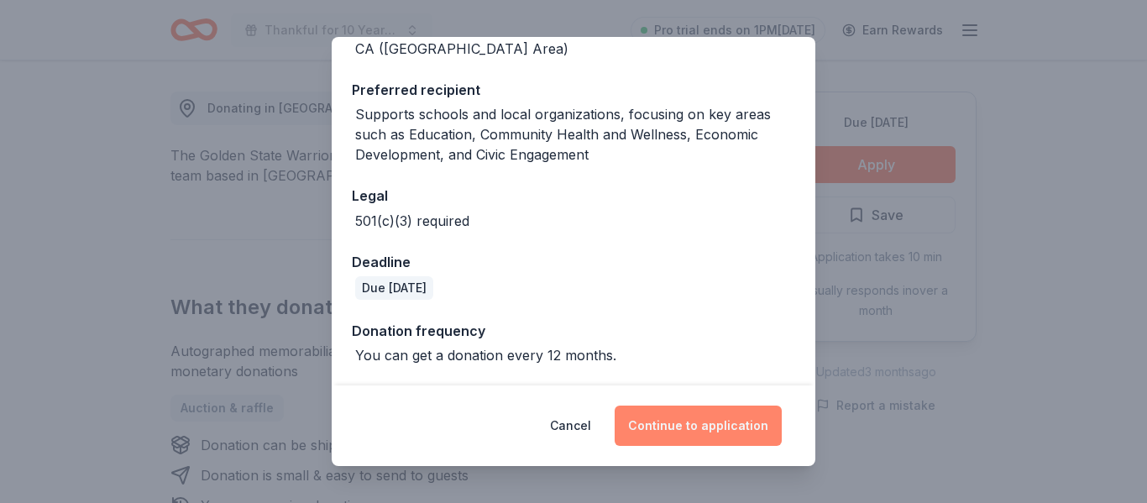
click at [710, 434] on button "Continue to application" at bounding box center [698, 426] width 167 height 40
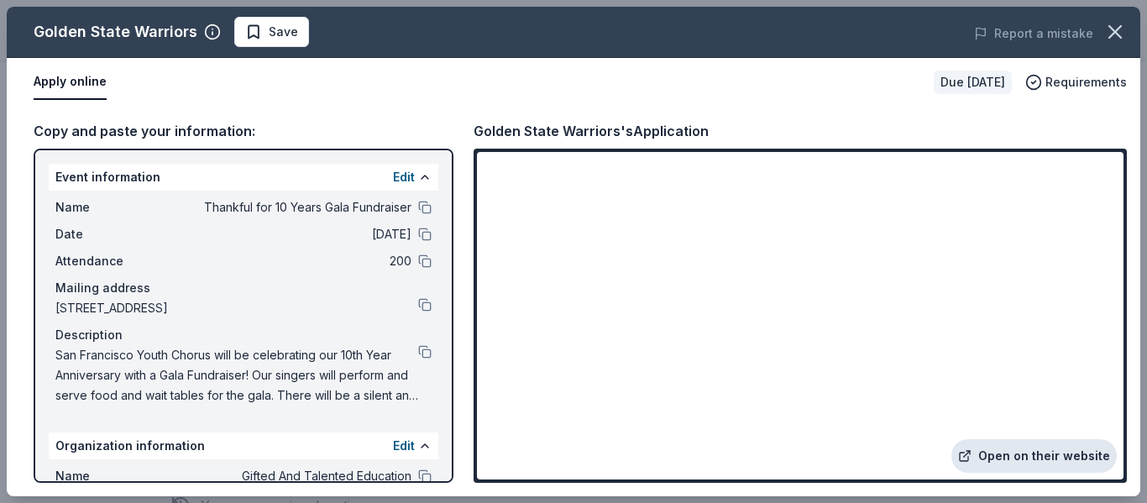
click at [1014, 458] on link "Open on their website" at bounding box center [1034, 456] width 165 height 34
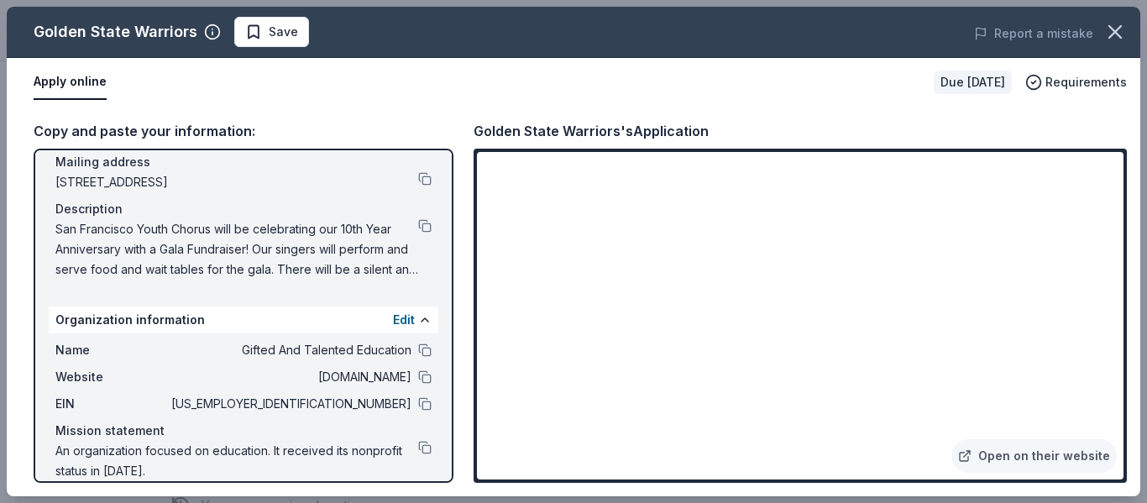
scroll to position [146, 0]
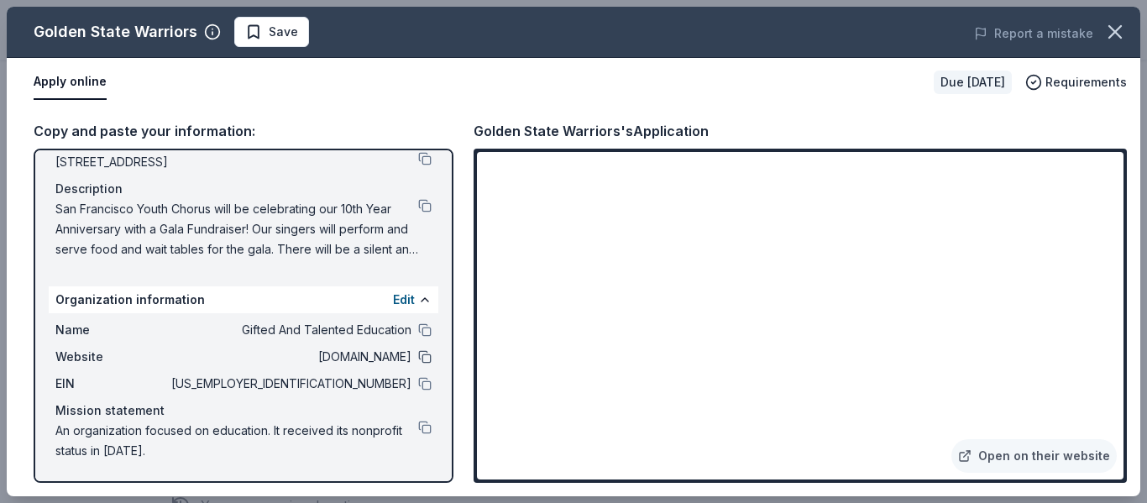
click at [425, 360] on button at bounding box center [424, 356] width 13 height 13
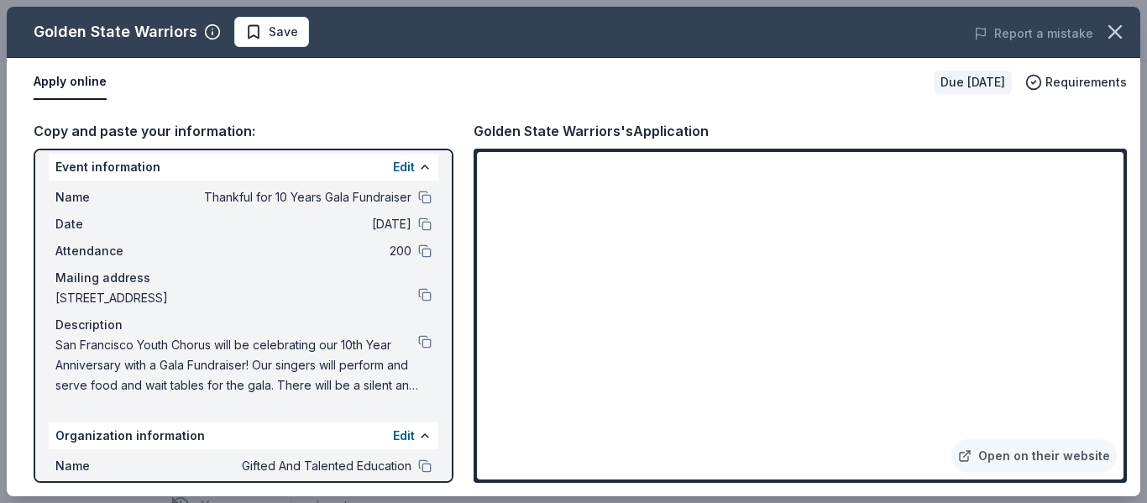
scroll to position [0, 0]
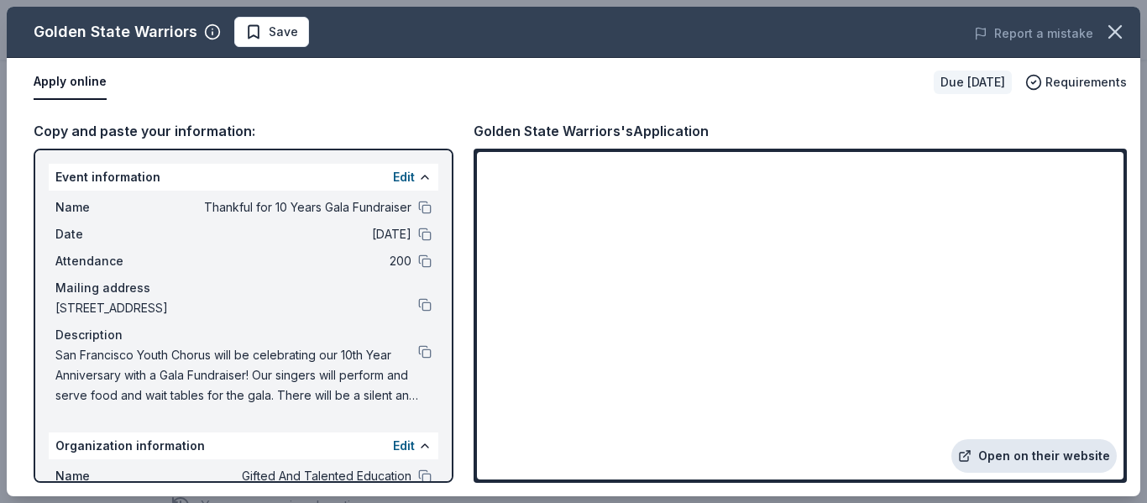
click at [1004, 457] on link "Open on their website" at bounding box center [1034, 456] width 165 height 34
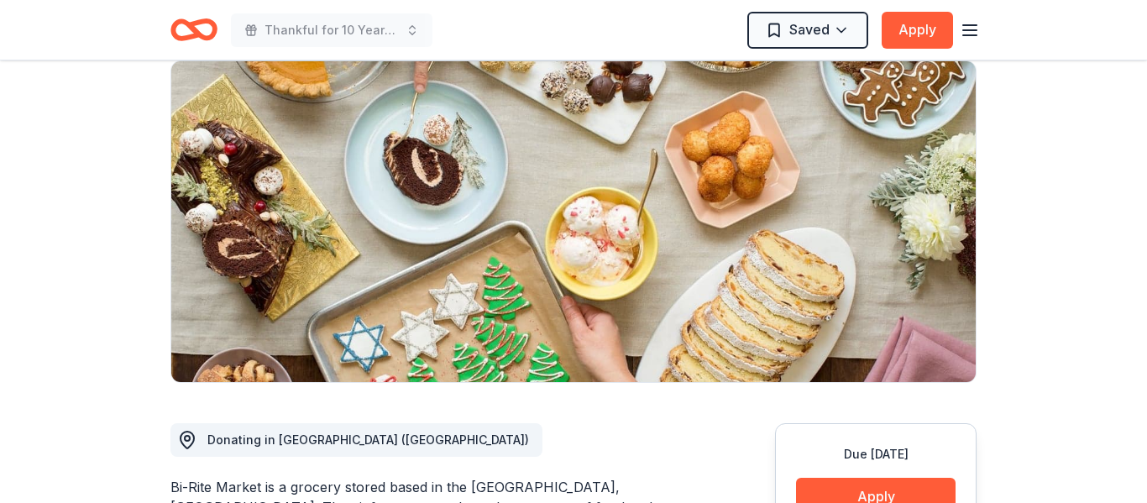
scroll to position [454, 0]
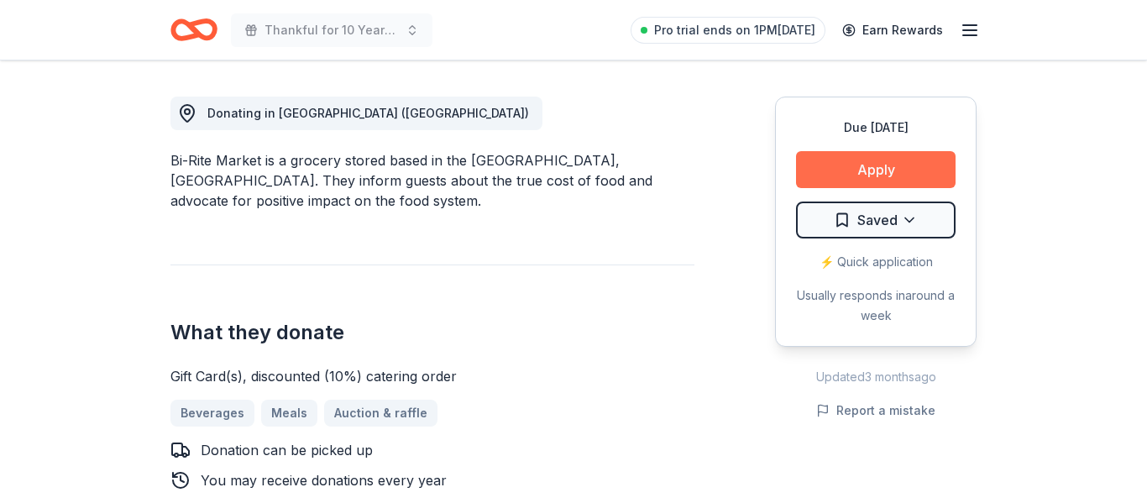
click at [867, 176] on button "Apply" at bounding box center [876, 169] width 160 height 37
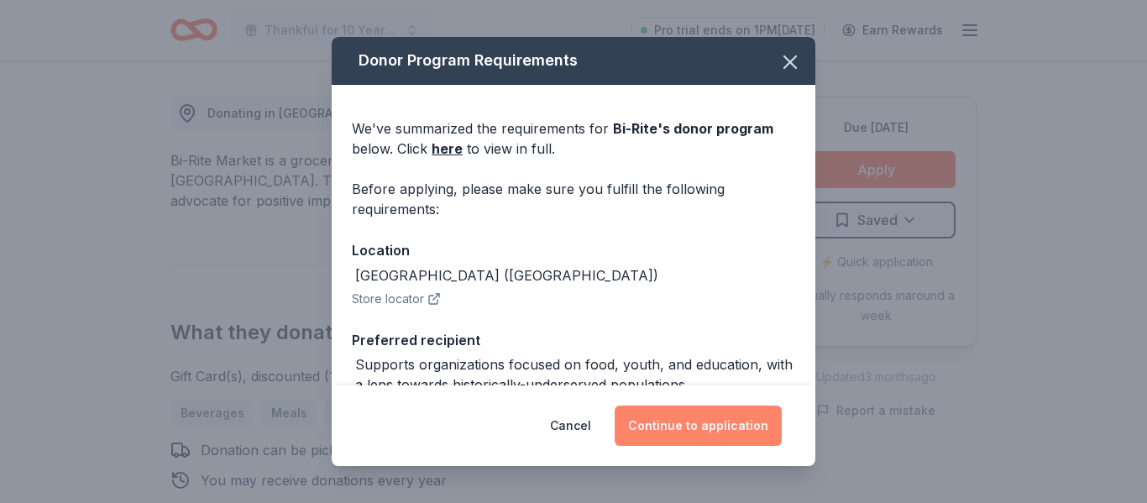
click at [722, 428] on button "Continue to application" at bounding box center [698, 426] width 167 height 40
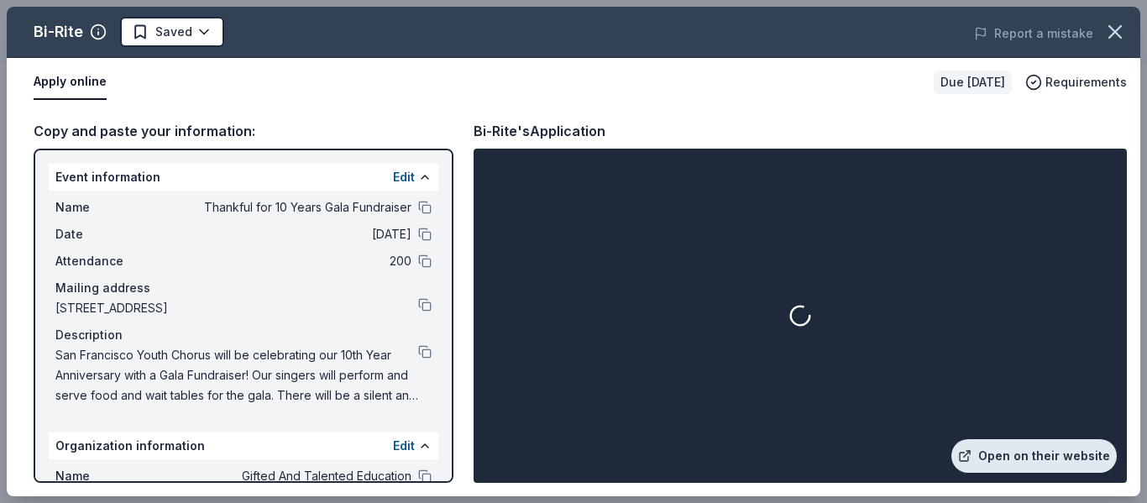
click at [1047, 459] on link "Open on their website" at bounding box center [1034, 456] width 165 height 34
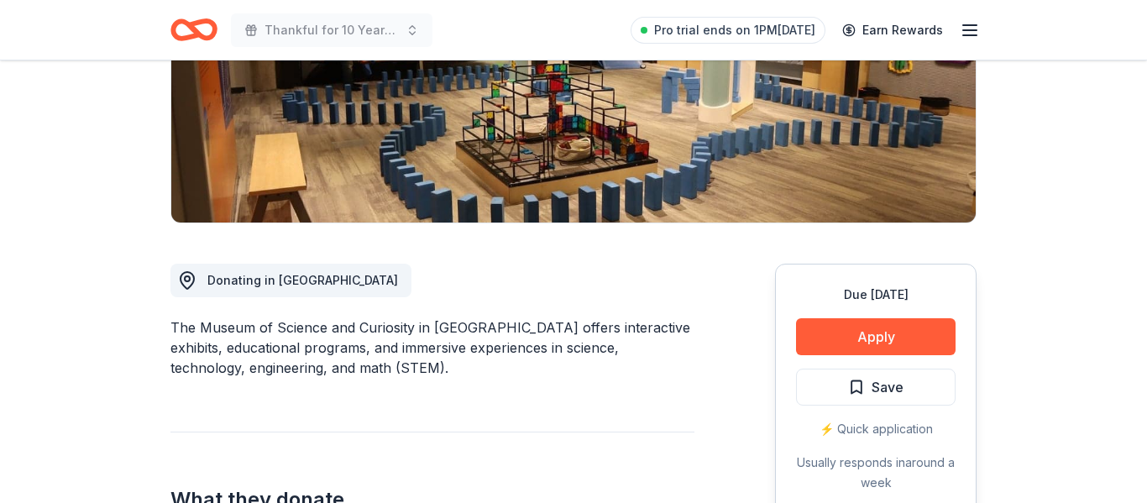
scroll to position [301, 0]
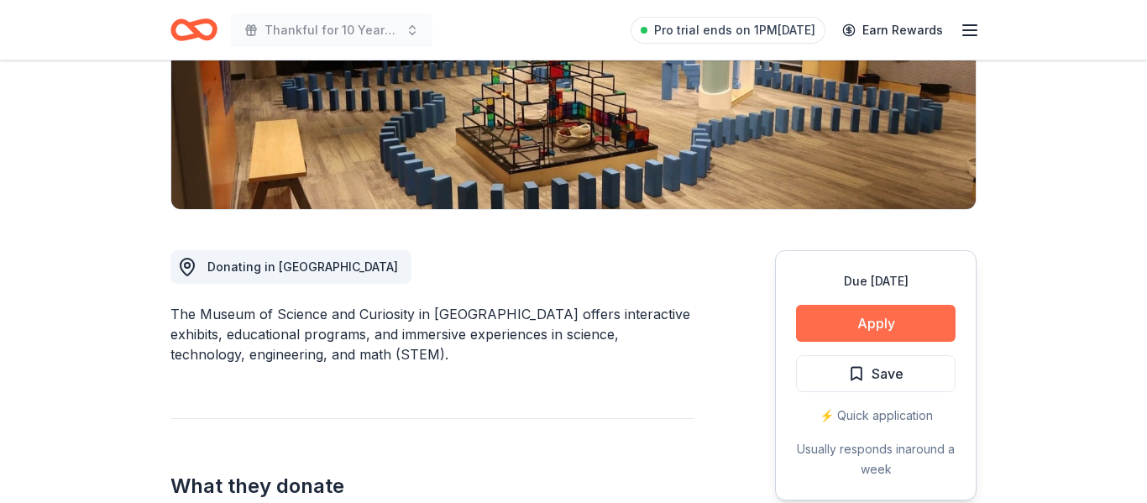
click at [847, 328] on button "Apply" at bounding box center [876, 323] width 160 height 37
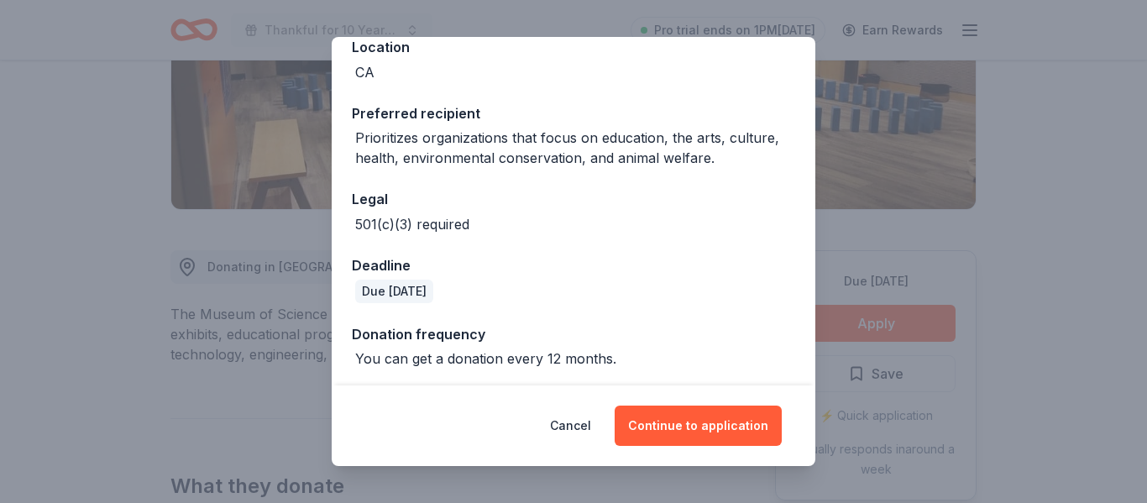
scroll to position [207, 0]
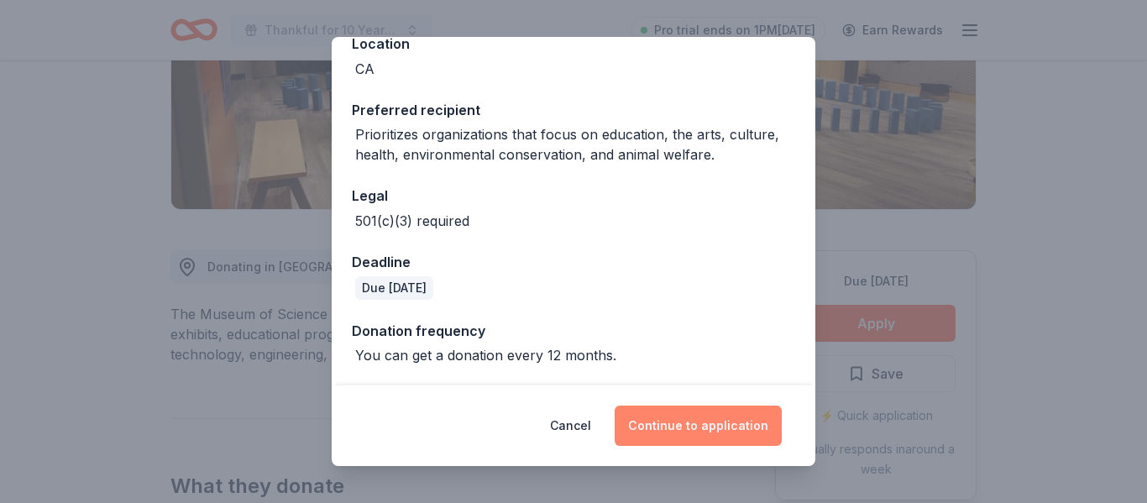
click at [725, 416] on button "Continue to application" at bounding box center [698, 426] width 167 height 40
click at [733, 428] on button "Continue to application" at bounding box center [698, 426] width 167 height 40
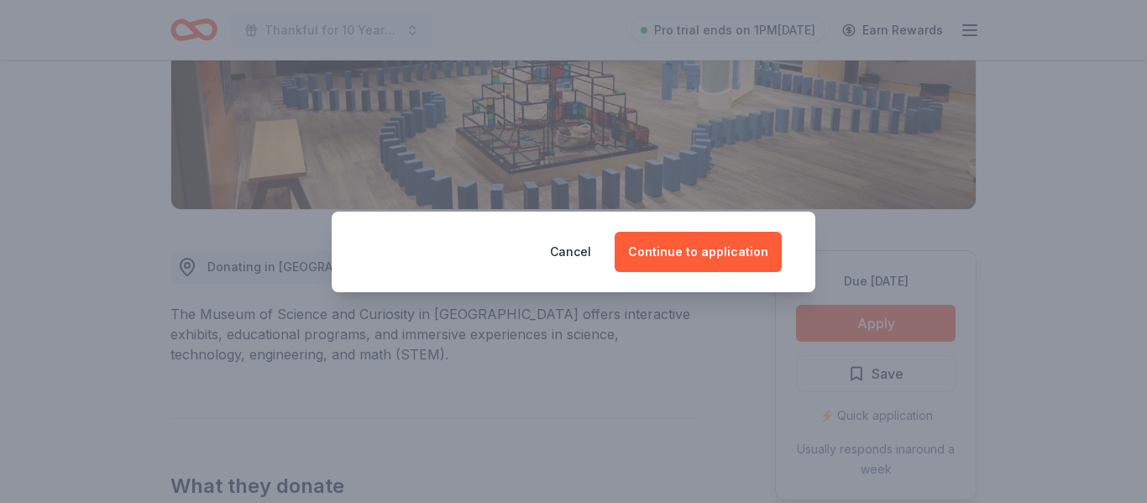
scroll to position [44, 0]
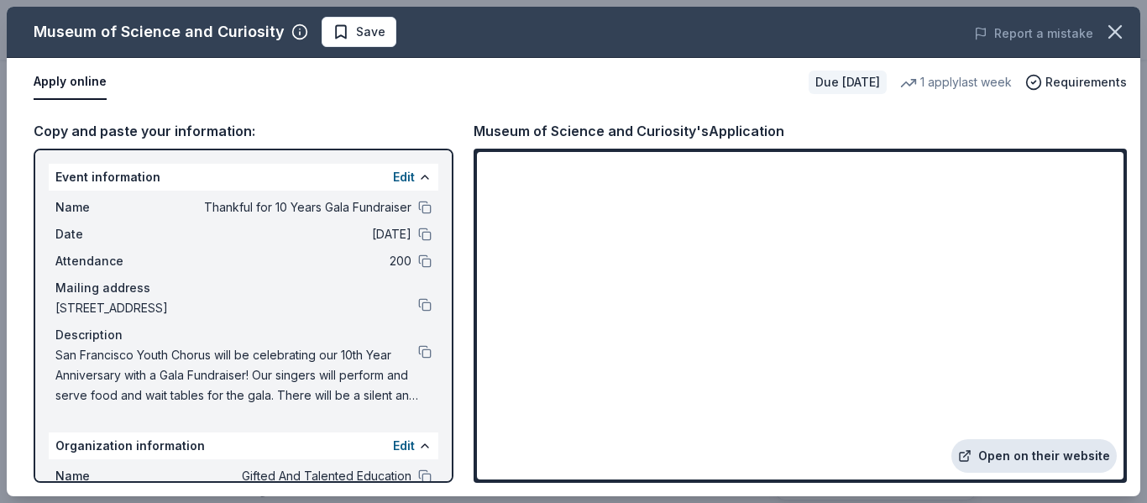
click at [1000, 452] on link "Open on their website" at bounding box center [1034, 456] width 165 height 34
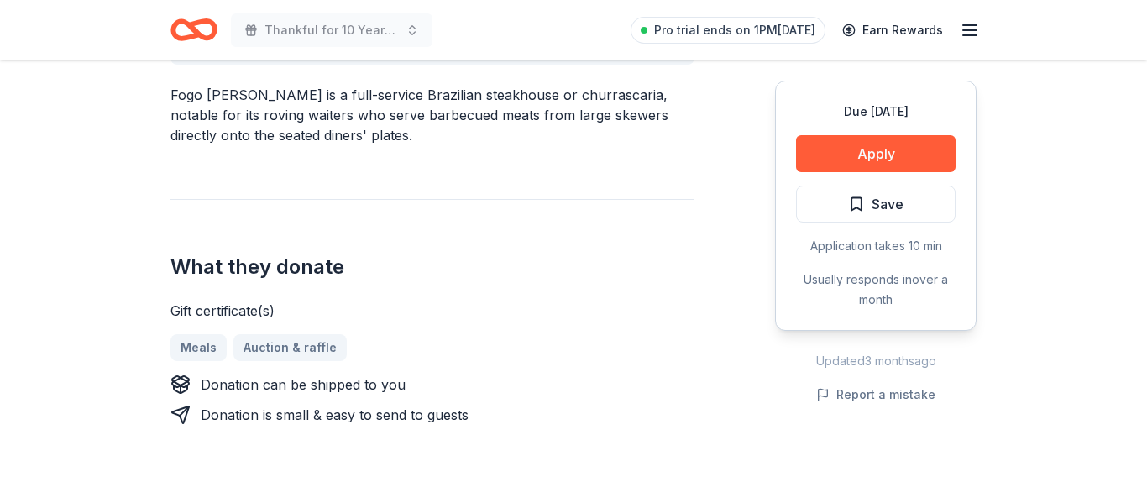
scroll to position [580, 0]
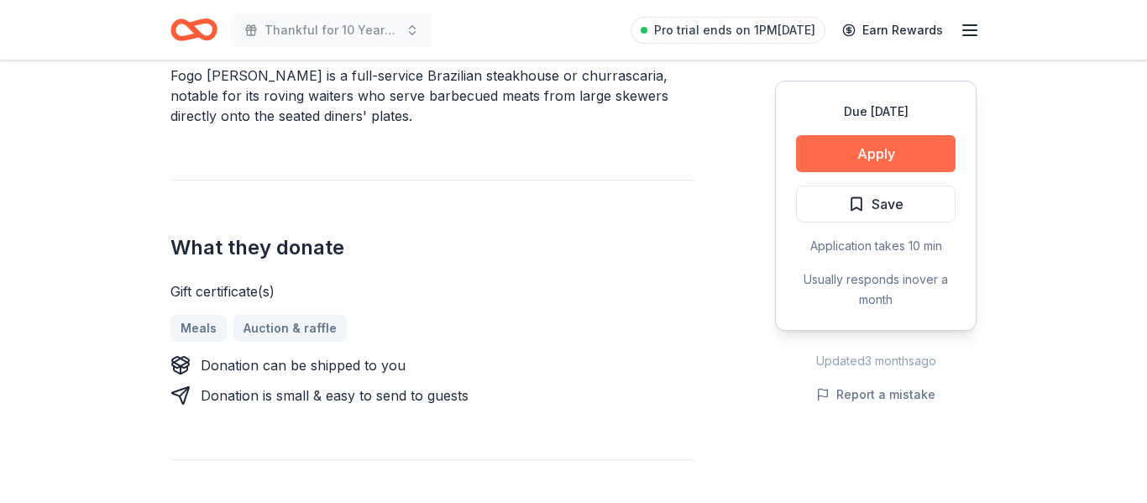
click at [868, 156] on button "Apply" at bounding box center [876, 153] width 160 height 37
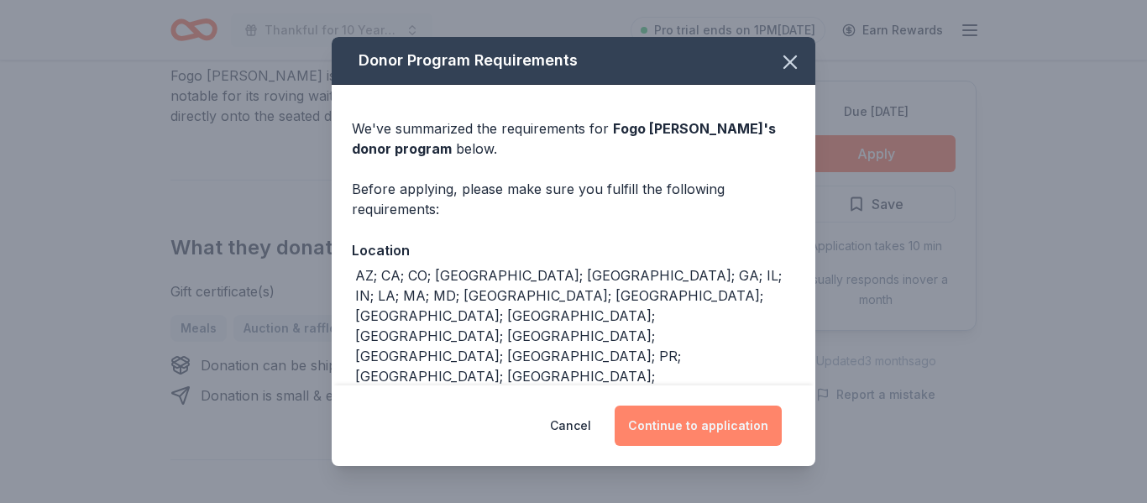
click at [692, 422] on button "Continue to application" at bounding box center [698, 426] width 167 height 40
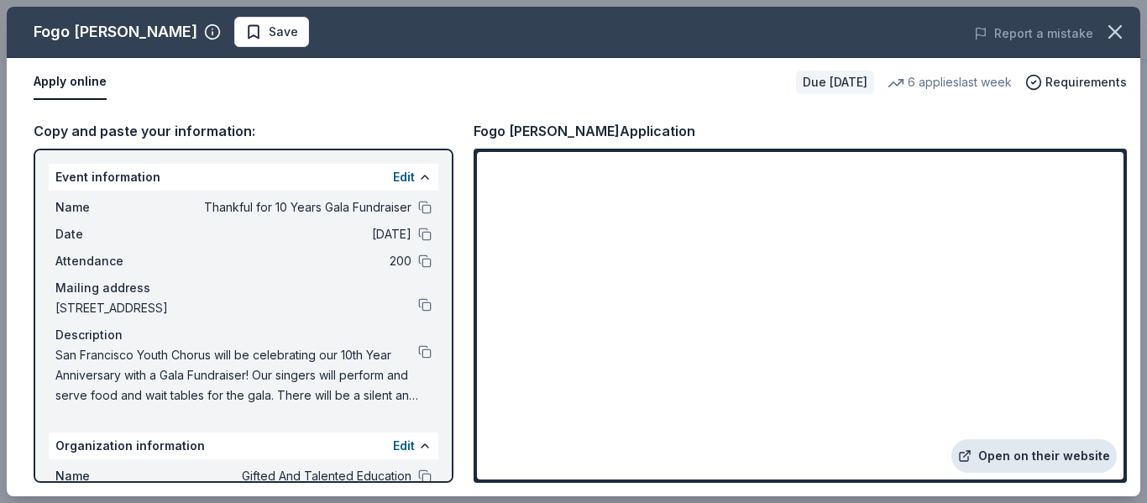
click at [1002, 461] on link "Open on their website" at bounding box center [1034, 456] width 165 height 34
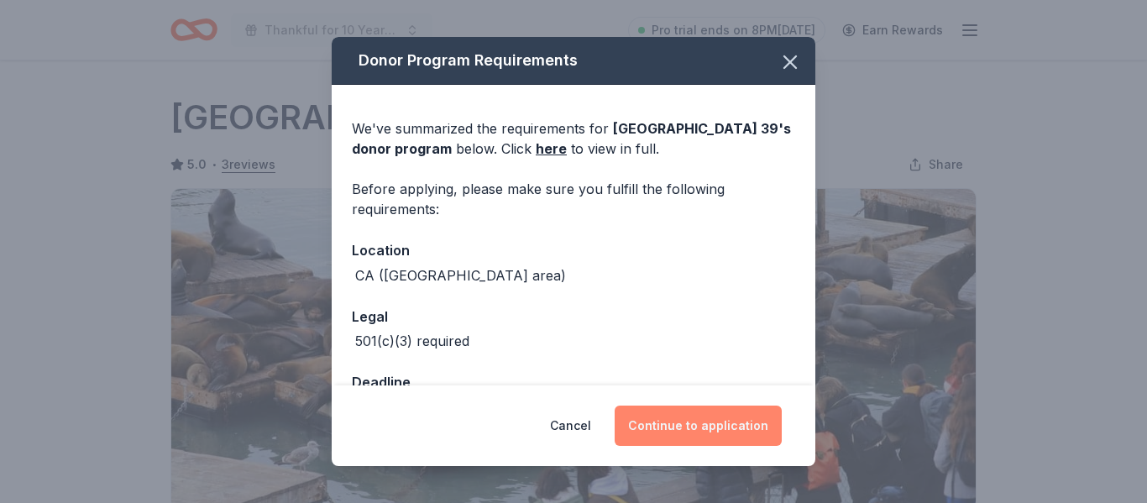
scroll to position [281, 0]
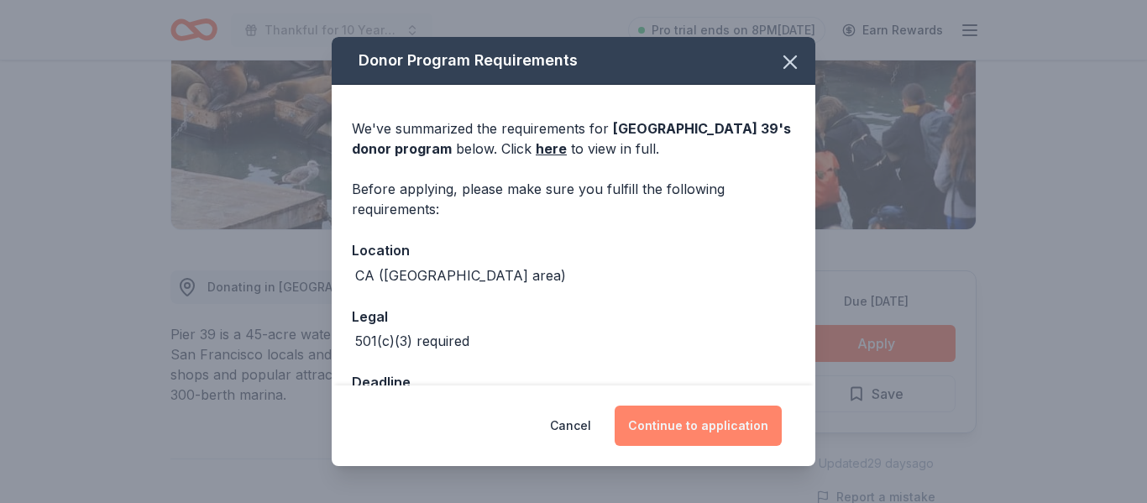
click at [690, 416] on button "Continue to application" at bounding box center [698, 426] width 167 height 40
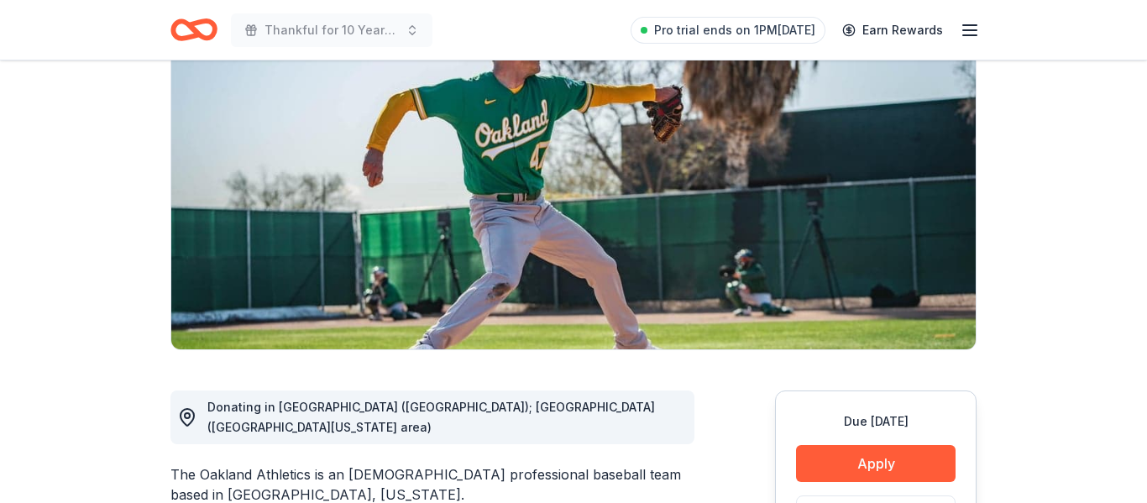
scroll to position [280, 0]
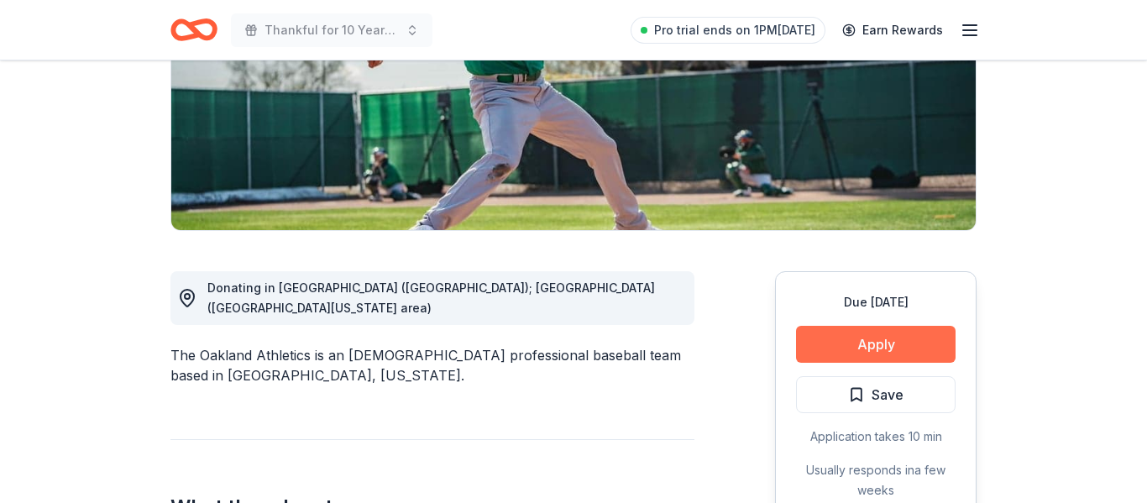
click at [839, 341] on button "Apply" at bounding box center [876, 344] width 160 height 37
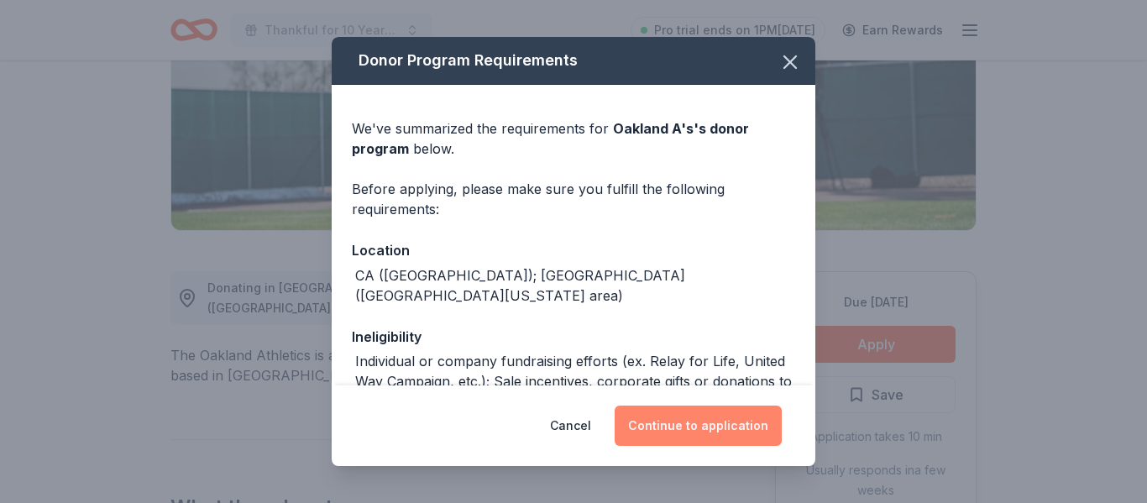
click at [685, 428] on button "Continue to application" at bounding box center [698, 426] width 167 height 40
